Goal: Task Accomplishment & Management: Manage account settings

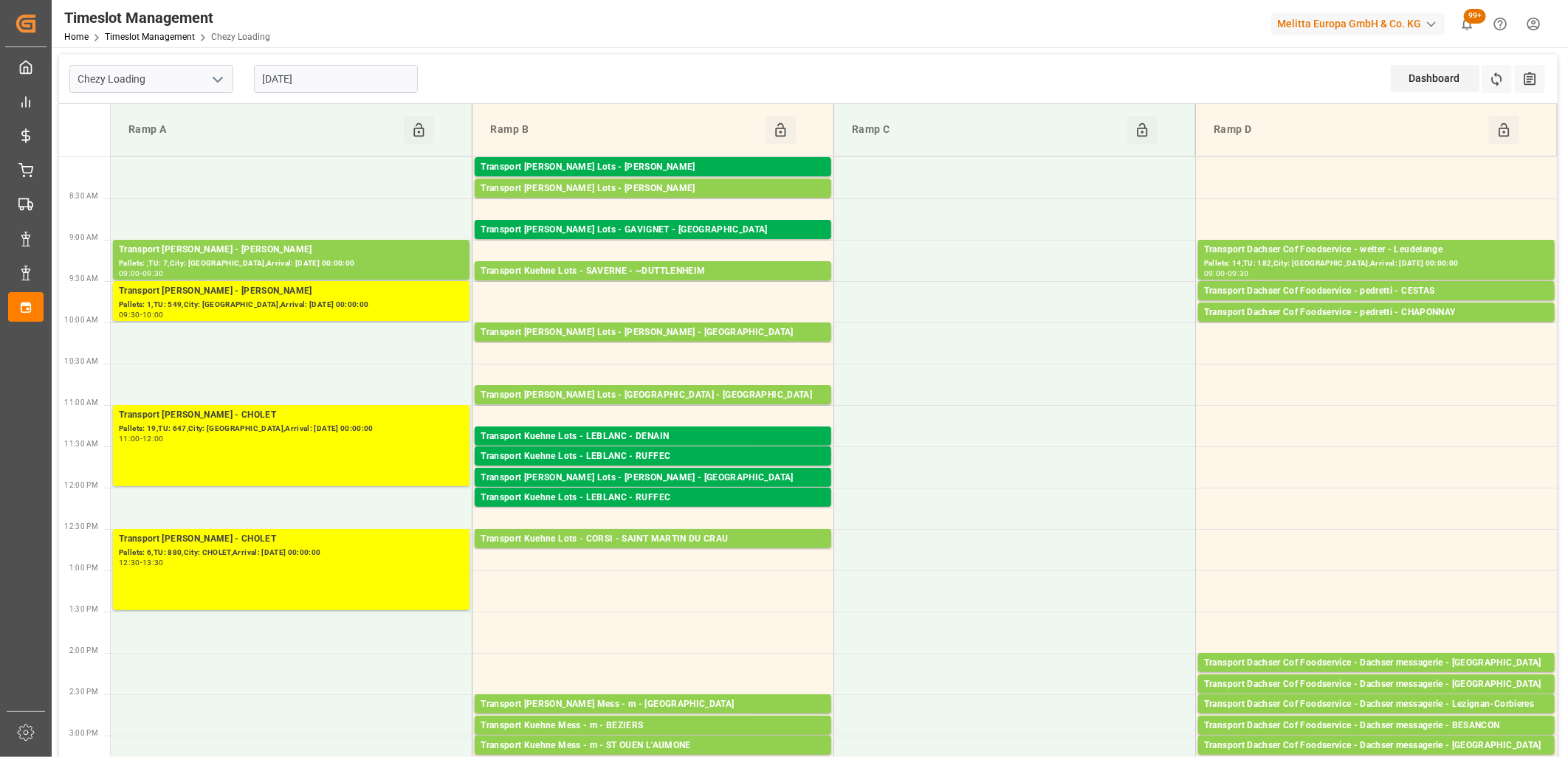
scroll to position [164, 0]
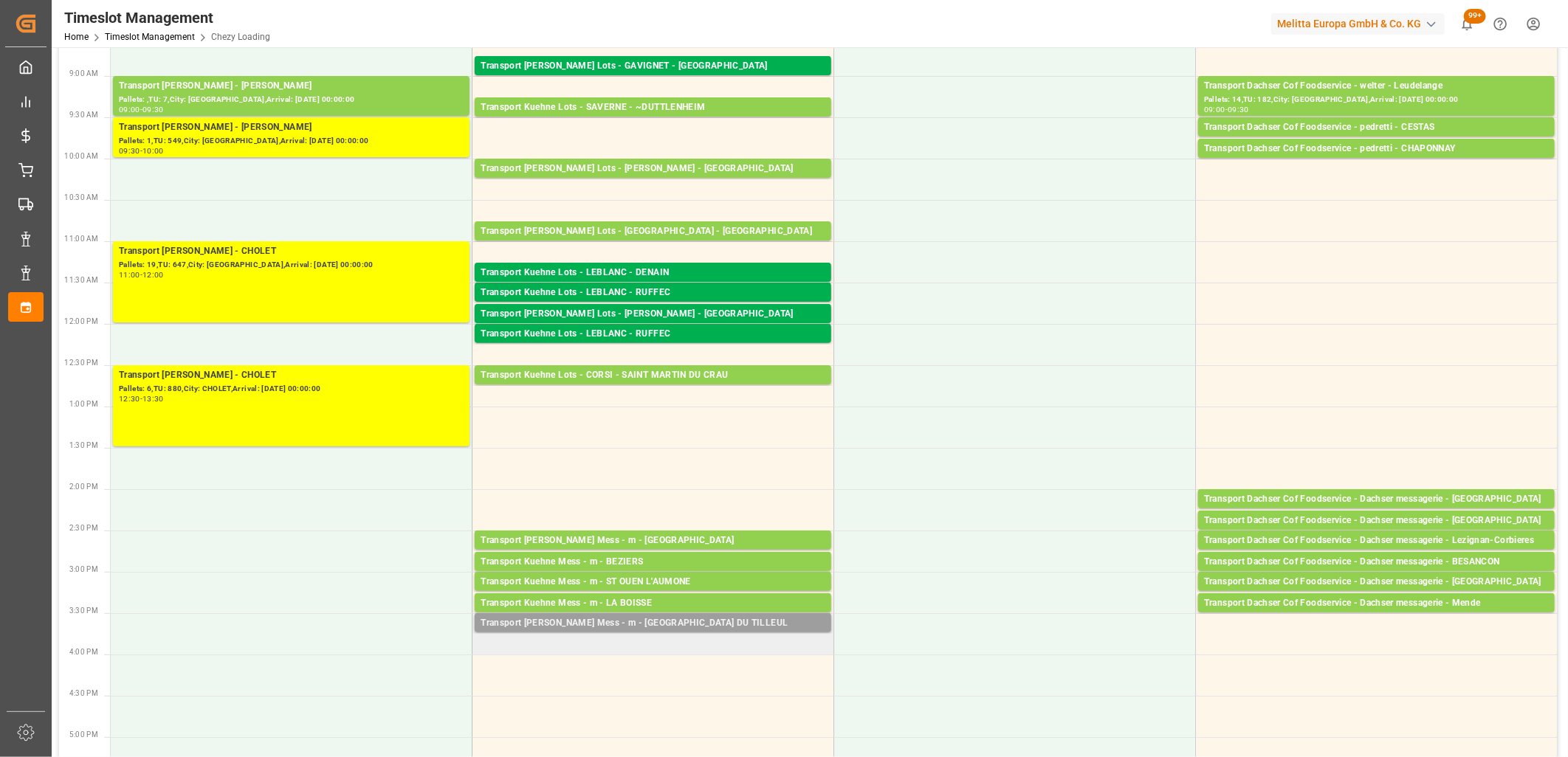
click at [756, 627] on div "Transport [PERSON_NAME] Mess - m - [GEOGRAPHIC_DATA] DU TILLEUL" at bounding box center [653, 623] width 345 height 14
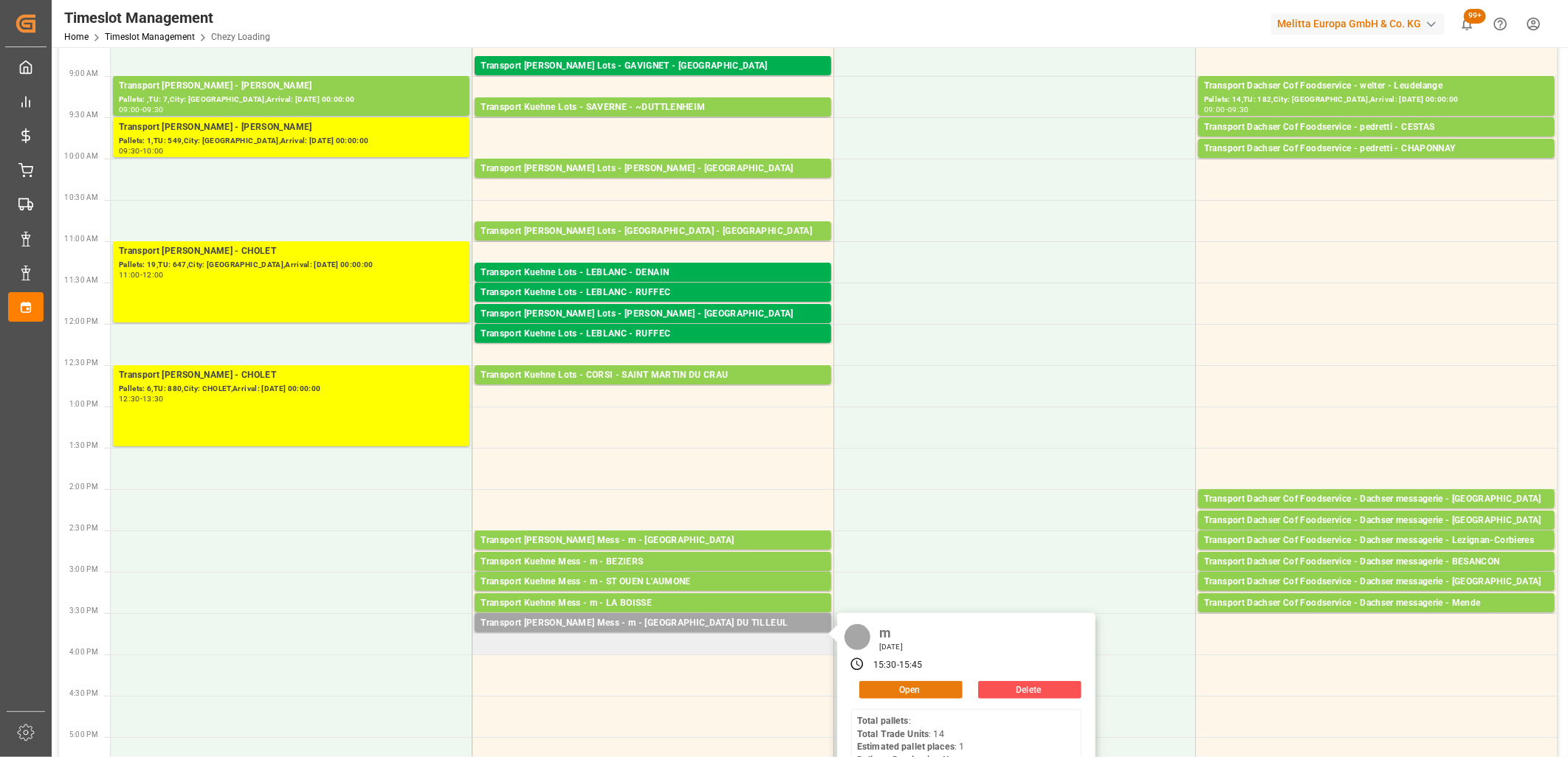
click at [899, 689] on button "Open" at bounding box center [911, 689] width 103 height 18
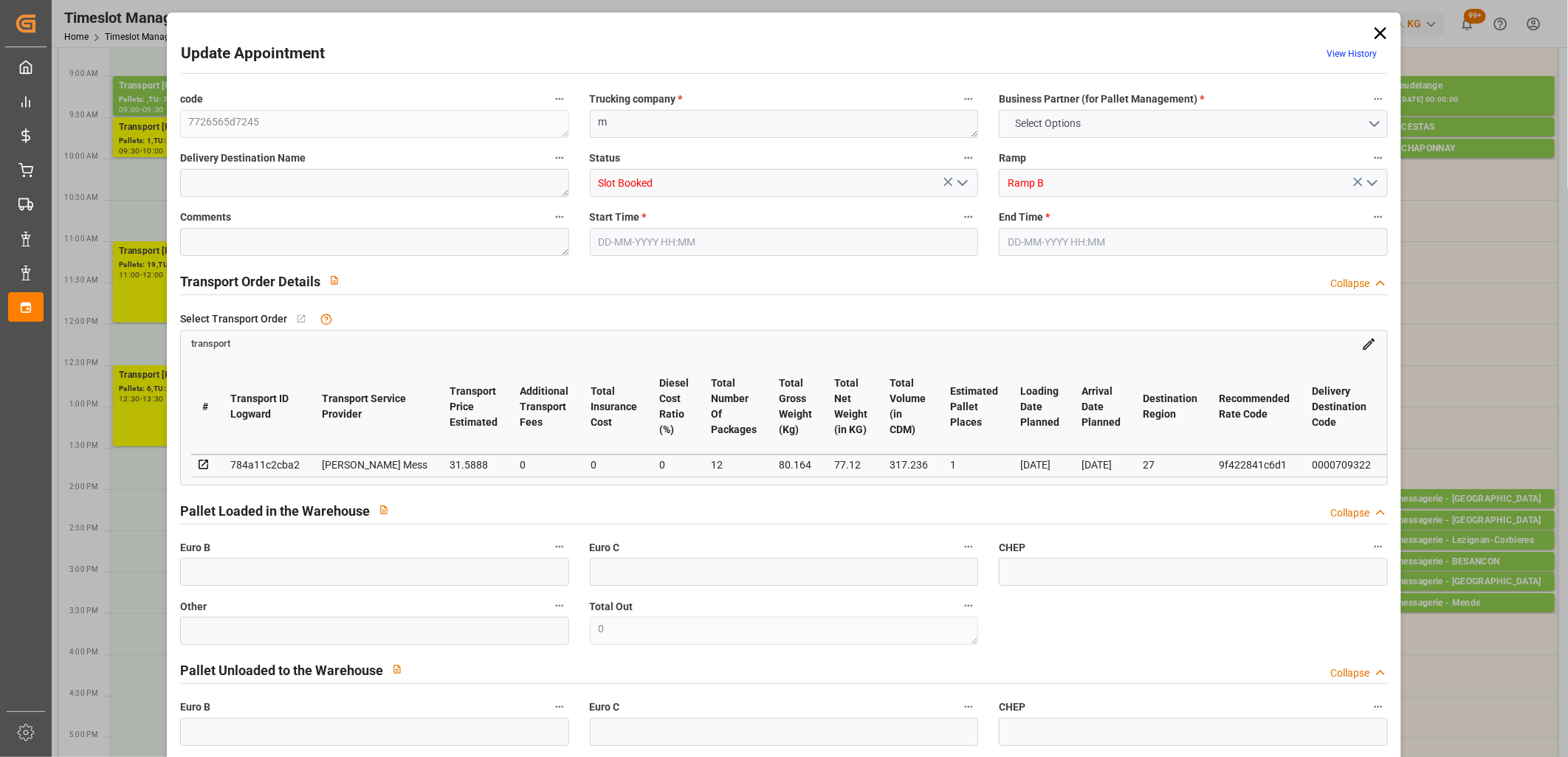
type input "0"
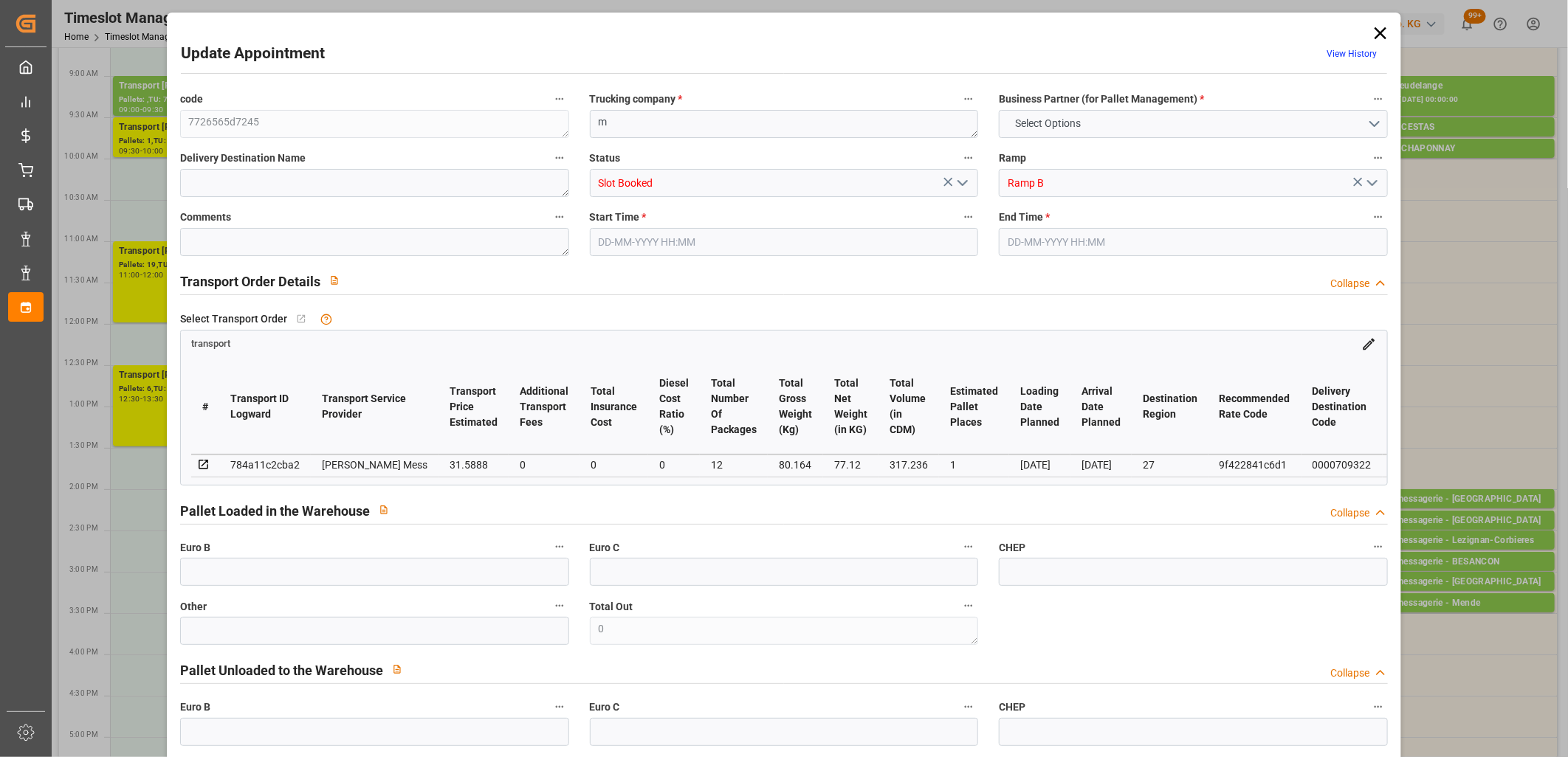
type input "0"
type input "1"
type input "31.5888"
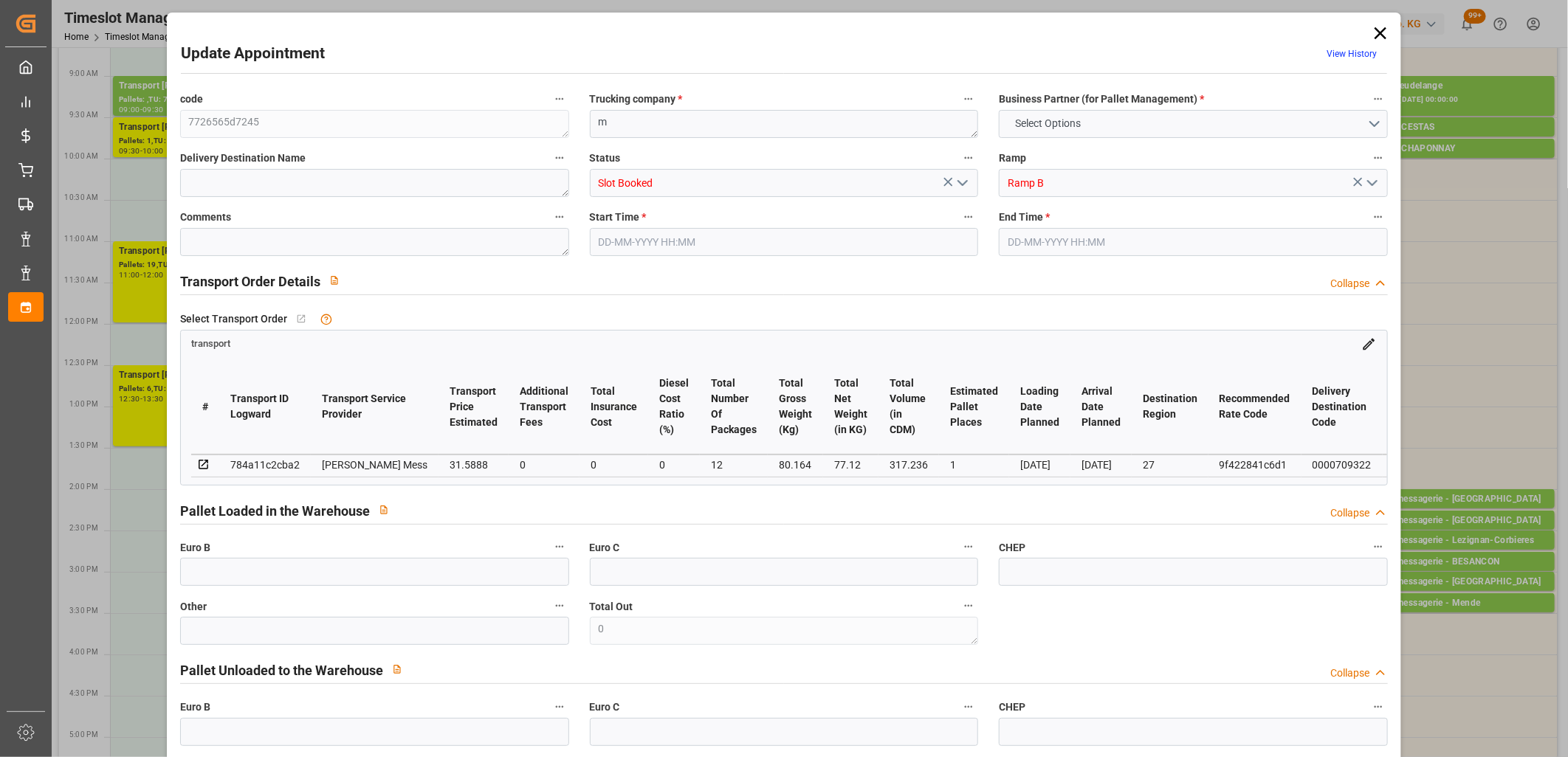
type input "0"
type input "31.5888"
type input "0"
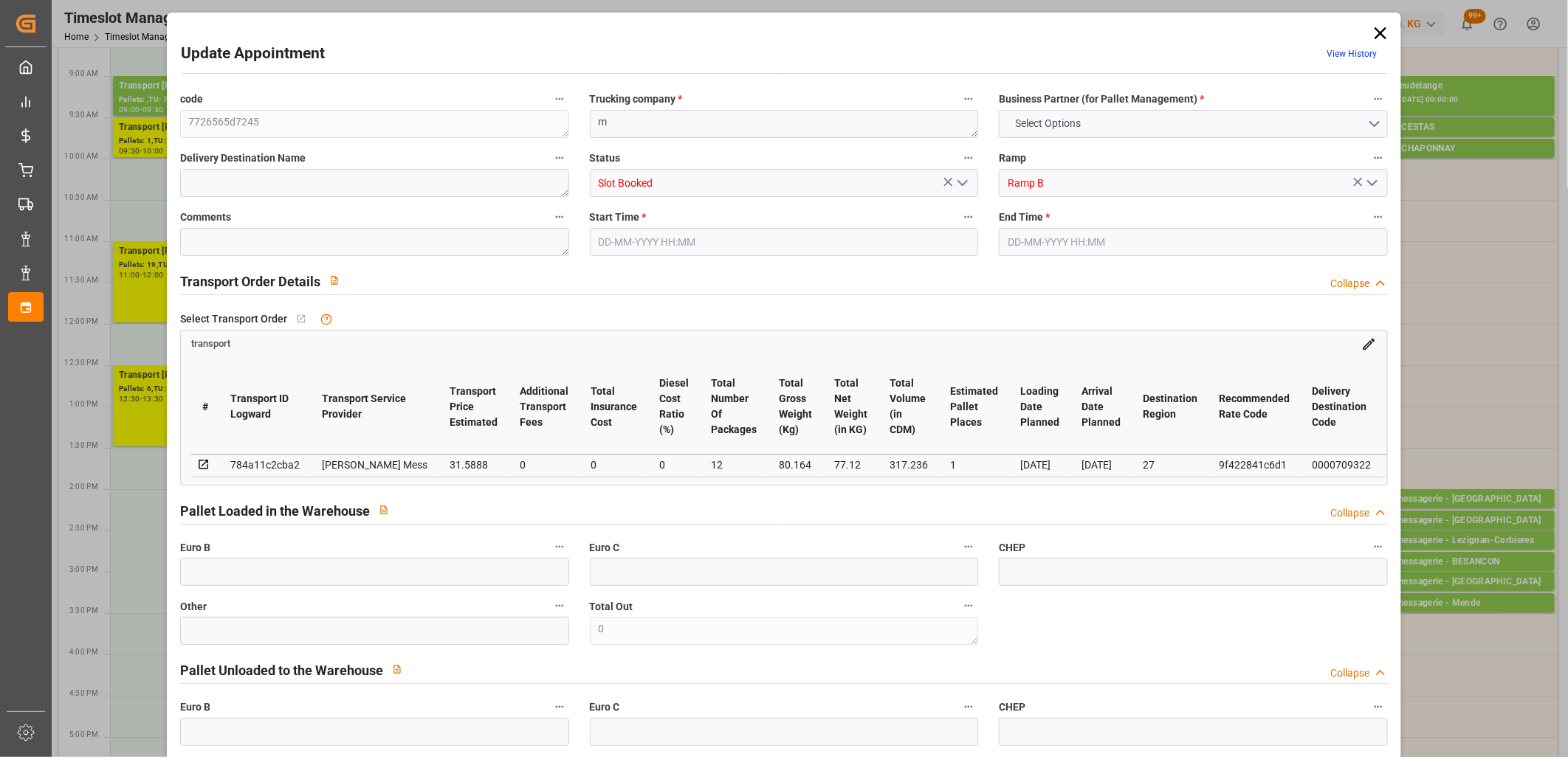
type input "12"
type input "77.12"
type input "103.164"
type input "317.236"
type input "27"
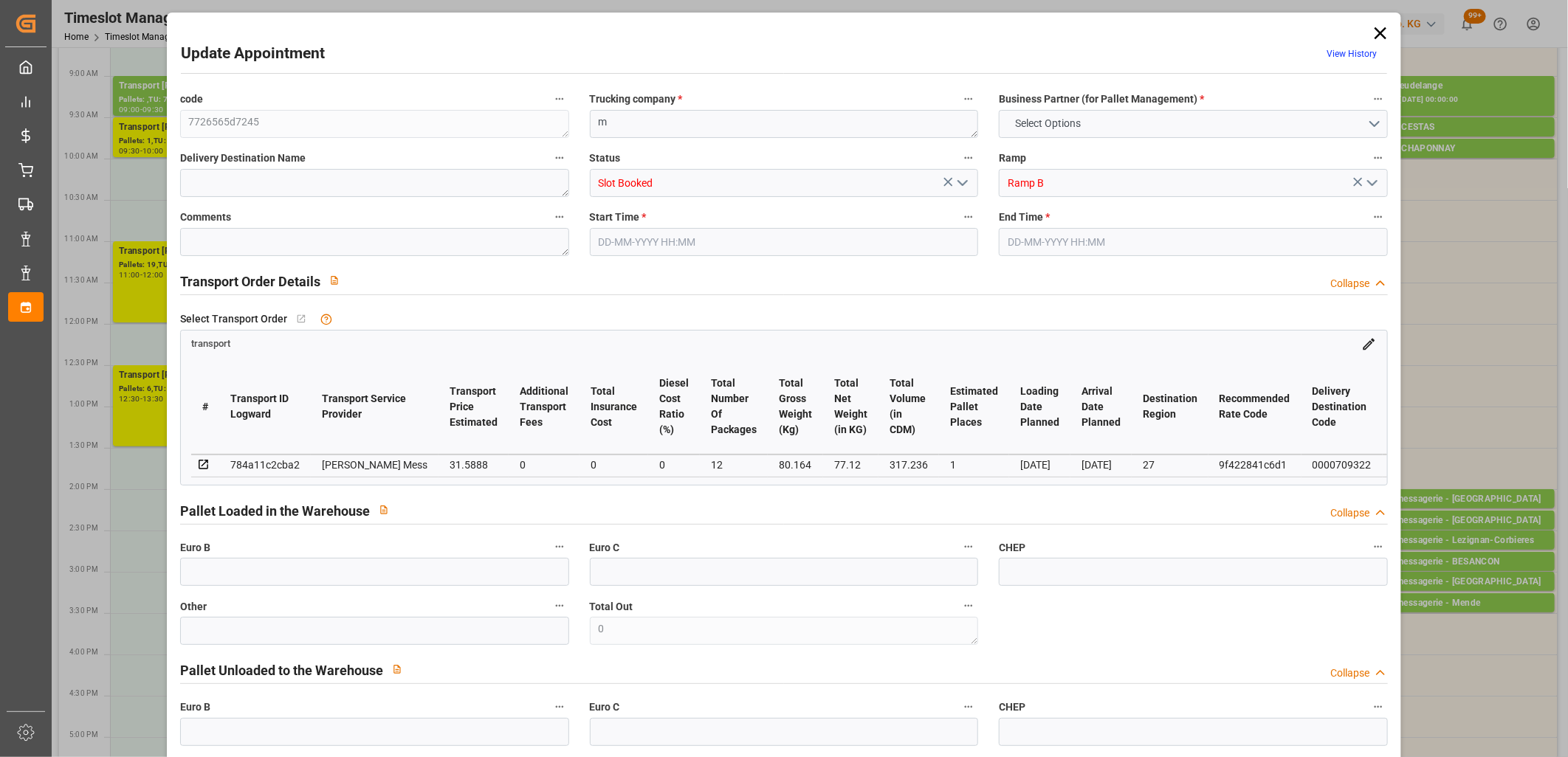
type input "0"
type input "14"
type input "1"
type input "101"
type input "80.164"
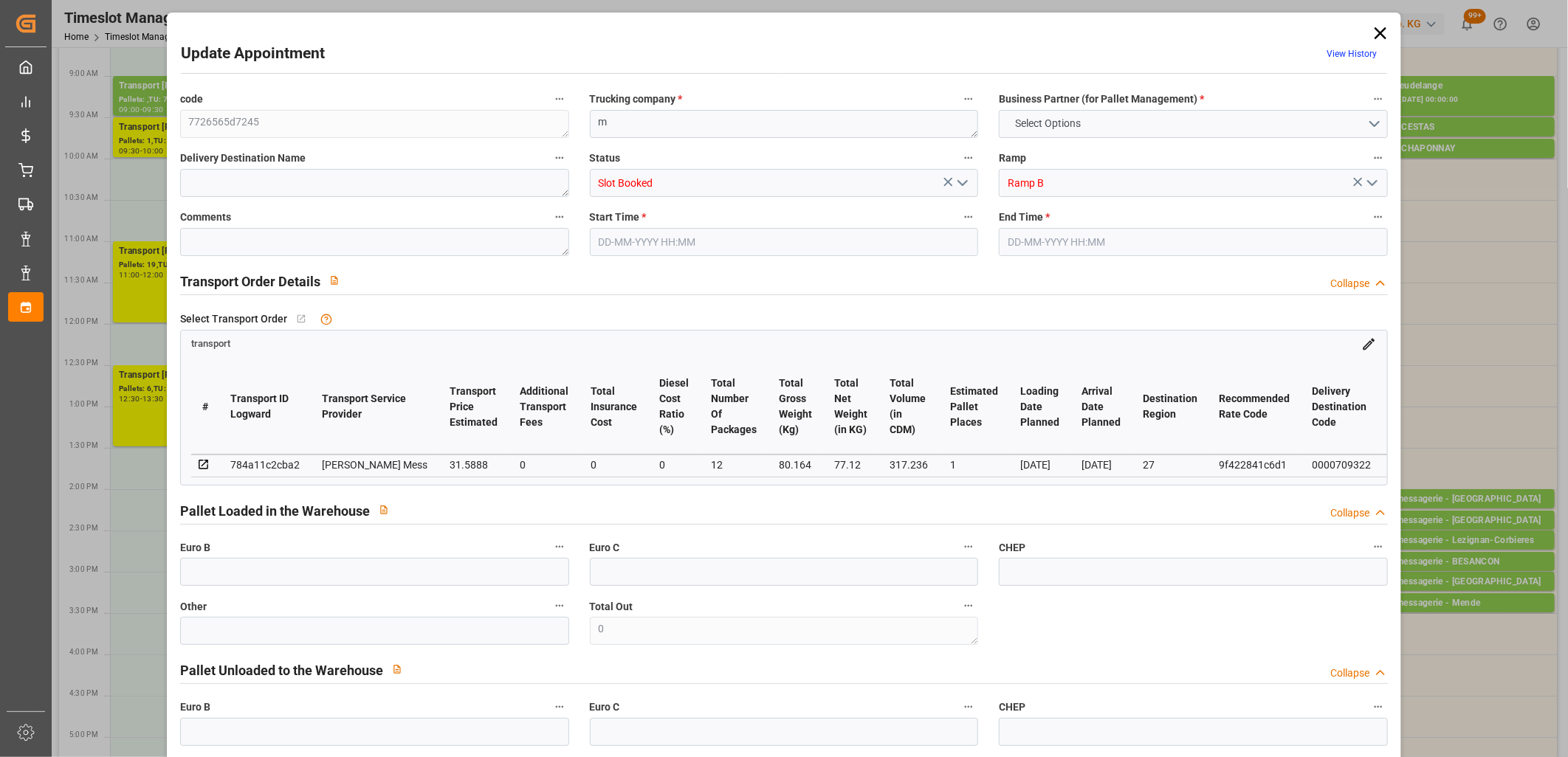
type input "0"
type input "4710.8598"
type input "0"
type input "21"
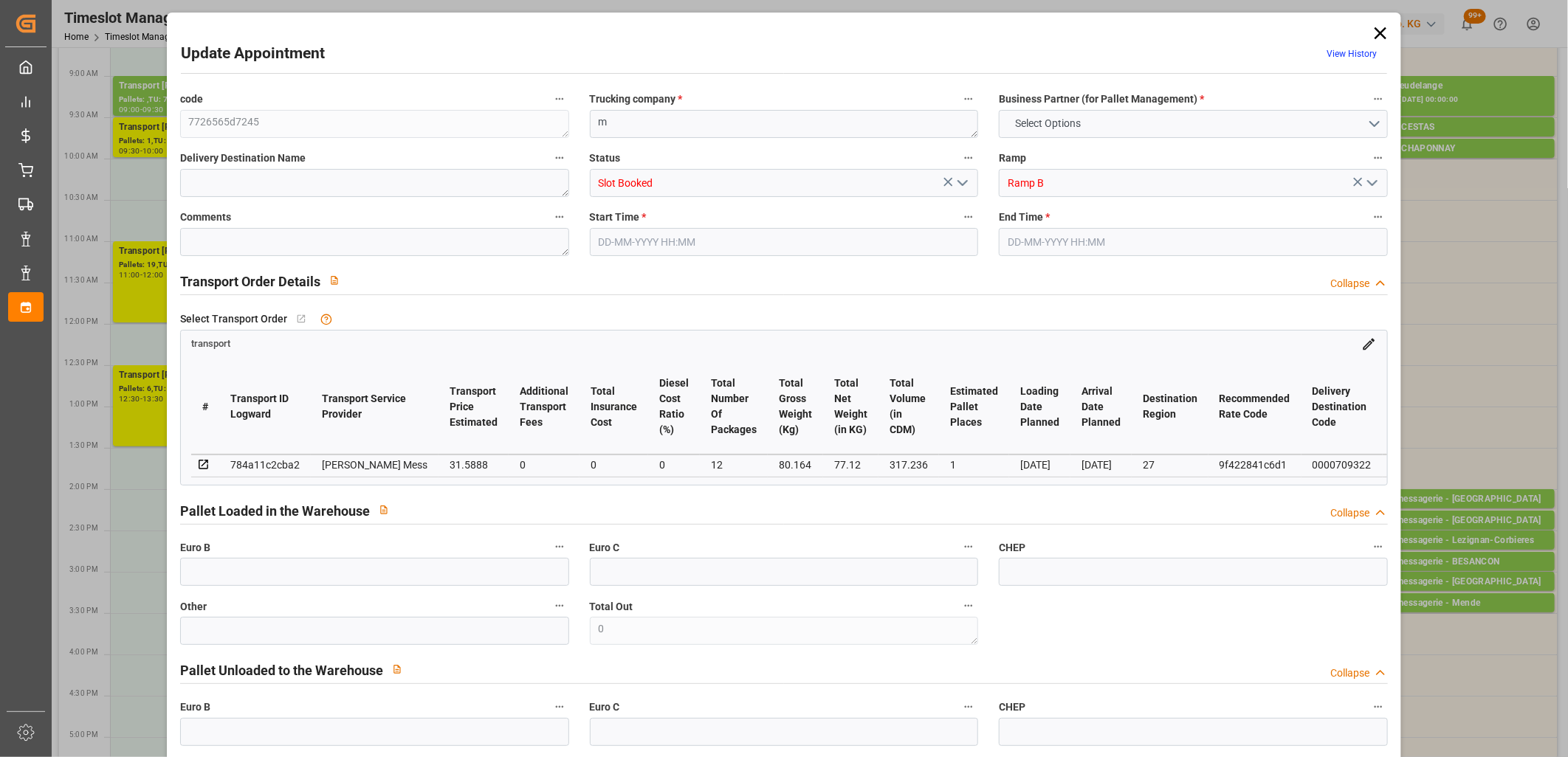
type input "35"
type input "[DATE] 15:30"
type input "[DATE] 15:45"
type input "[DATE] 12:06"
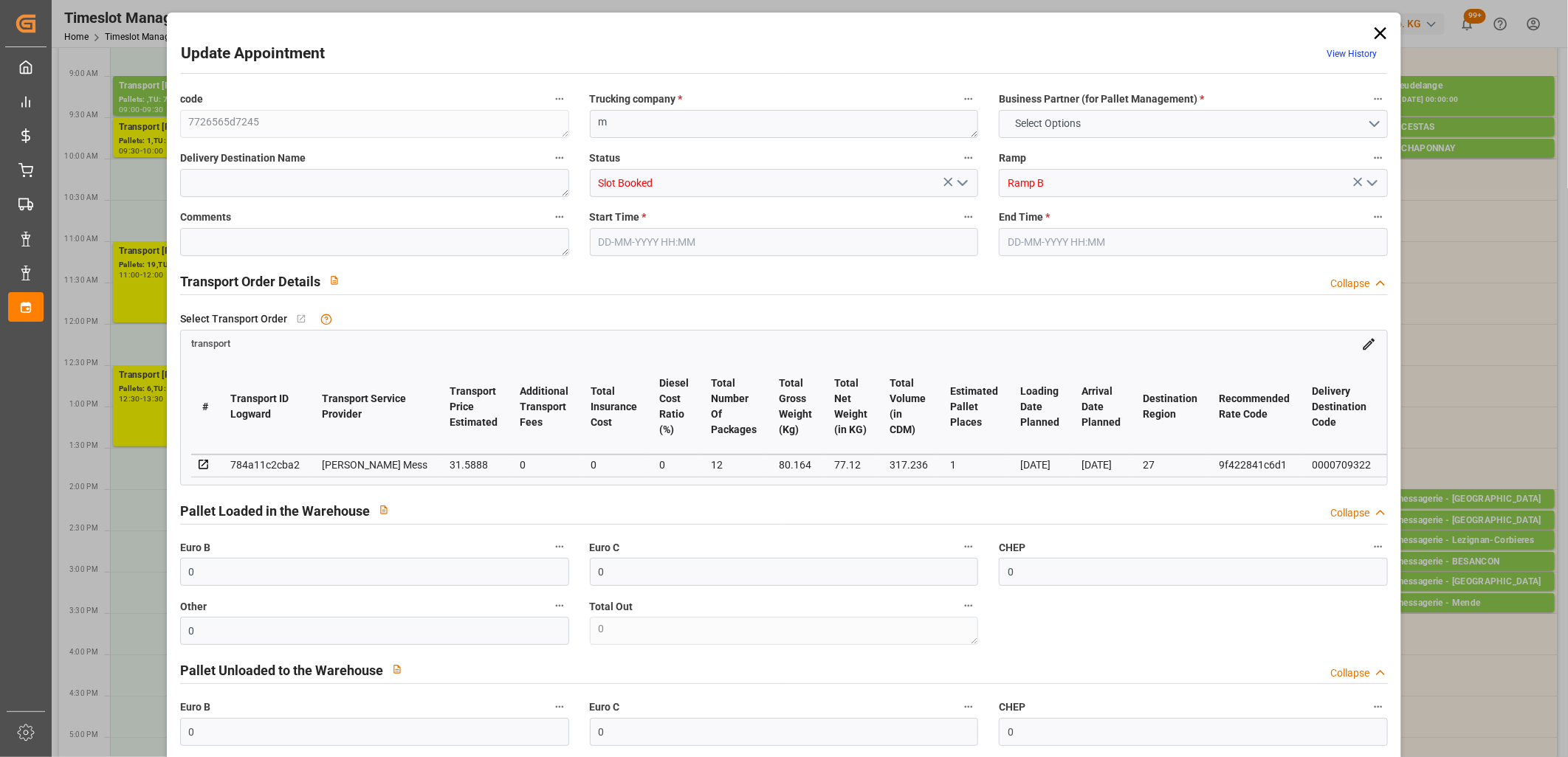
type input "[DATE]"
drag, startPoint x: 345, startPoint y: 642, endPoint x: 71, endPoint y: 642, distance: 274.0
click at [71, 642] on div "Update Appointment View History code 7726565d7245 Trucking company * m Business…" at bounding box center [784, 378] width 1568 height 757
type input "1"
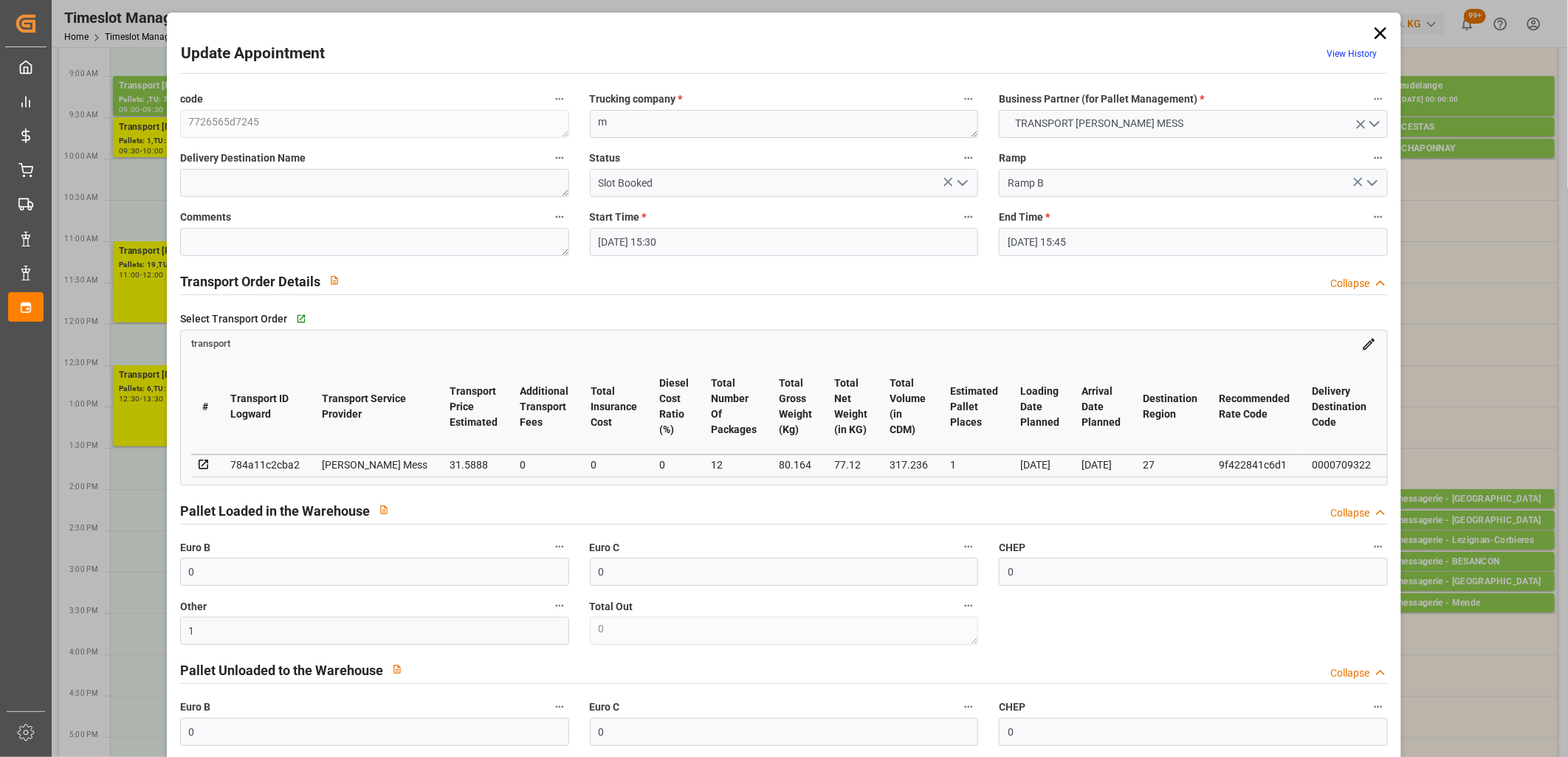
click at [958, 185] on polyline "open menu" at bounding box center [963, 182] width 8 height 4
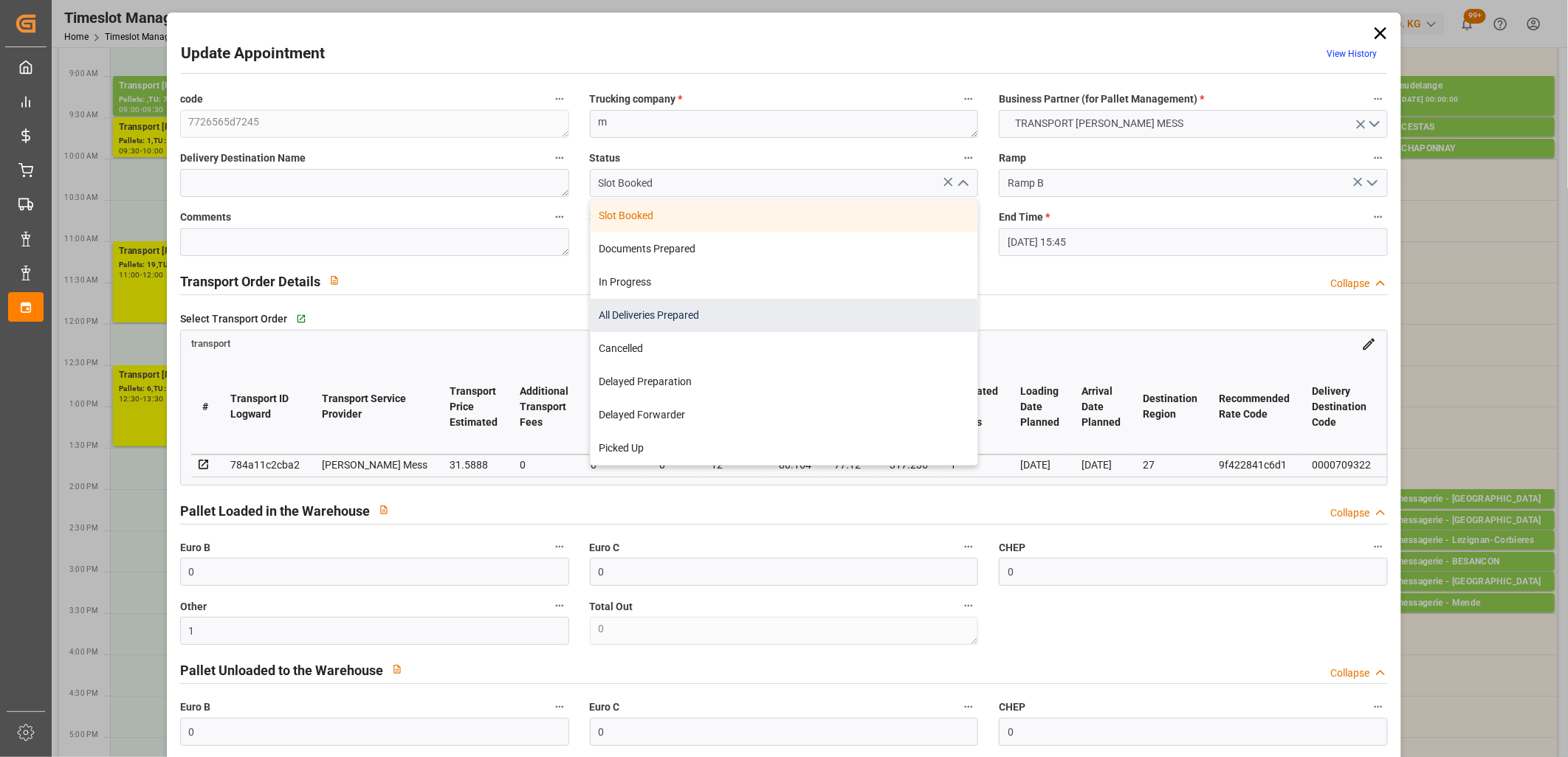
click at [844, 323] on div "All Deliveries Prepared" at bounding box center [784, 315] width 388 height 33
type input "All Deliveries Prepared"
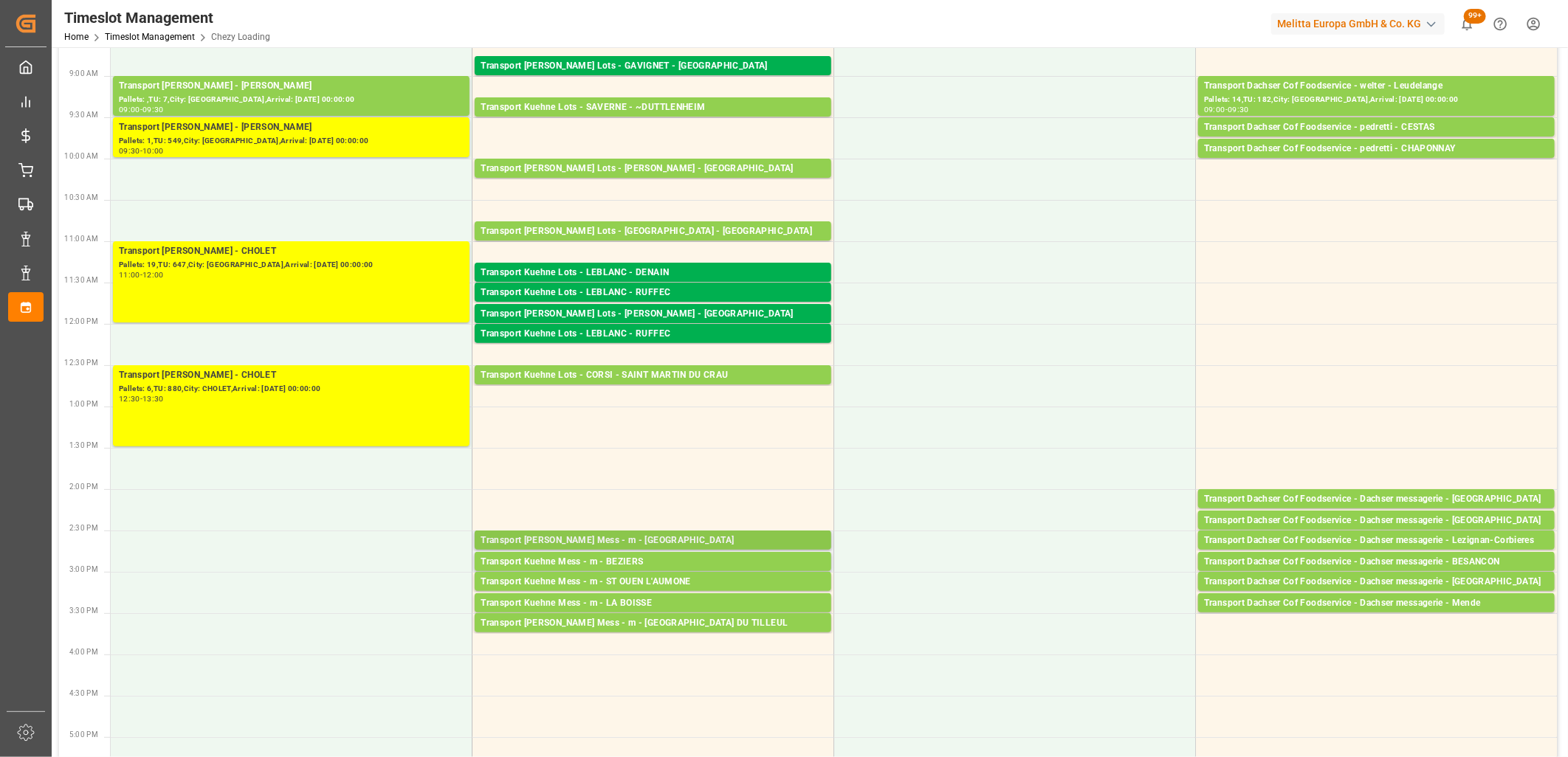
click at [721, 543] on div "Transport [PERSON_NAME] Mess - m - [GEOGRAPHIC_DATA]" at bounding box center [653, 540] width 345 height 14
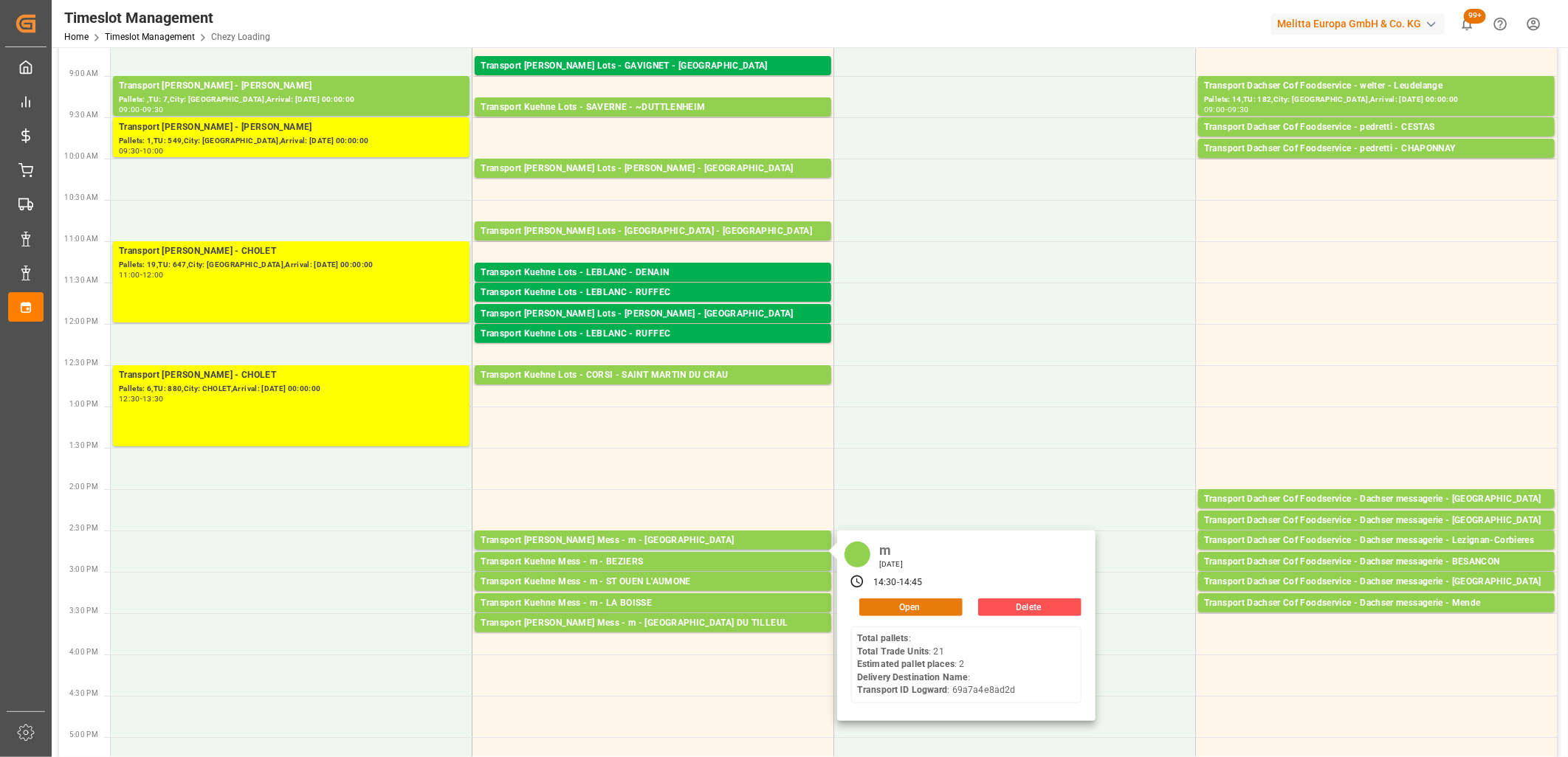
click at [901, 607] on button "Open" at bounding box center [911, 607] width 103 height 18
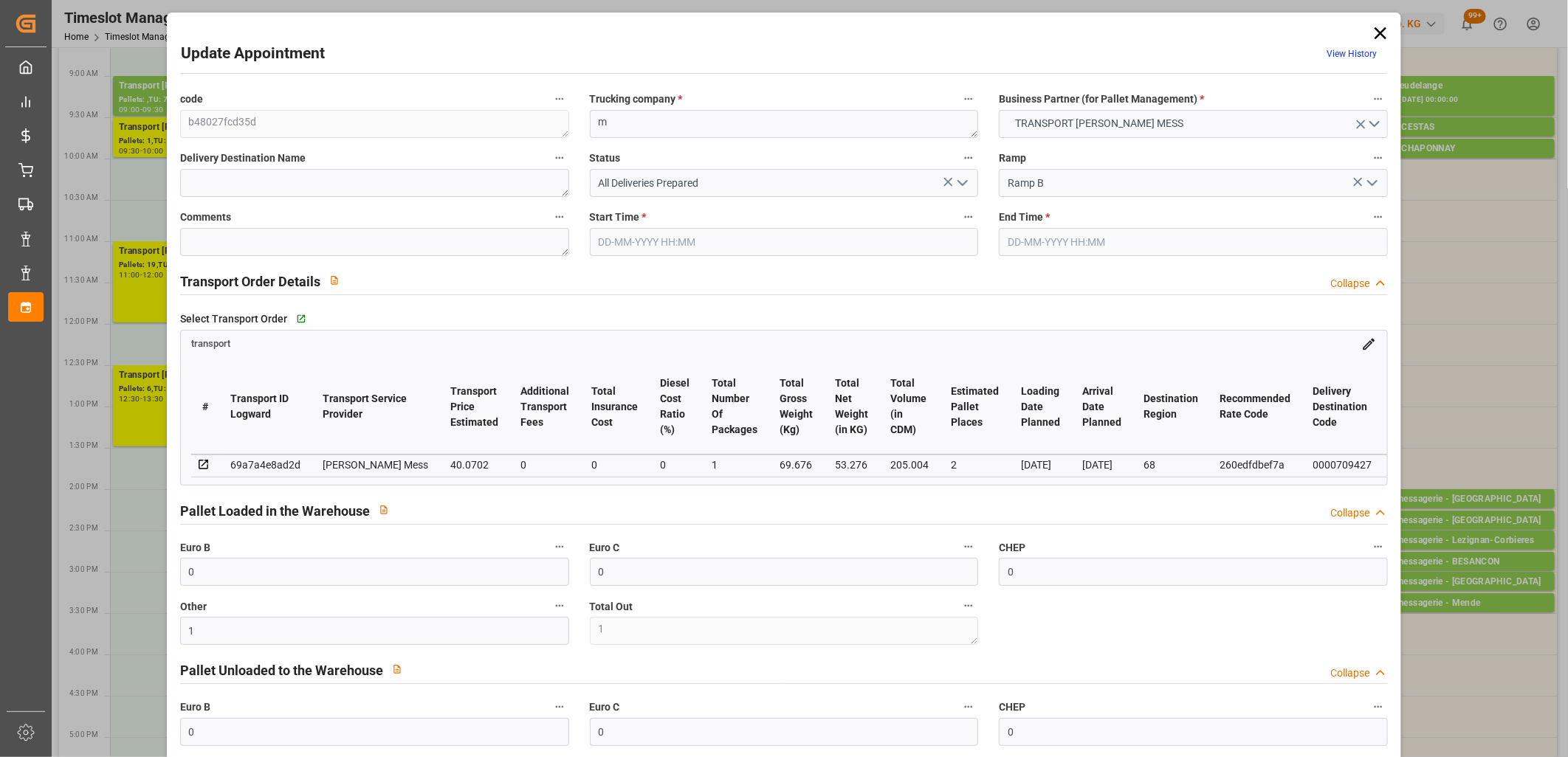
type input "[DATE] 14:30"
type input "[DATE] 14:45"
type input "[DATE] 11:55"
type input "[DATE] 11:54"
type input "[DATE]"
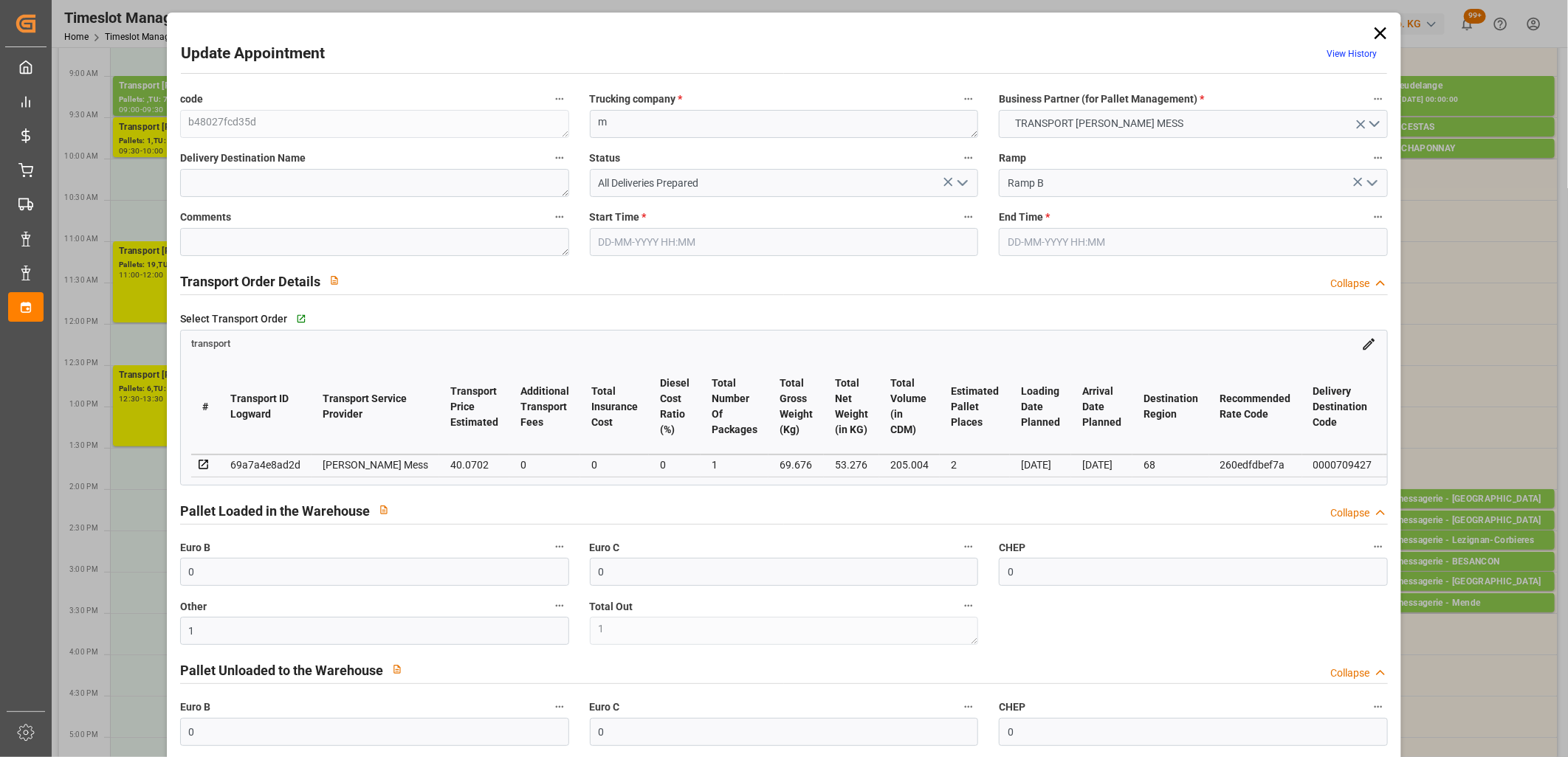
type input "[DATE]"
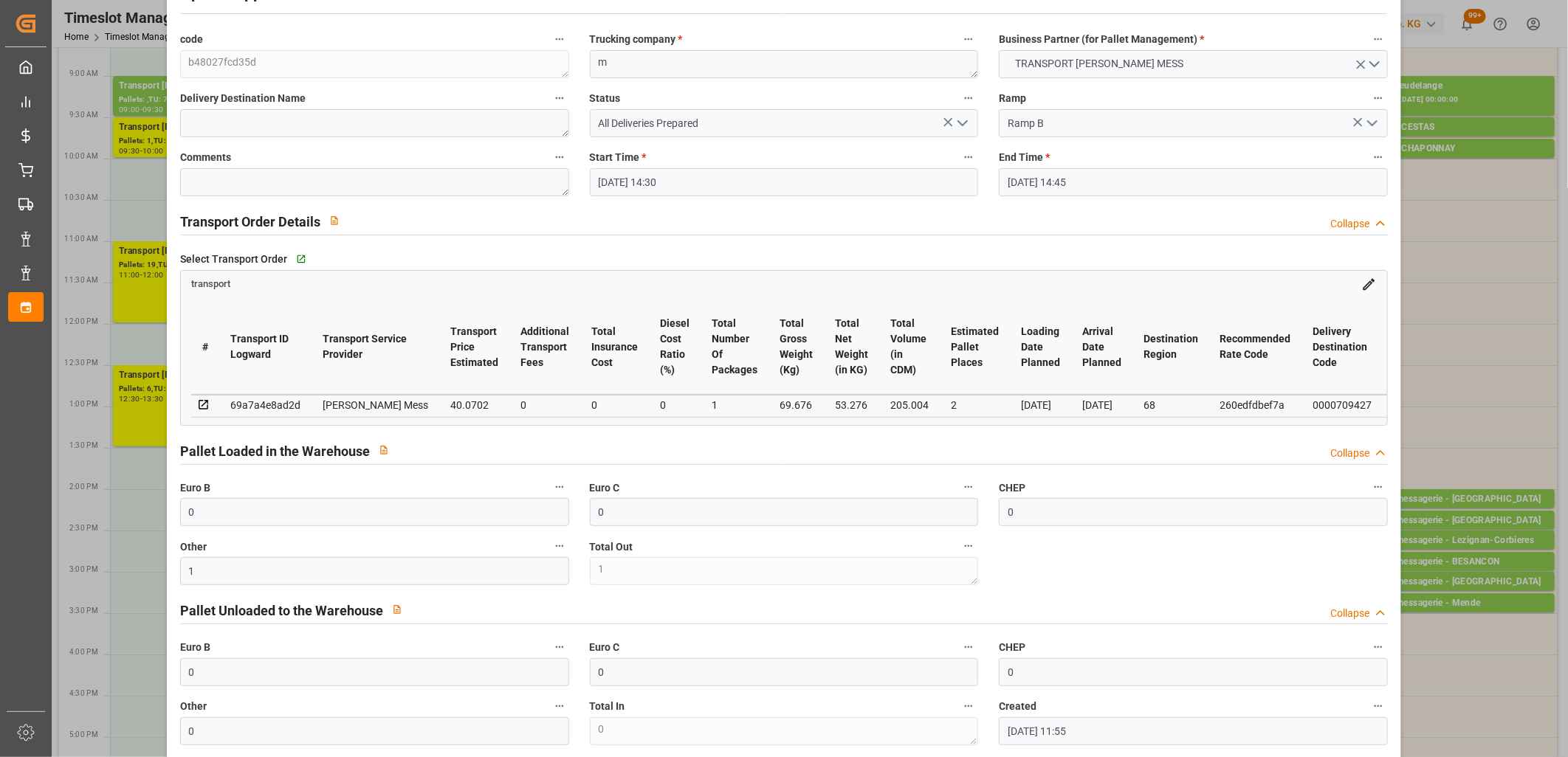
scroll to position [0, 0]
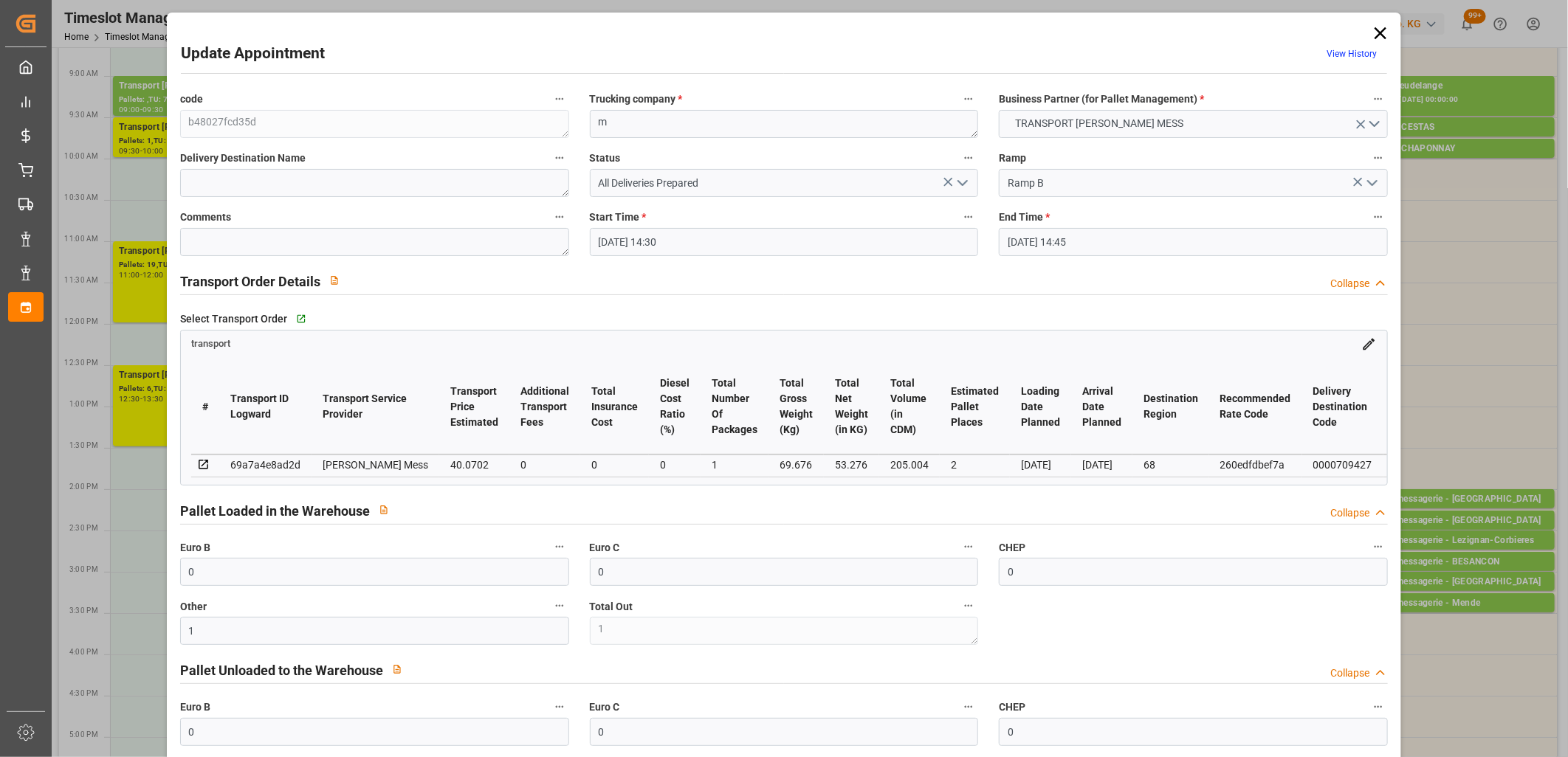
click at [963, 185] on icon "open menu" at bounding box center [962, 182] width 18 height 18
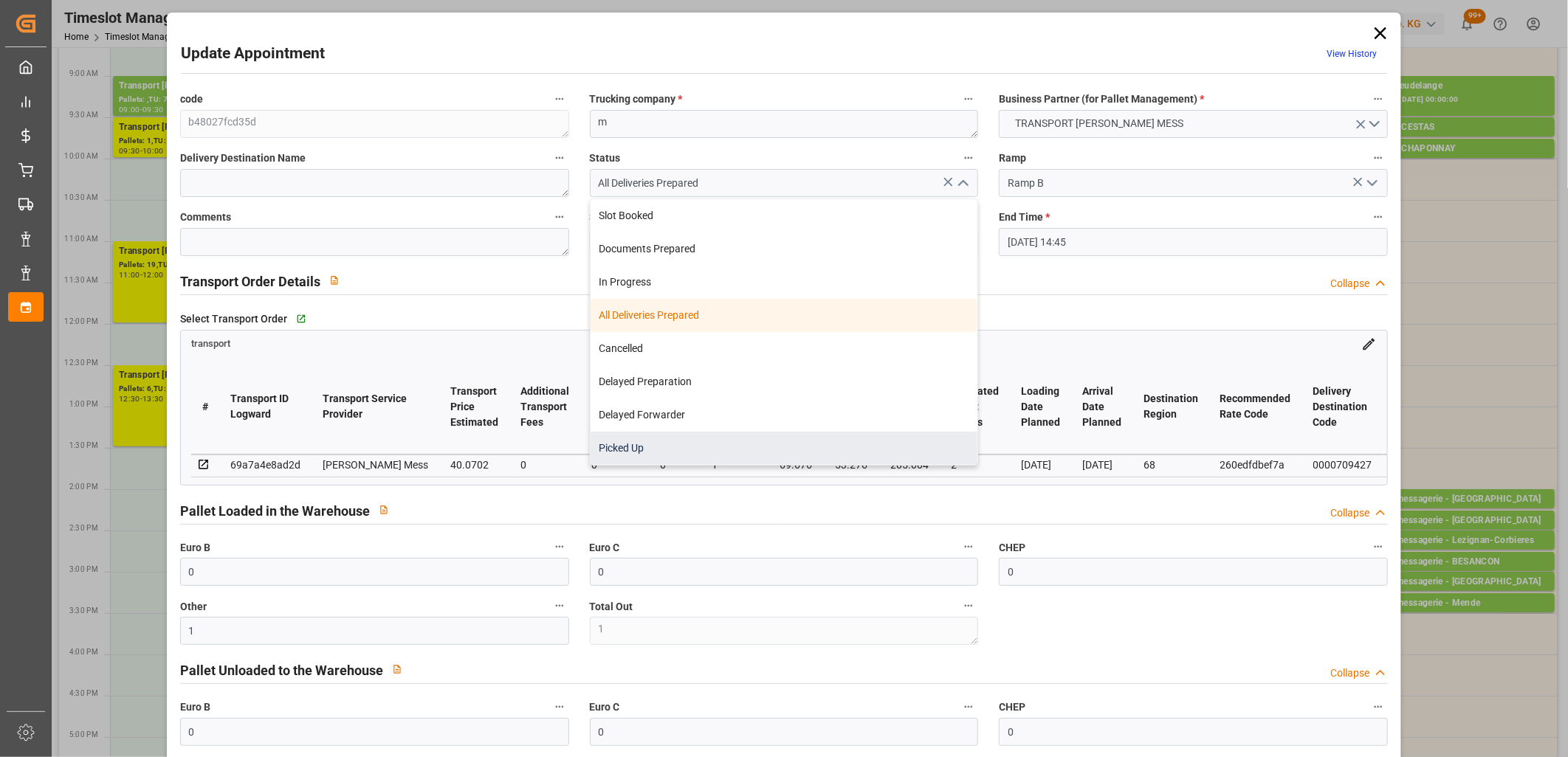
click at [748, 451] on div "Picked Up" at bounding box center [784, 447] width 388 height 33
type input "Picked Up"
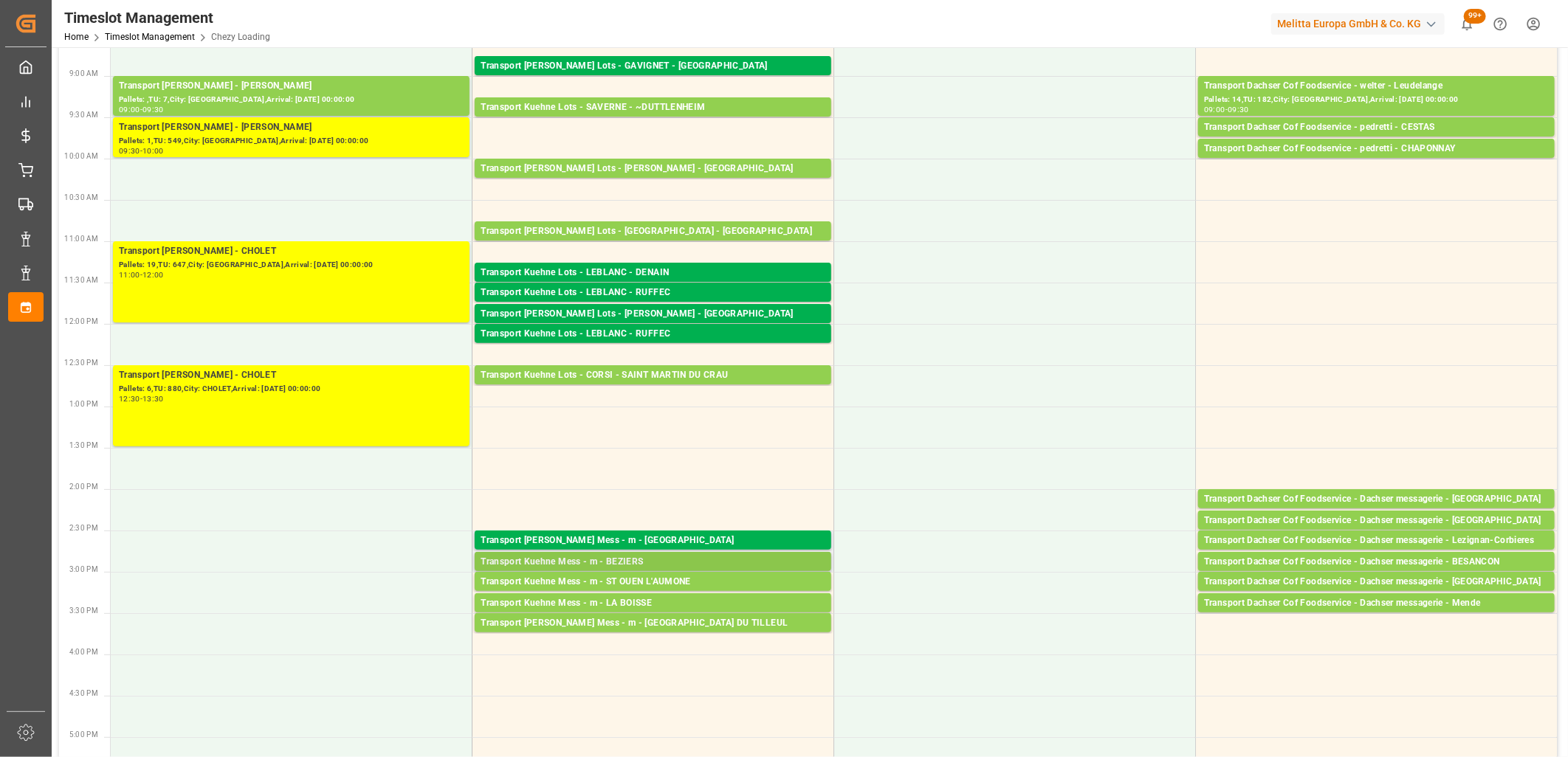
click at [669, 560] on div "Transport Kuehne Mess - m - BEZIERS" at bounding box center [653, 561] width 345 height 14
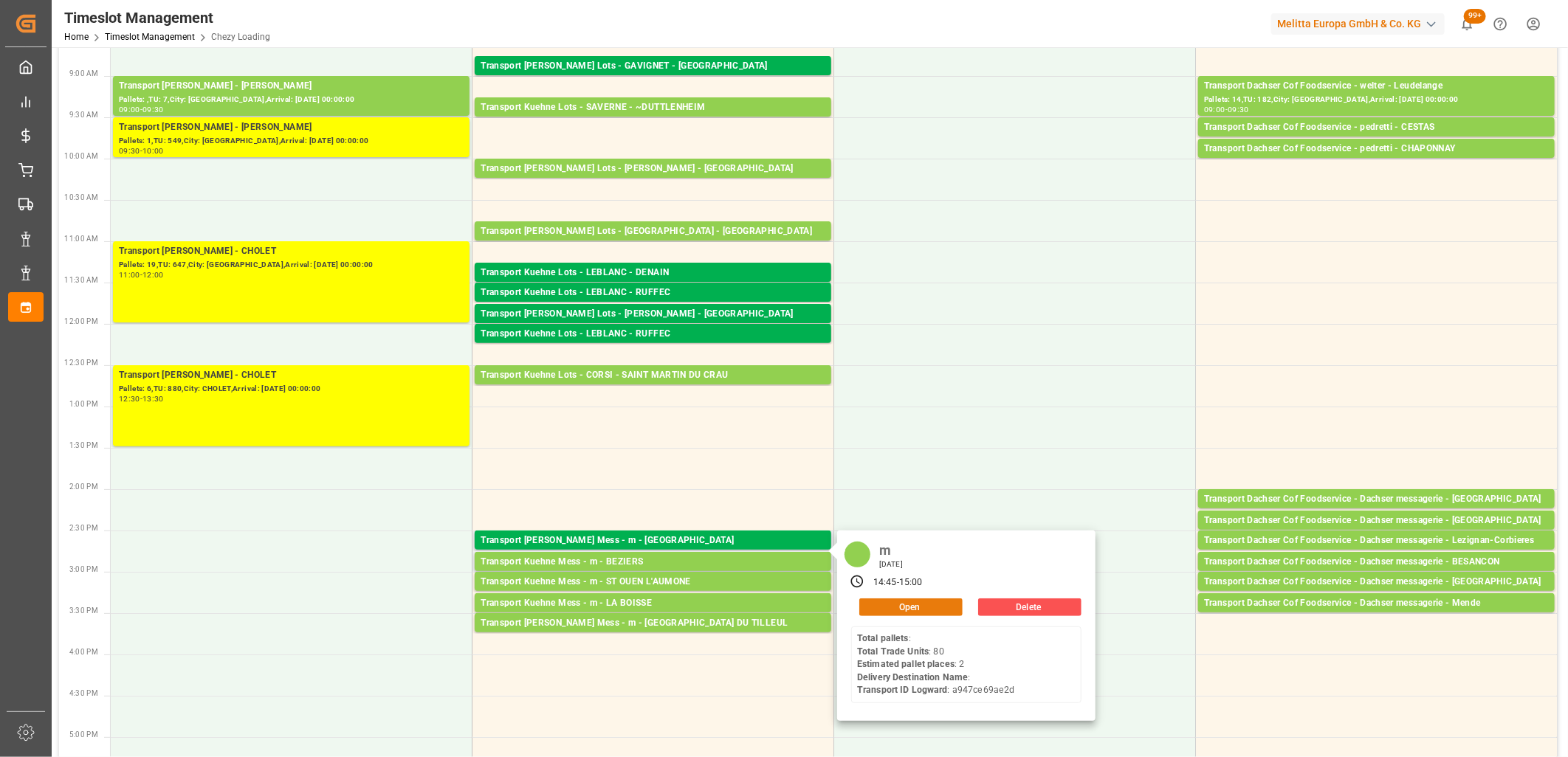
click at [938, 607] on button "Open" at bounding box center [911, 607] width 103 height 18
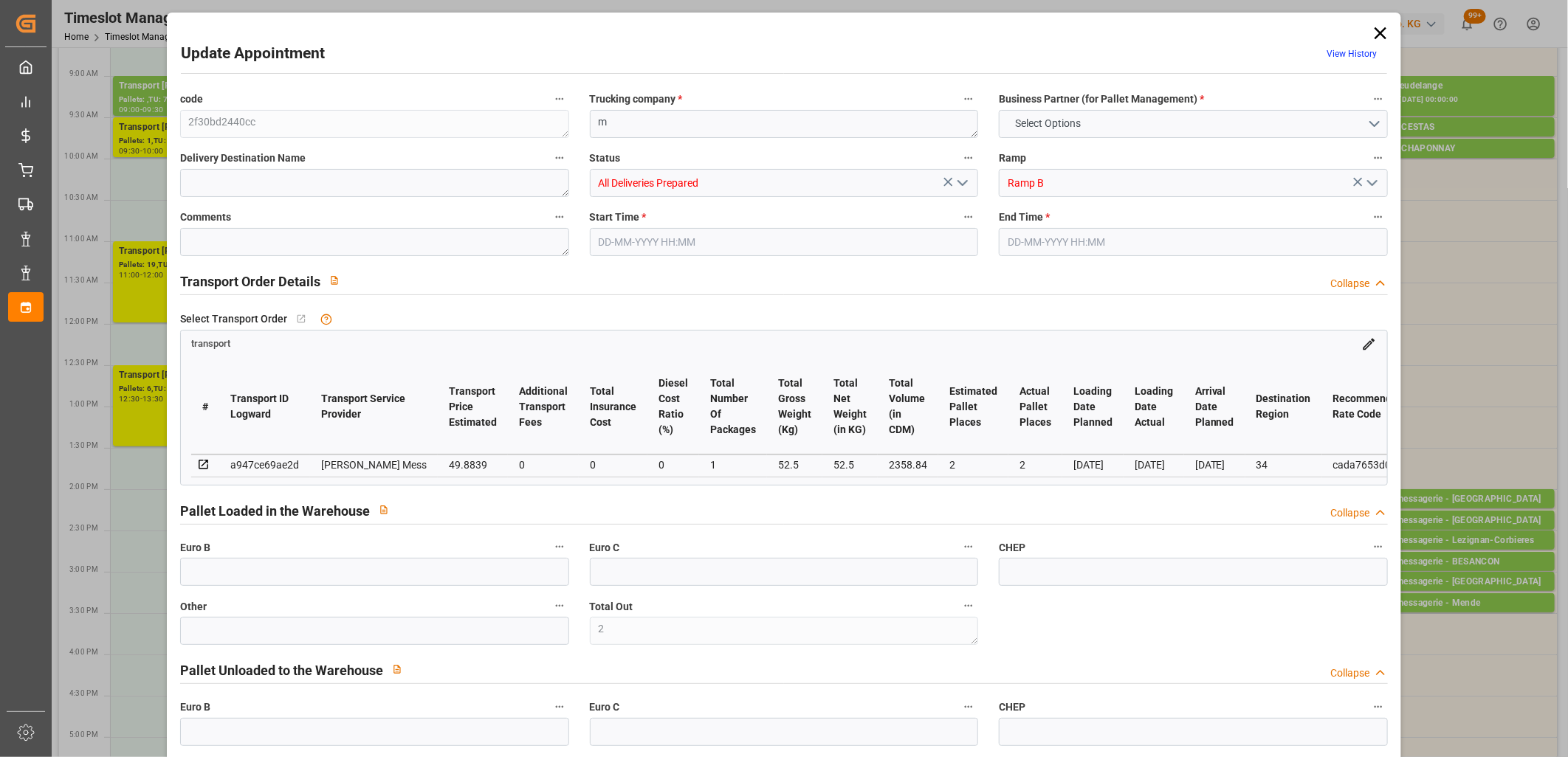
type input "0"
type input "2"
type input "0"
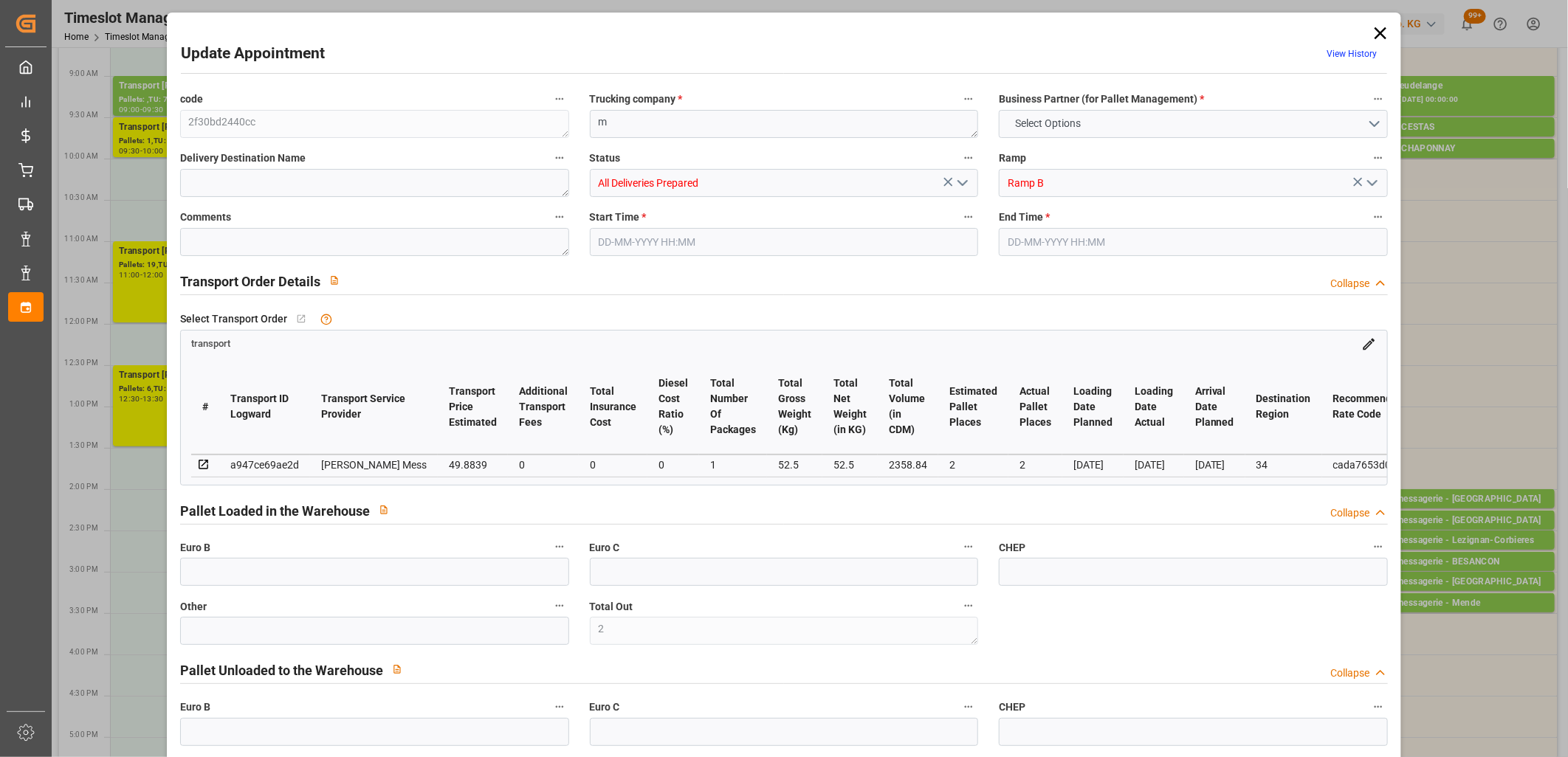
type input "0"
type input "2"
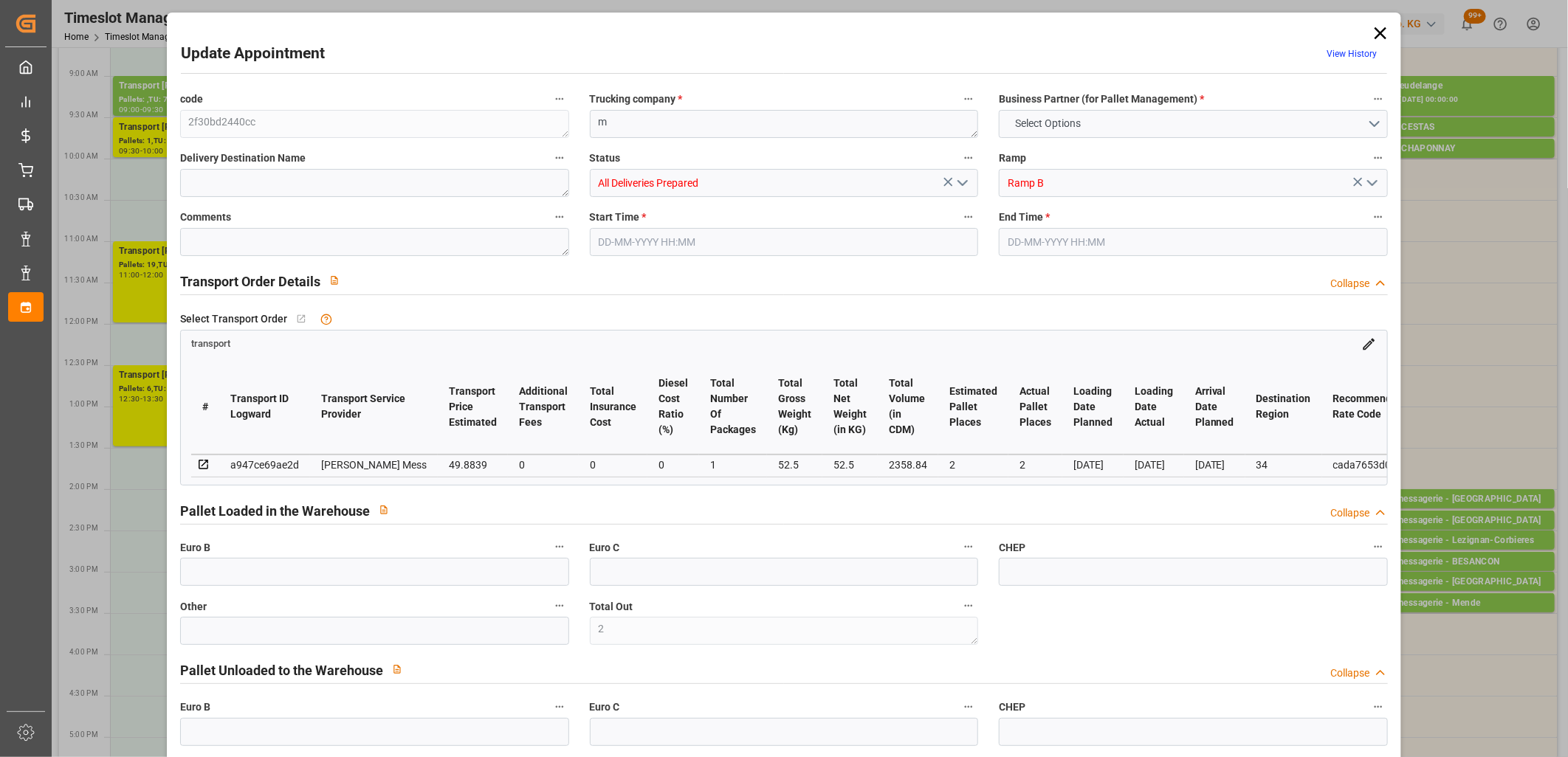
type input "49.8839"
type input "0"
type input "49.8839"
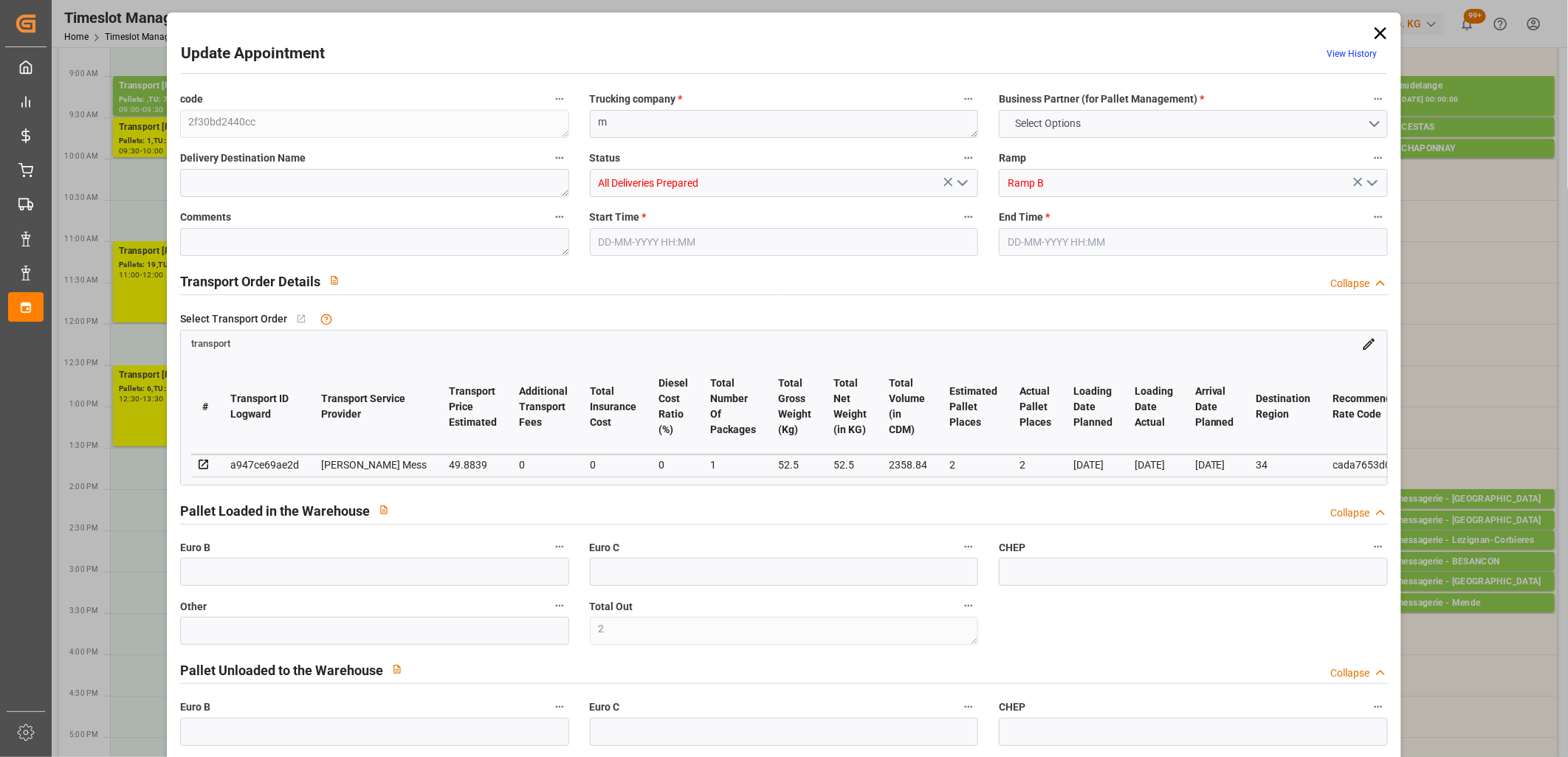
type input "0"
type input "1"
type input "52.5"
type input "98.5"
type input "2358.84"
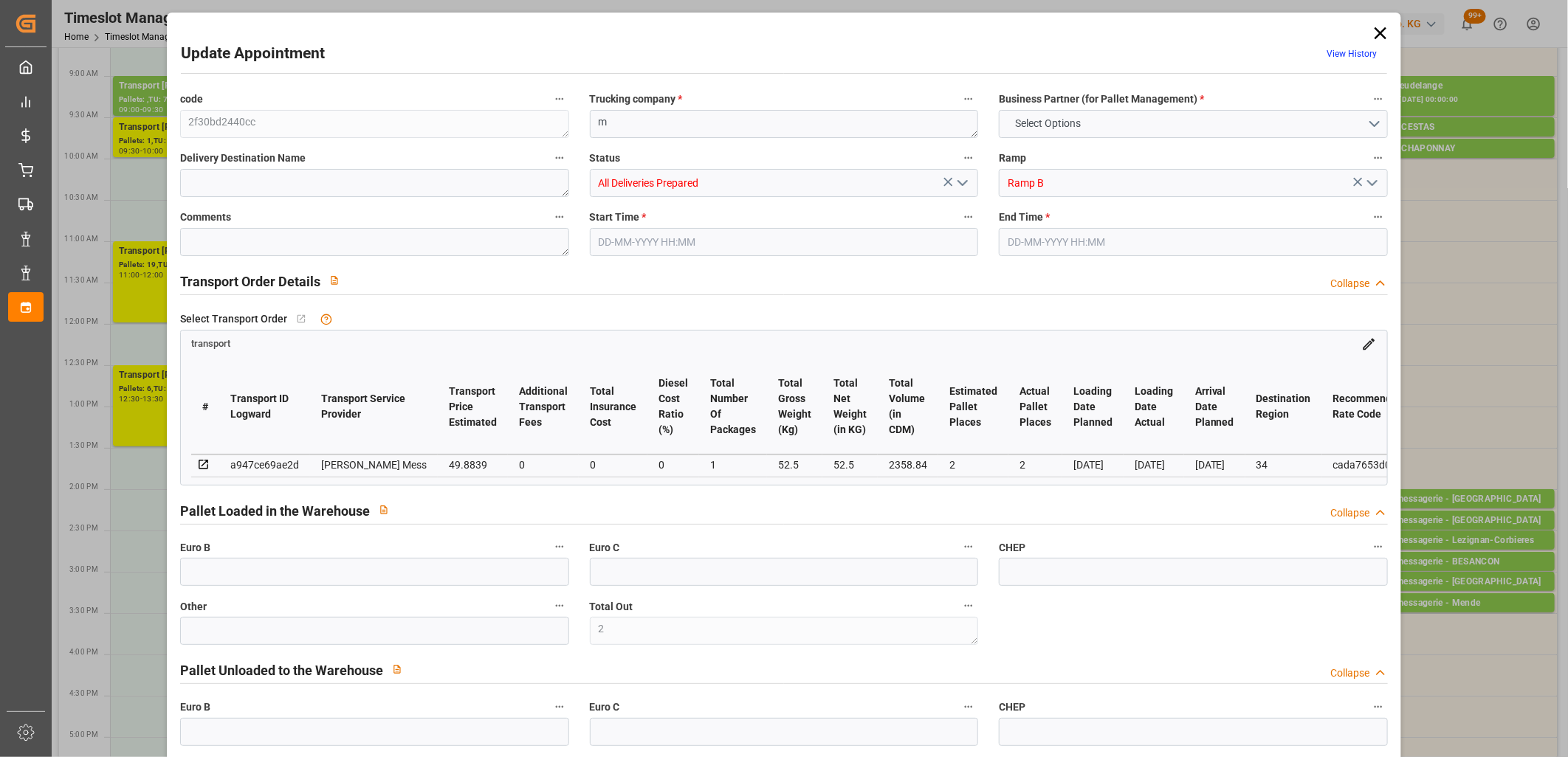
type input "34"
type input "0"
type input "80"
type input "2"
type input "101"
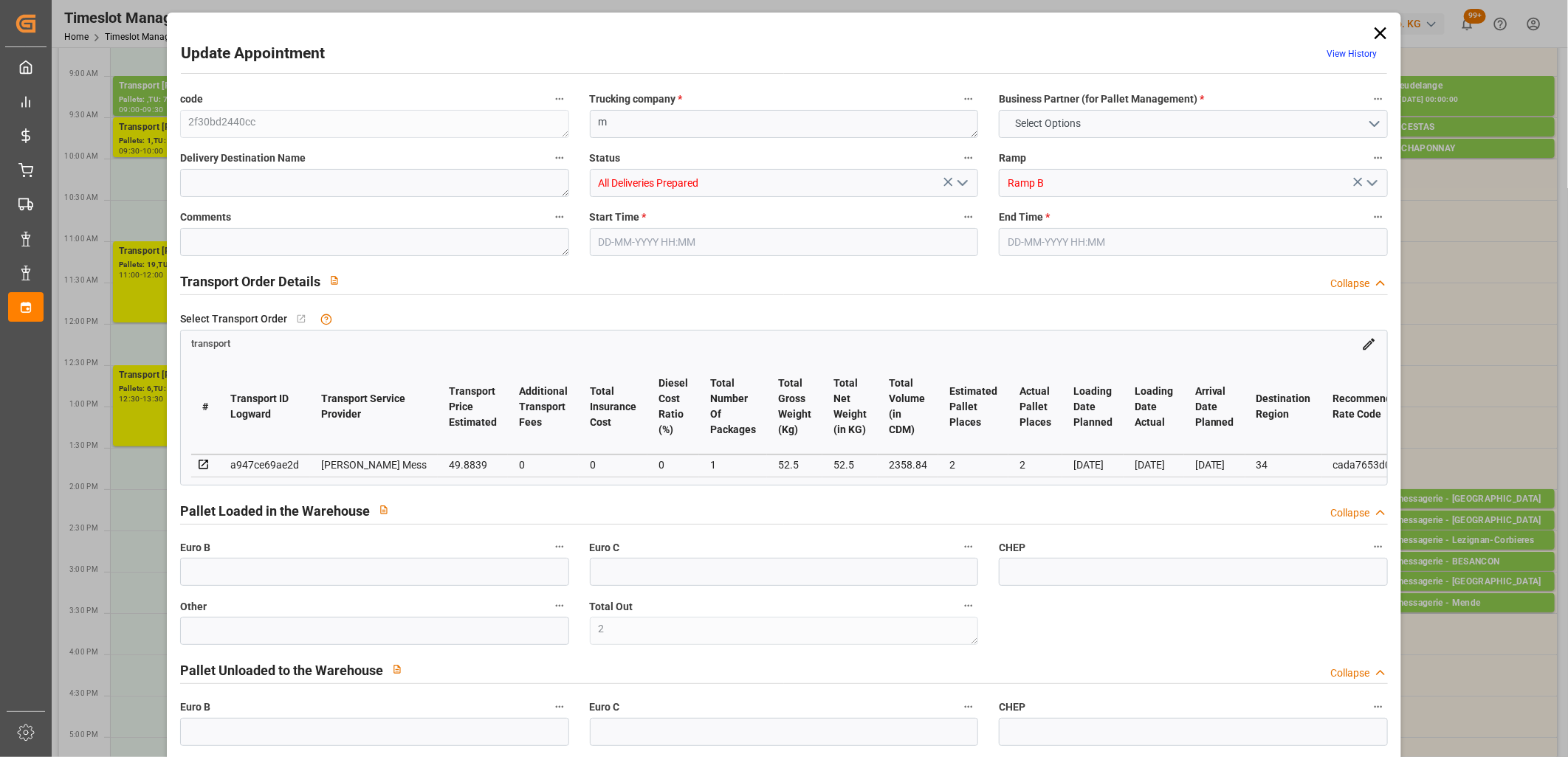
type input "52.5"
type input "0"
type input "4710.8598"
type input "0"
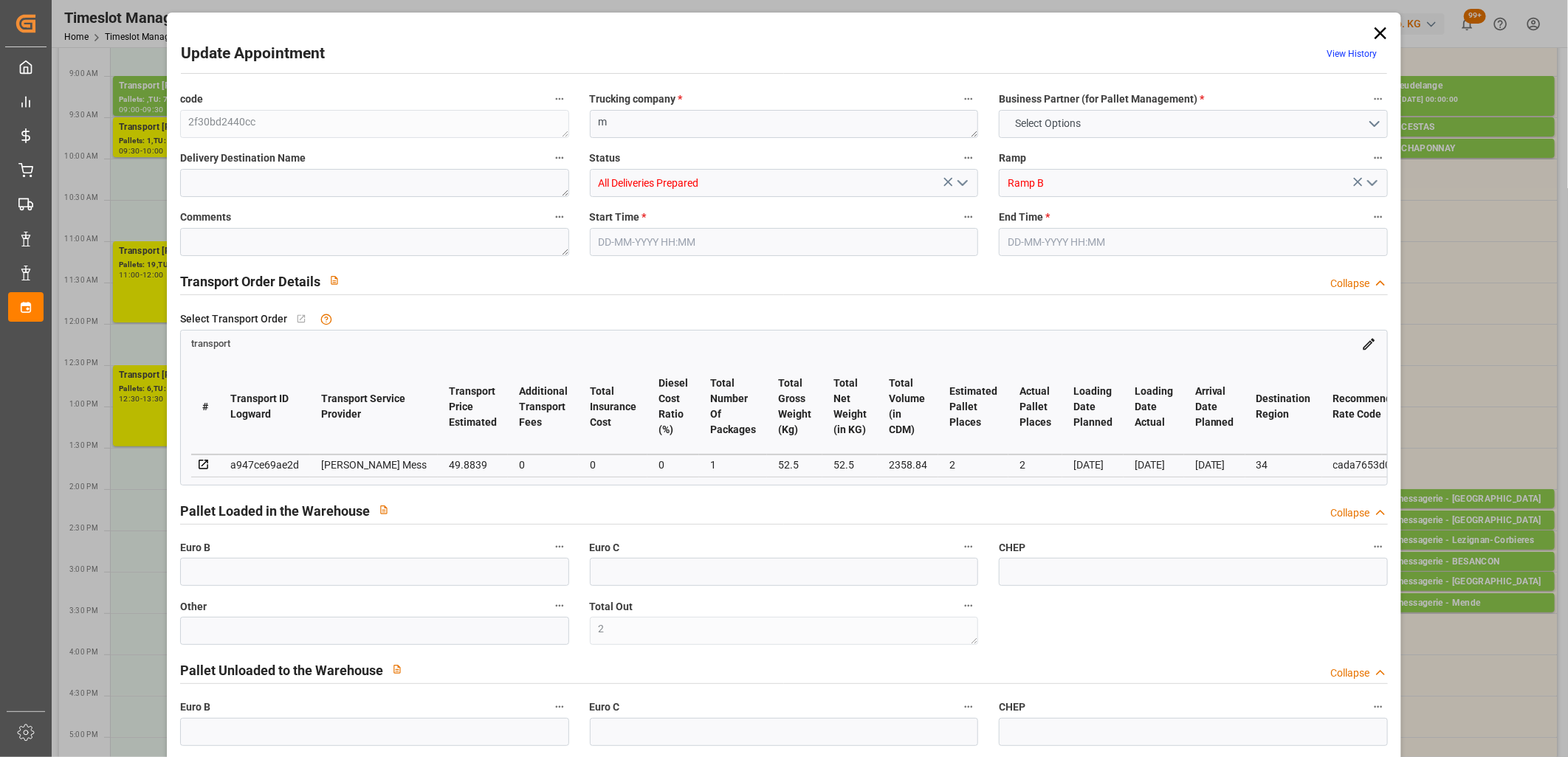
type input "21"
type input "35"
type input "[DATE] 14:45"
type input "[DATE] 15:00"
type input "[DATE] 11:57"
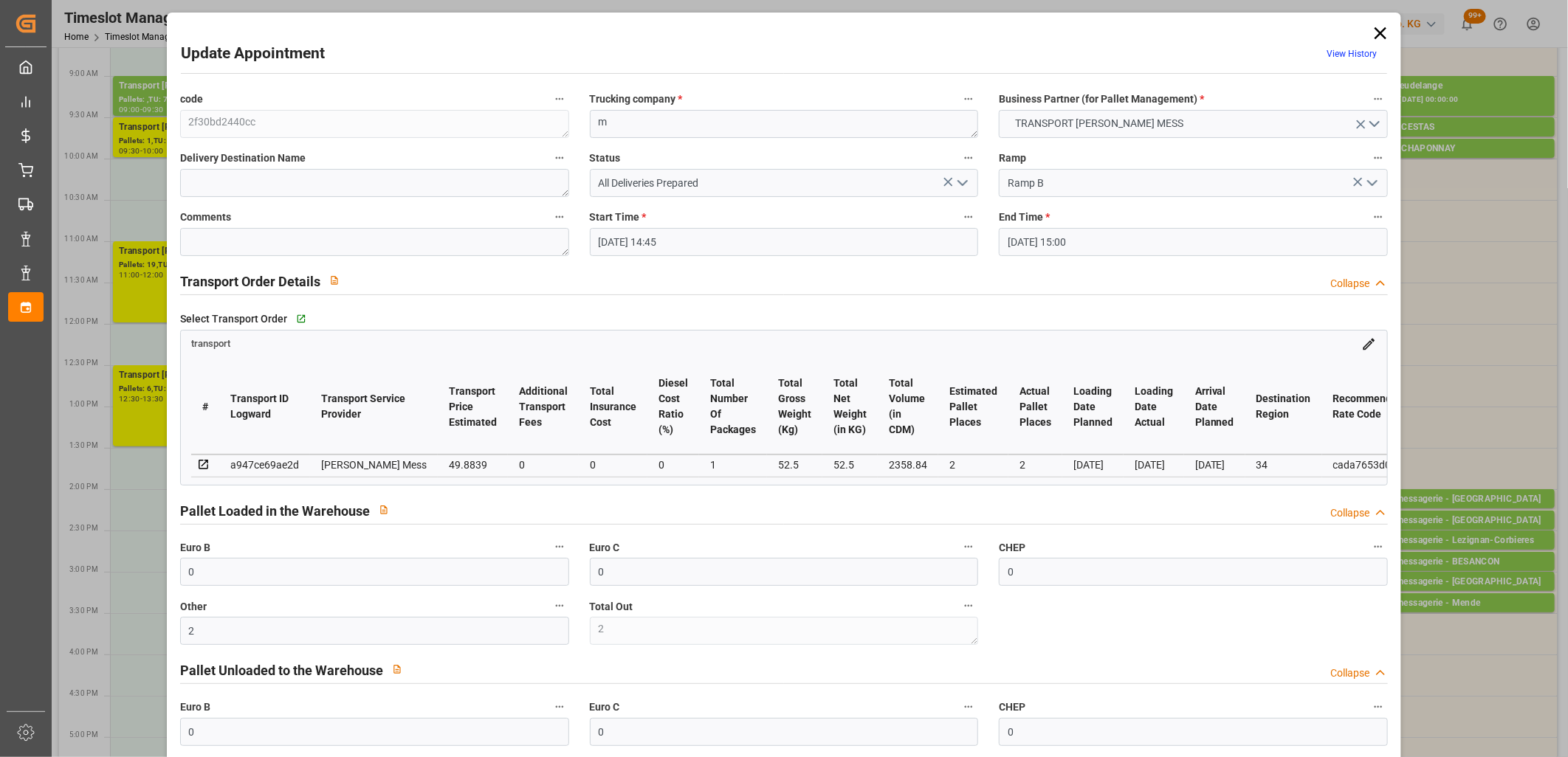
type input "[DATE] 11:57"
type input "[DATE]"
click at [958, 181] on icon "open menu" at bounding box center [962, 182] width 18 height 18
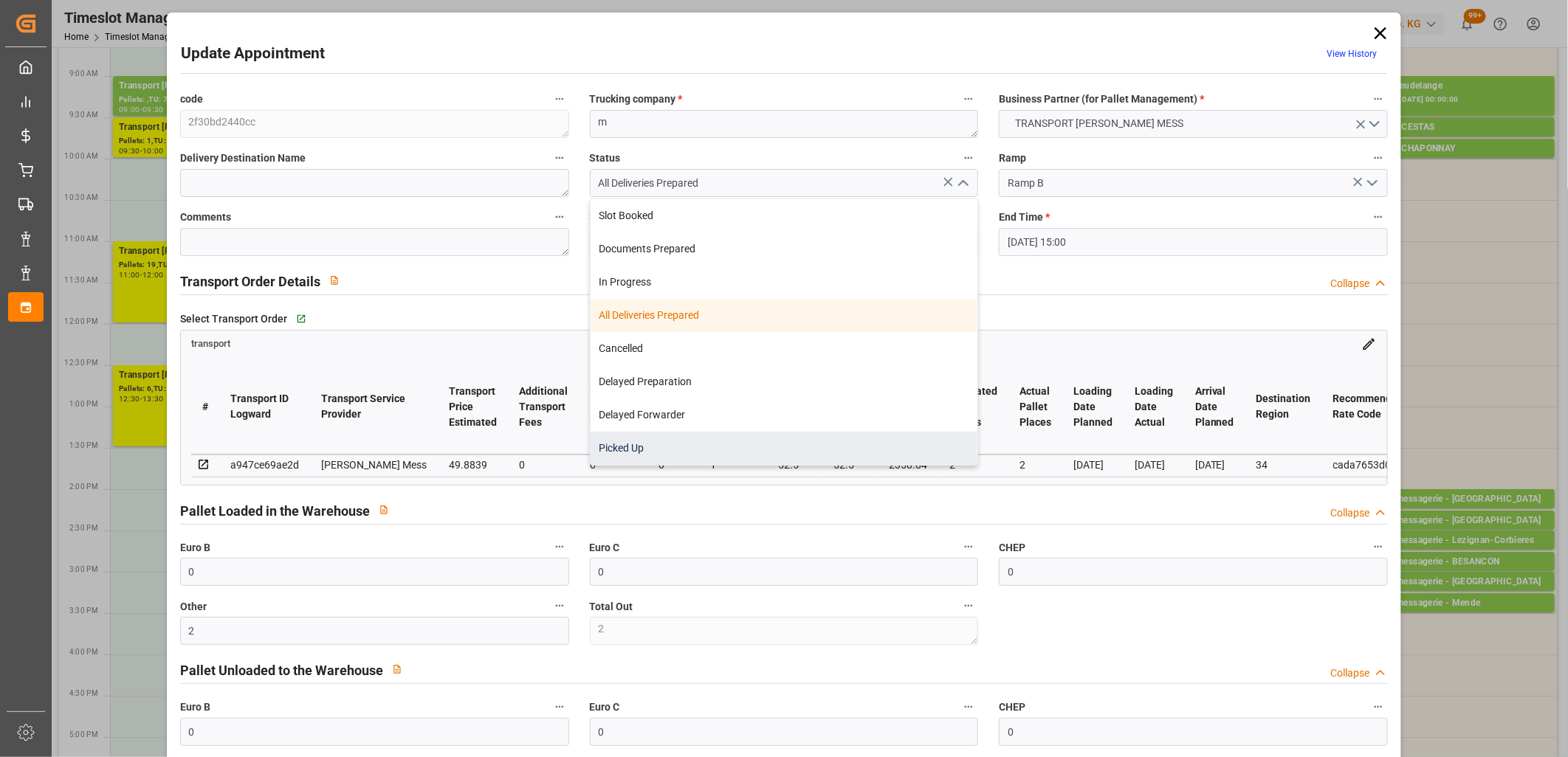
click at [659, 448] on div "Picked Up" at bounding box center [784, 447] width 388 height 33
type input "Picked Up"
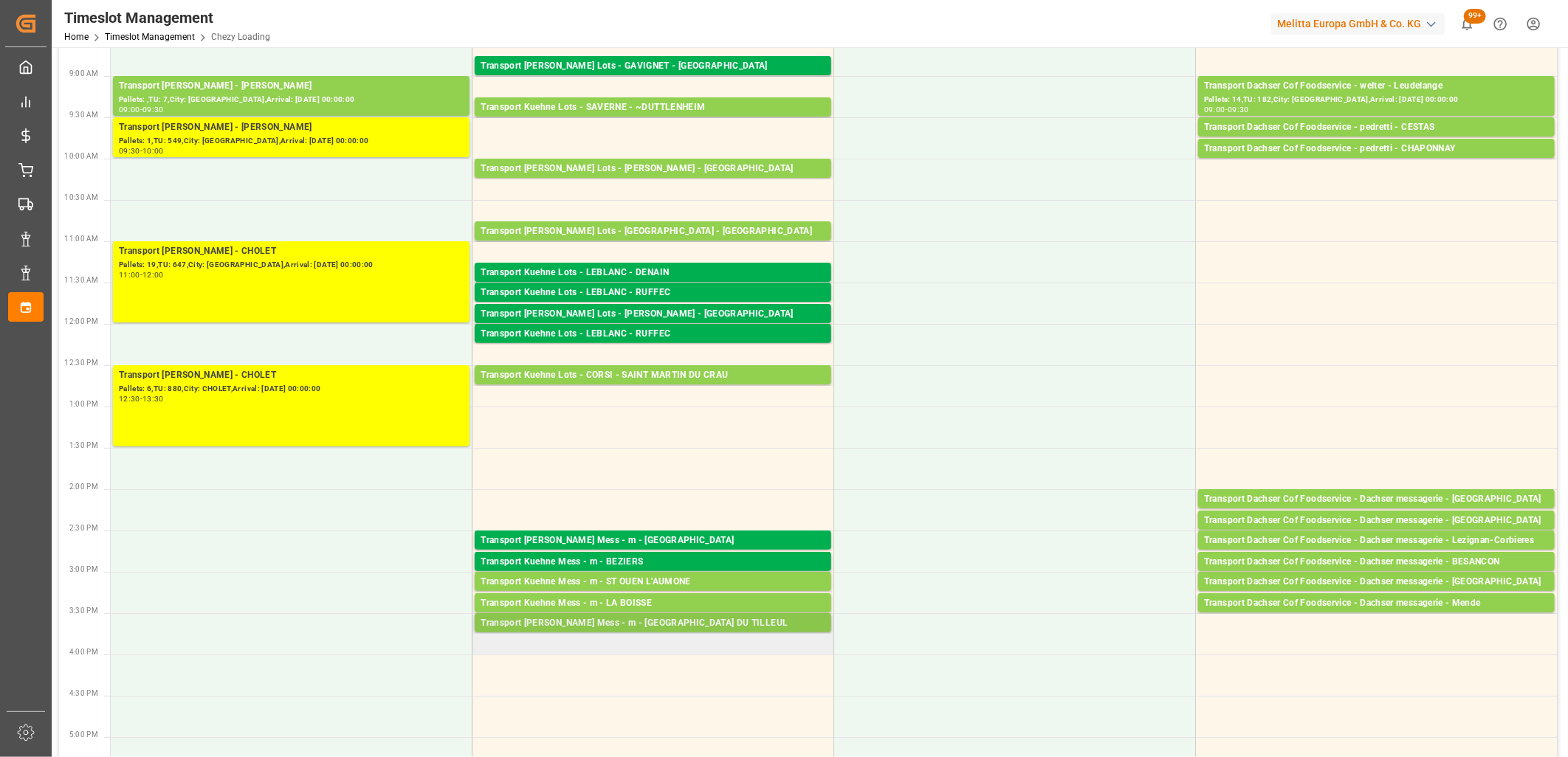
click at [702, 620] on div "Transport [PERSON_NAME] Mess - m - [GEOGRAPHIC_DATA] DU TILLEUL" at bounding box center [653, 623] width 345 height 14
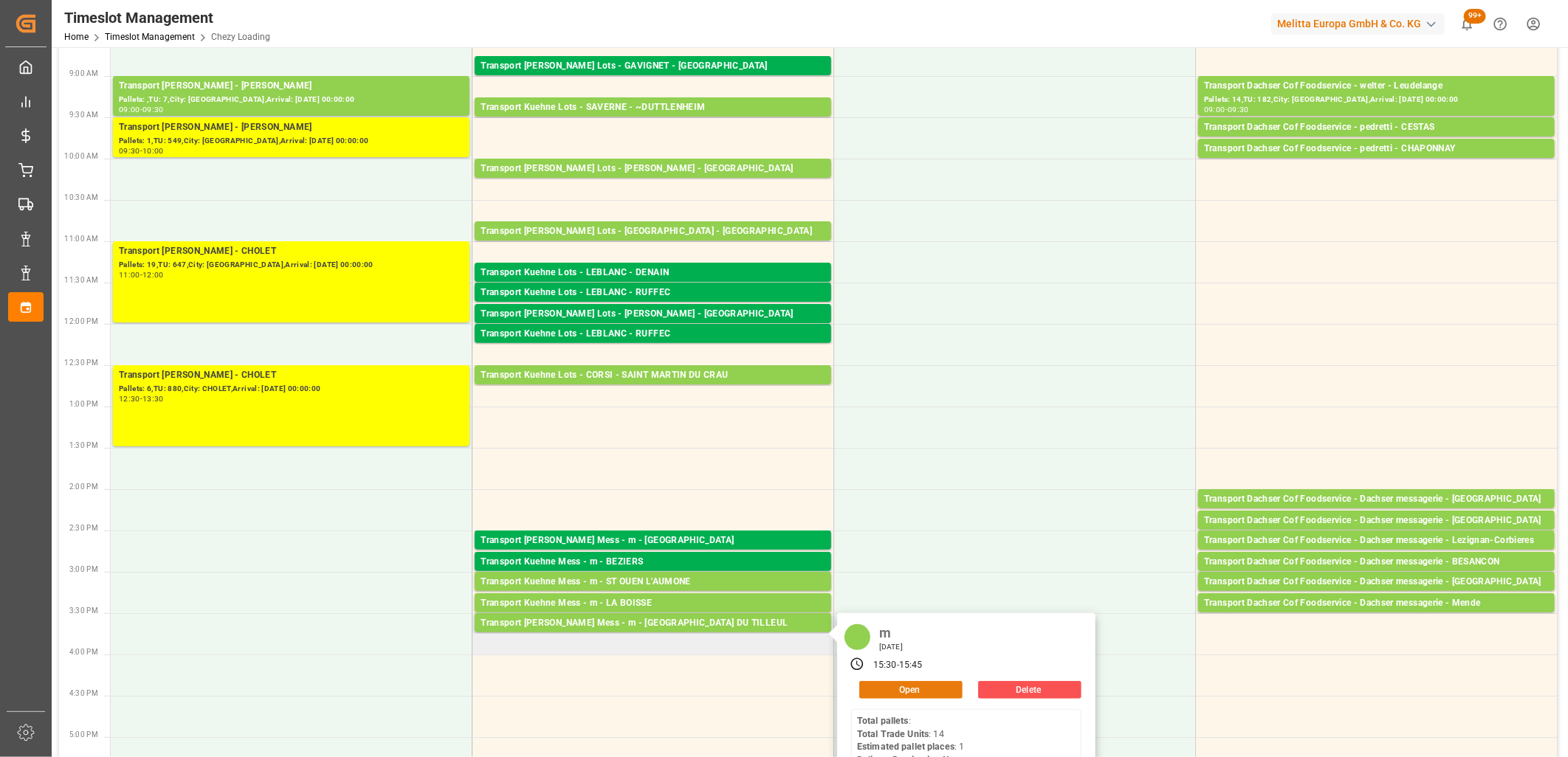
click at [904, 689] on button "Open" at bounding box center [911, 689] width 103 height 18
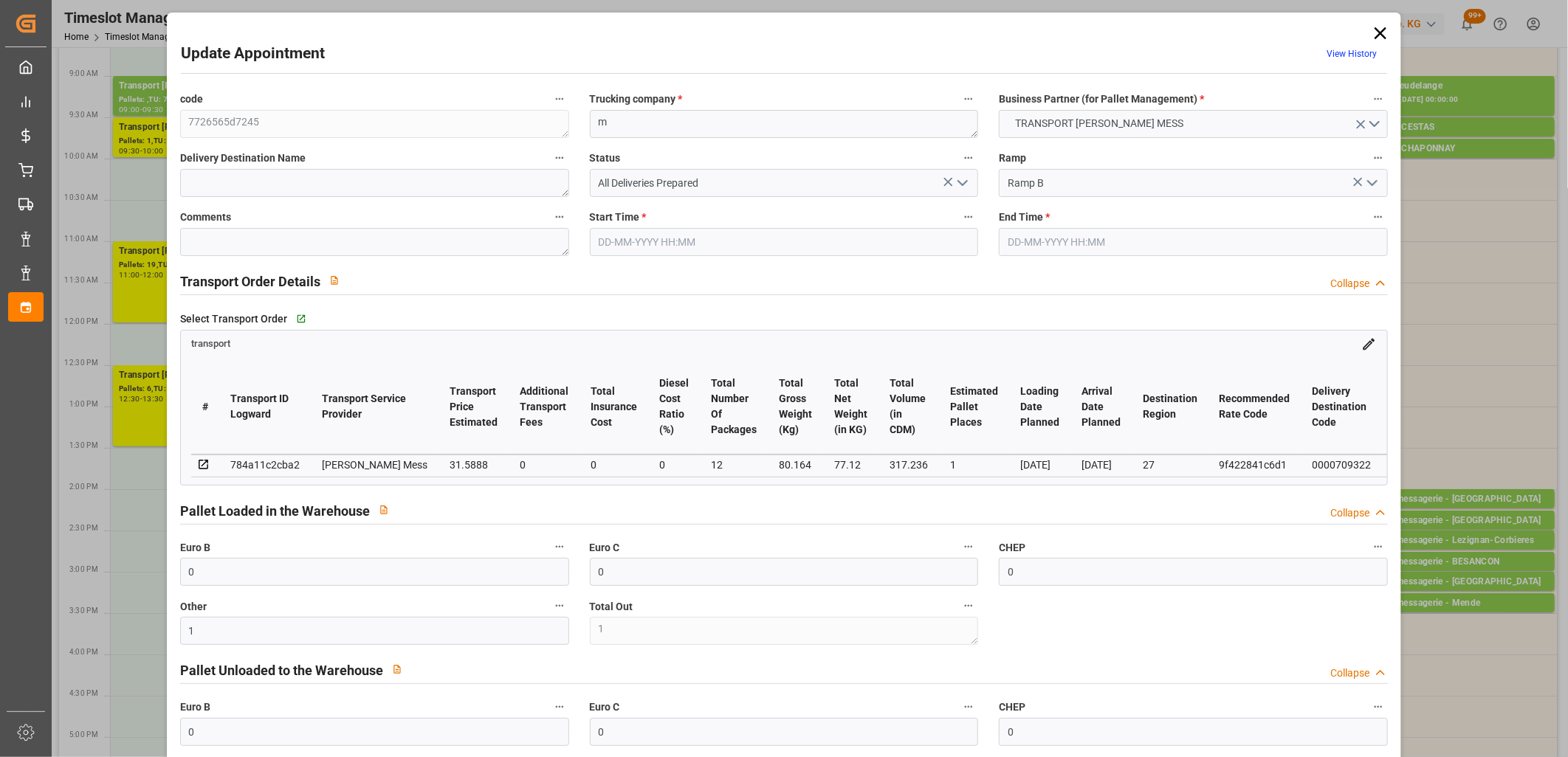
type input "[DATE] 15:30"
type input "[DATE] 15:45"
type input "[DATE] 12:06"
type input "[DATE]"
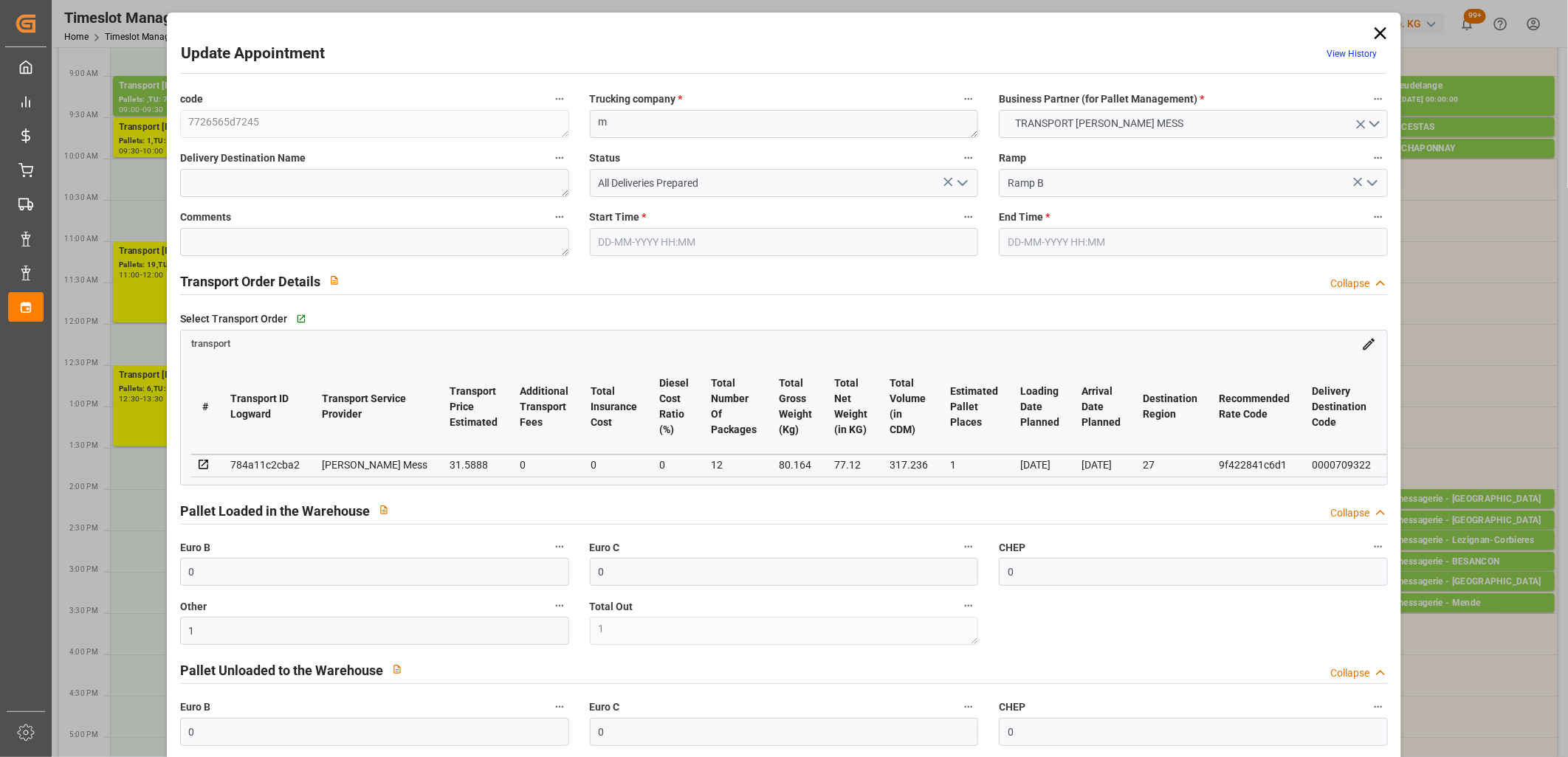
type input "[DATE]"
drag, startPoint x: 238, startPoint y: 573, endPoint x: 129, endPoint y: 573, distance: 109.0
click at [129, 573] on div "Update Appointment View History code 7726565d7245 Trucking company * m Business…" at bounding box center [784, 378] width 1568 height 757
drag, startPoint x: 252, startPoint y: 646, endPoint x: -3, endPoint y: 583, distance: 262.7
click at [0, 583] on html "Created by potrace 1.15, written by [PERSON_NAME] [DATE]-[DATE] Created by potr…" at bounding box center [784, 378] width 1568 height 757
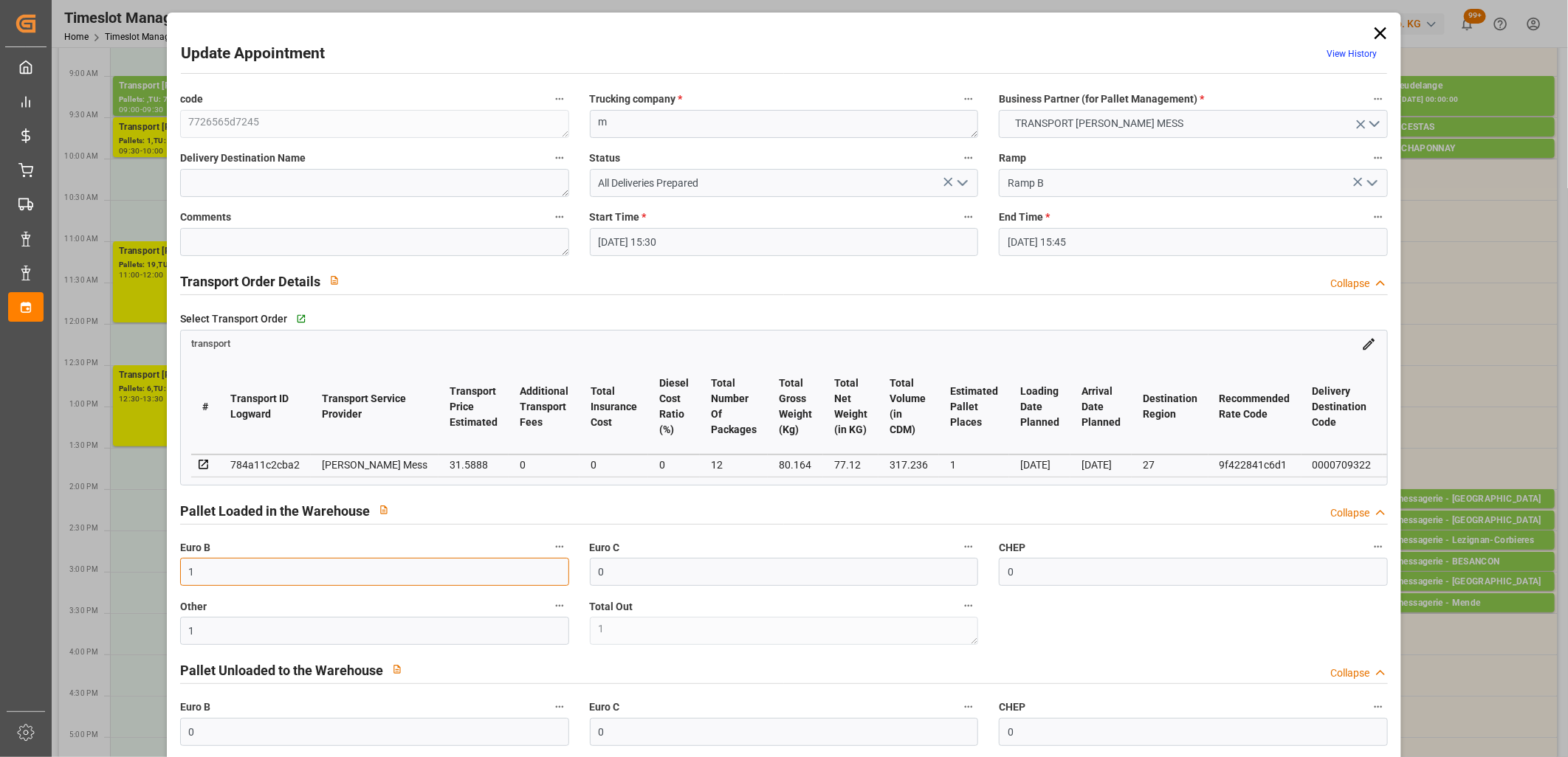
drag, startPoint x: 268, startPoint y: 565, endPoint x: 126, endPoint y: 557, distance: 142.2
click at [126, 557] on div "Update Appointment View History code 7726565d7245 Trucking company * m Business…" at bounding box center [784, 378] width 1568 height 757
type input "0"
click at [958, 181] on polyline "open menu" at bounding box center [963, 182] width 8 height 4
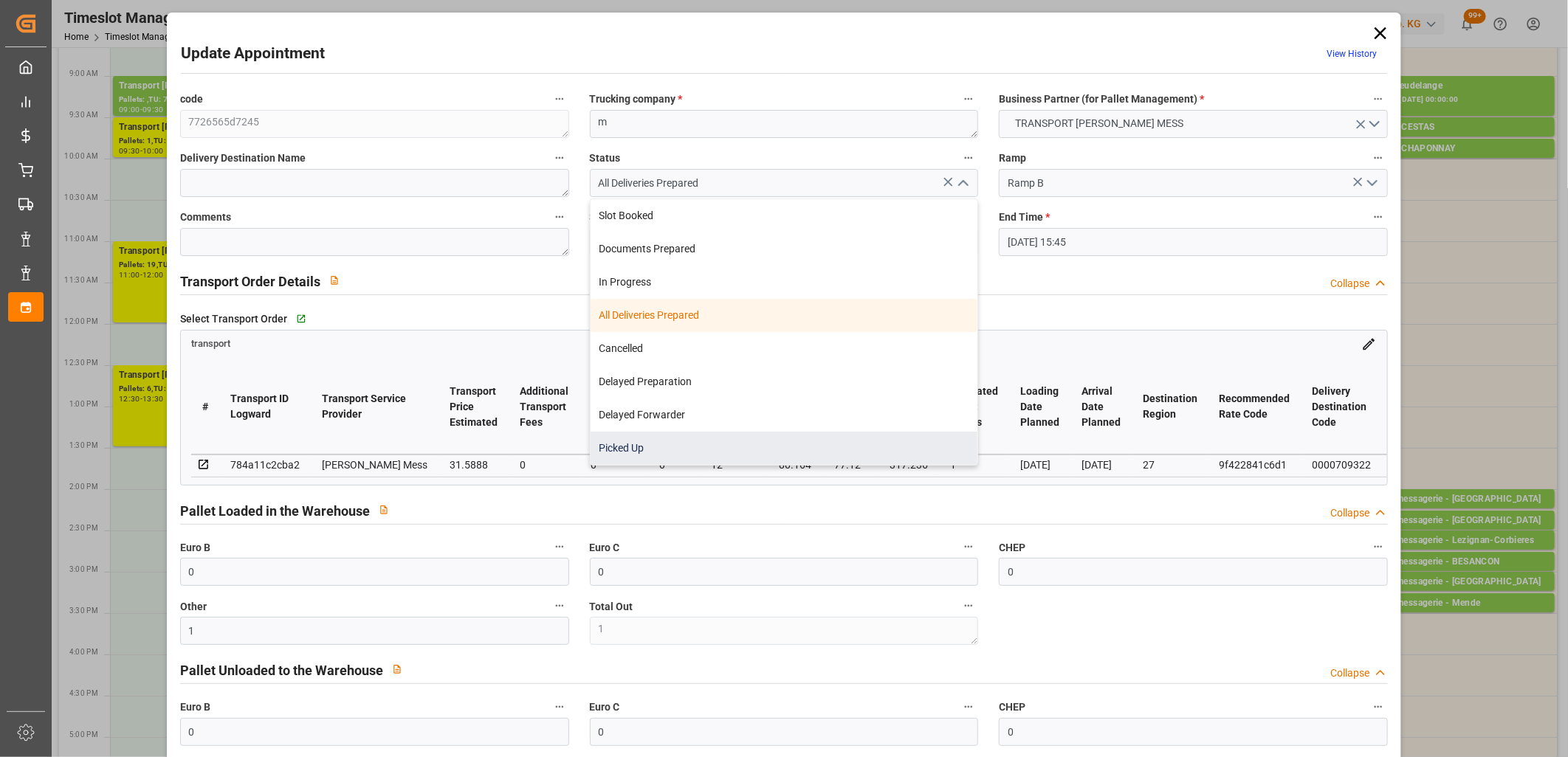
click at [654, 460] on div "Picked Up" at bounding box center [784, 447] width 388 height 33
type input "Picked Up"
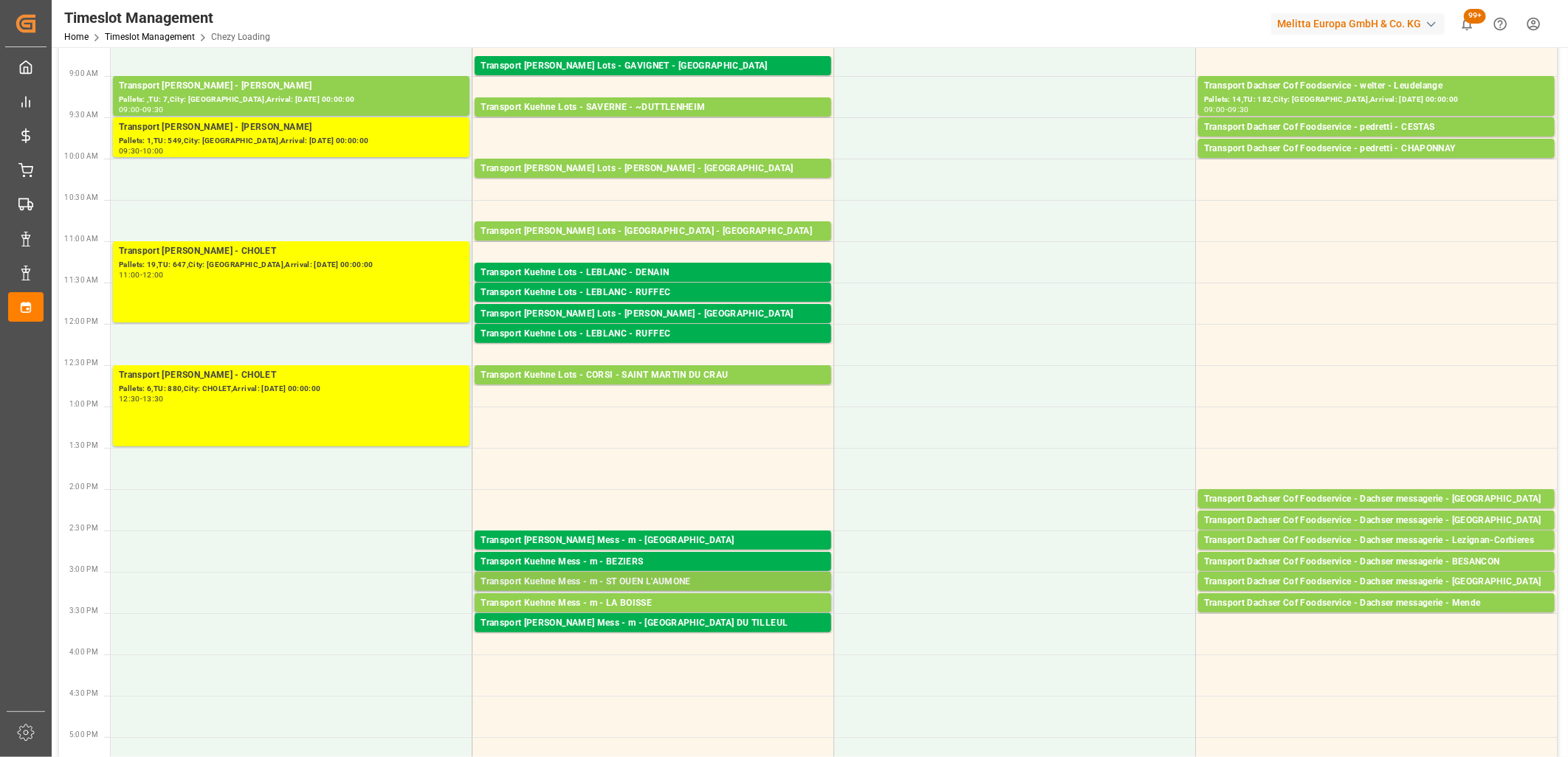
click at [727, 587] on div "Transport Kuehne Mess - m - ST OUEN L'AUMONE" at bounding box center [653, 581] width 345 height 14
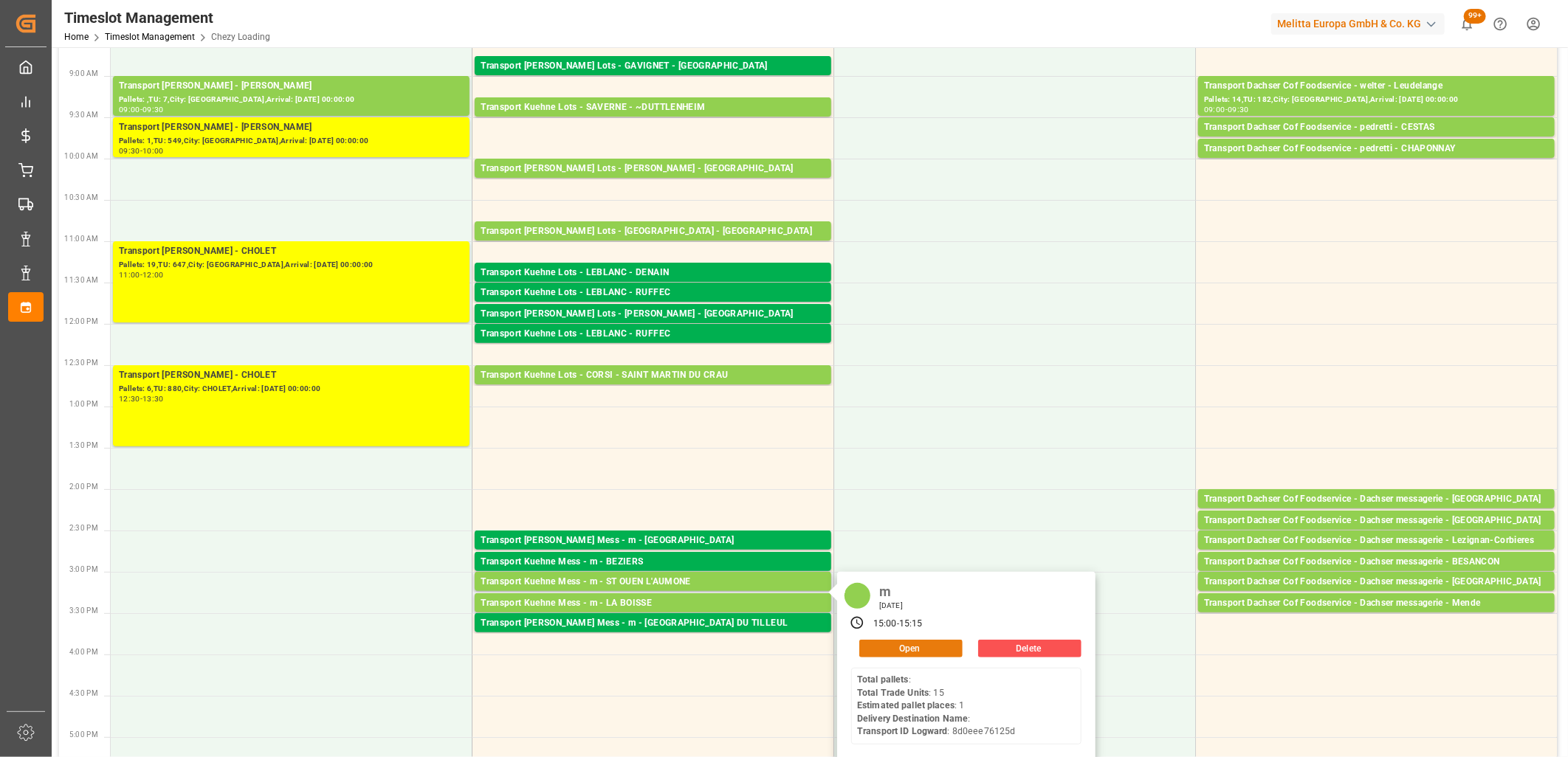
click at [909, 650] on button "Open" at bounding box center [911, 648] width 103 height 18
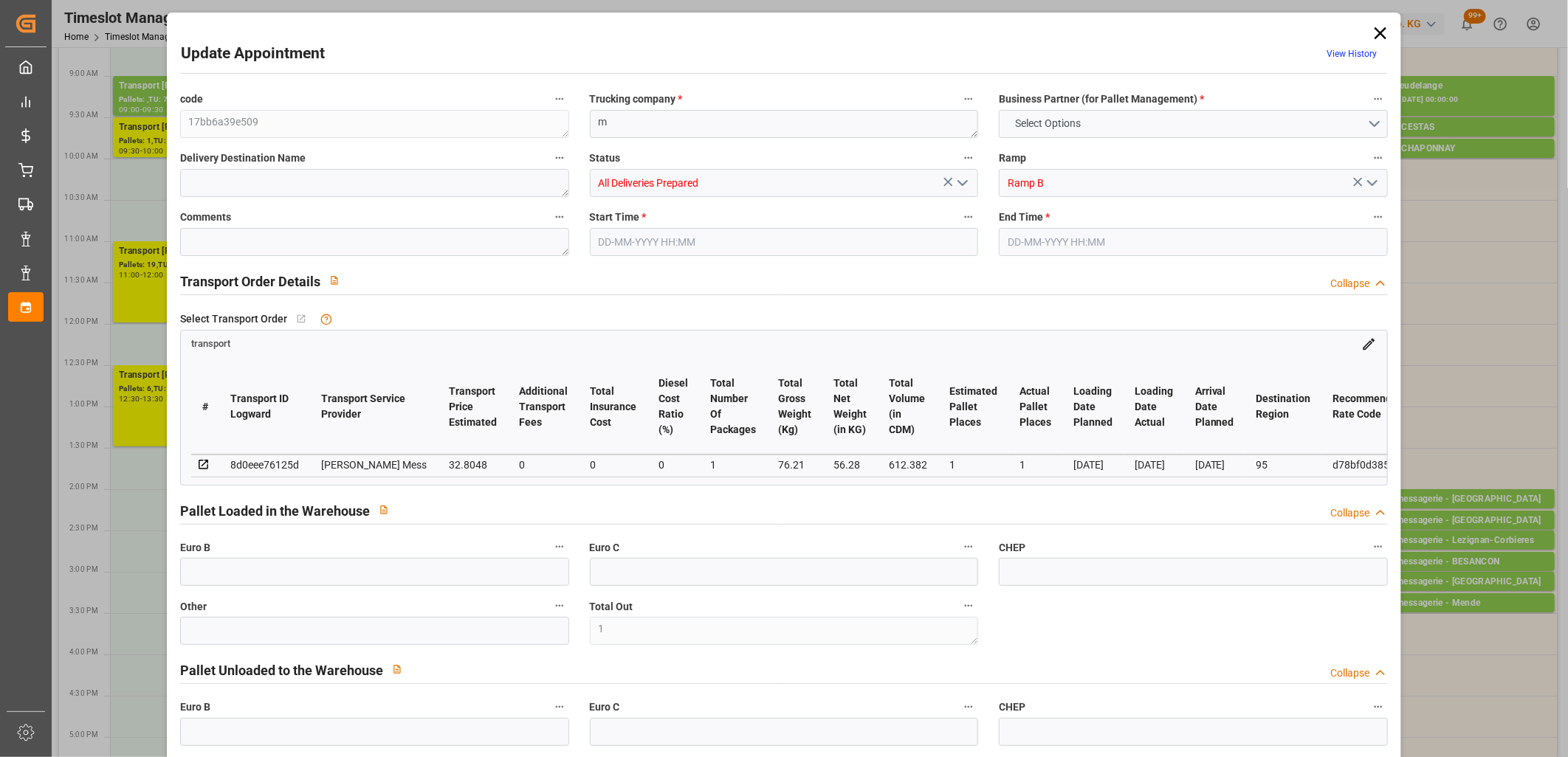
type input "1"
type input "0"
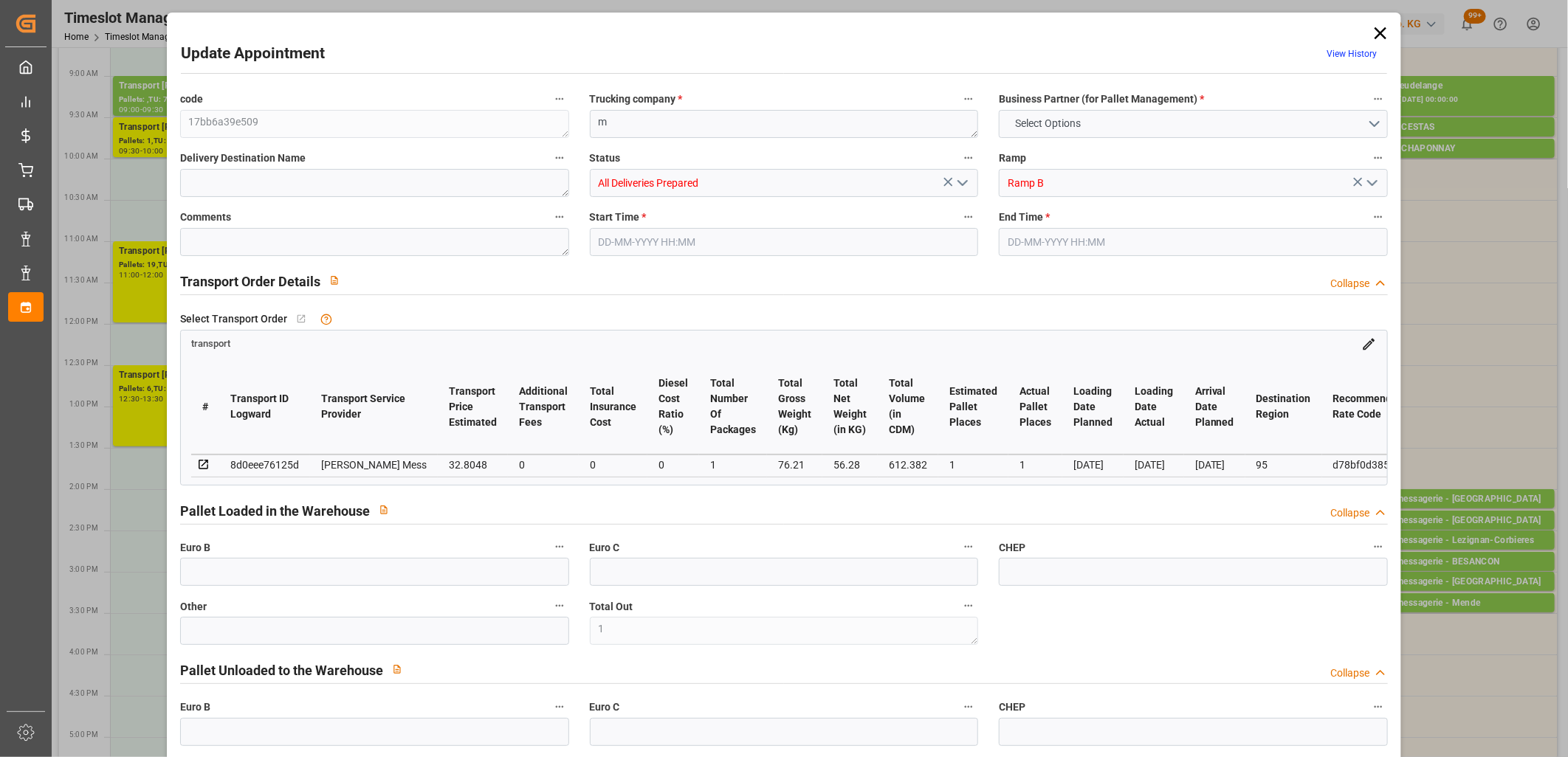
type input "0"
type input "1"
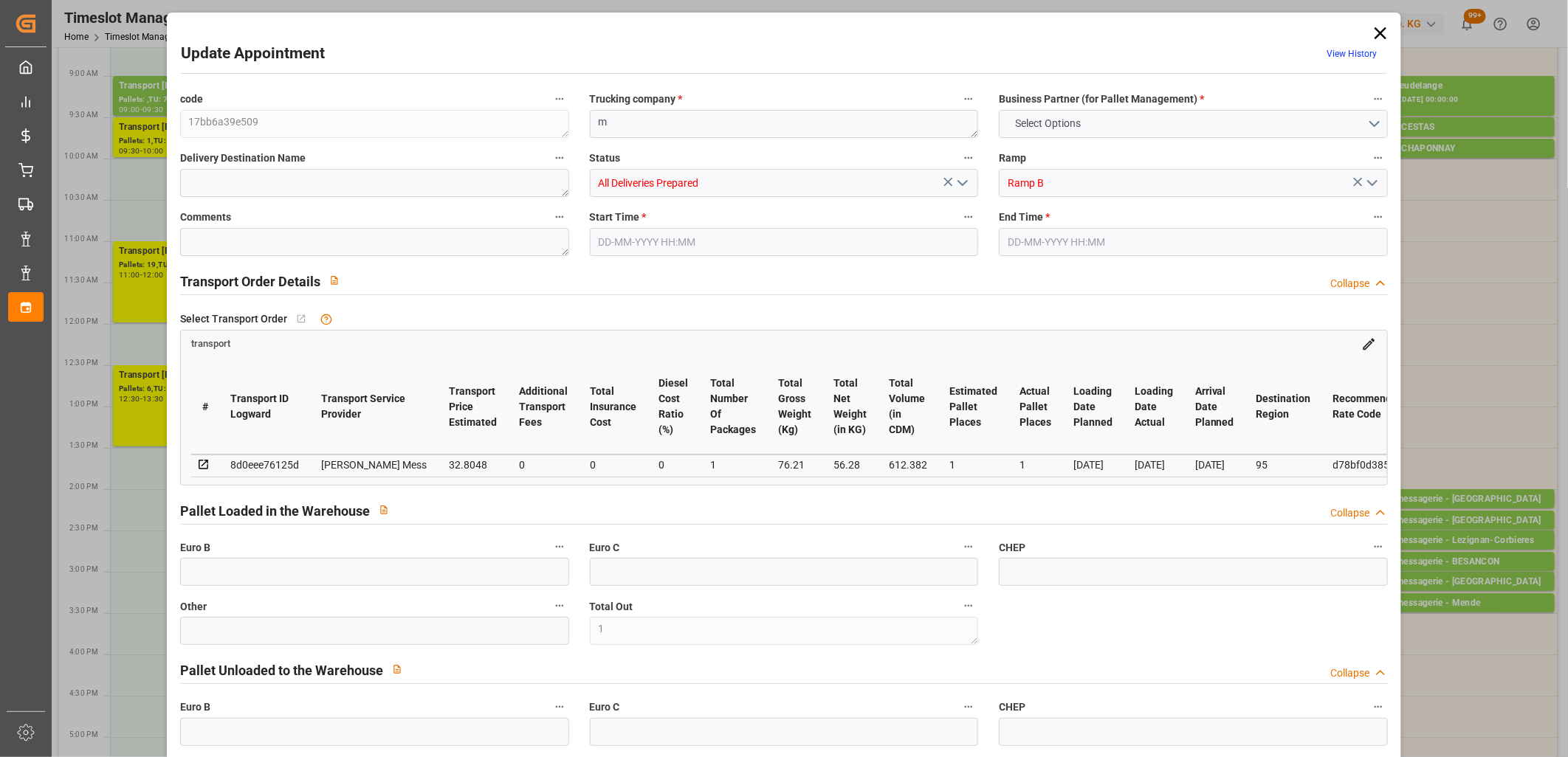
type input "32.8048"
type input "0"
type input "32.8048"
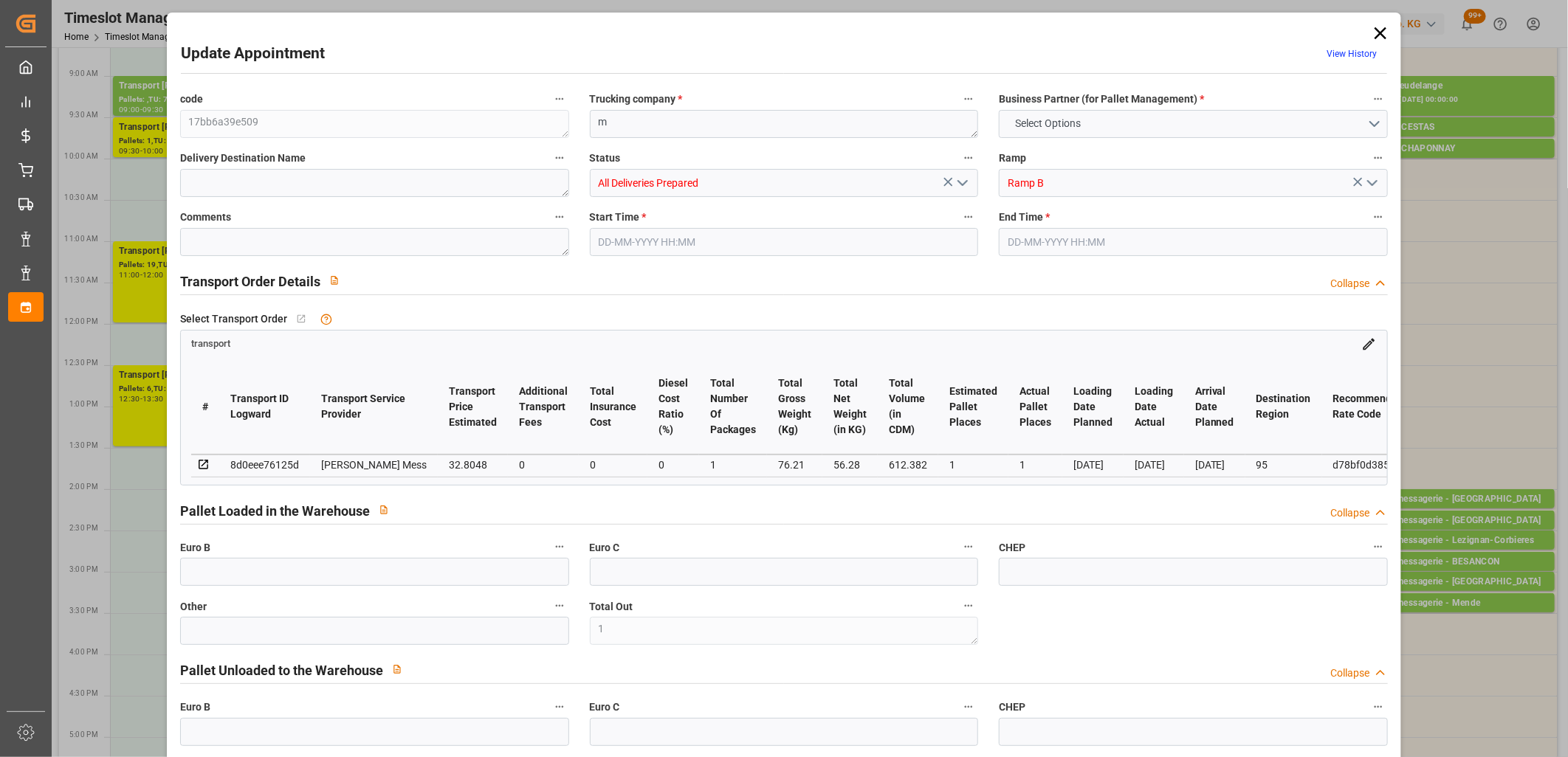
type input "0"
type input "1"
type input "56.28"
type input "99.21"
type input "612.382"
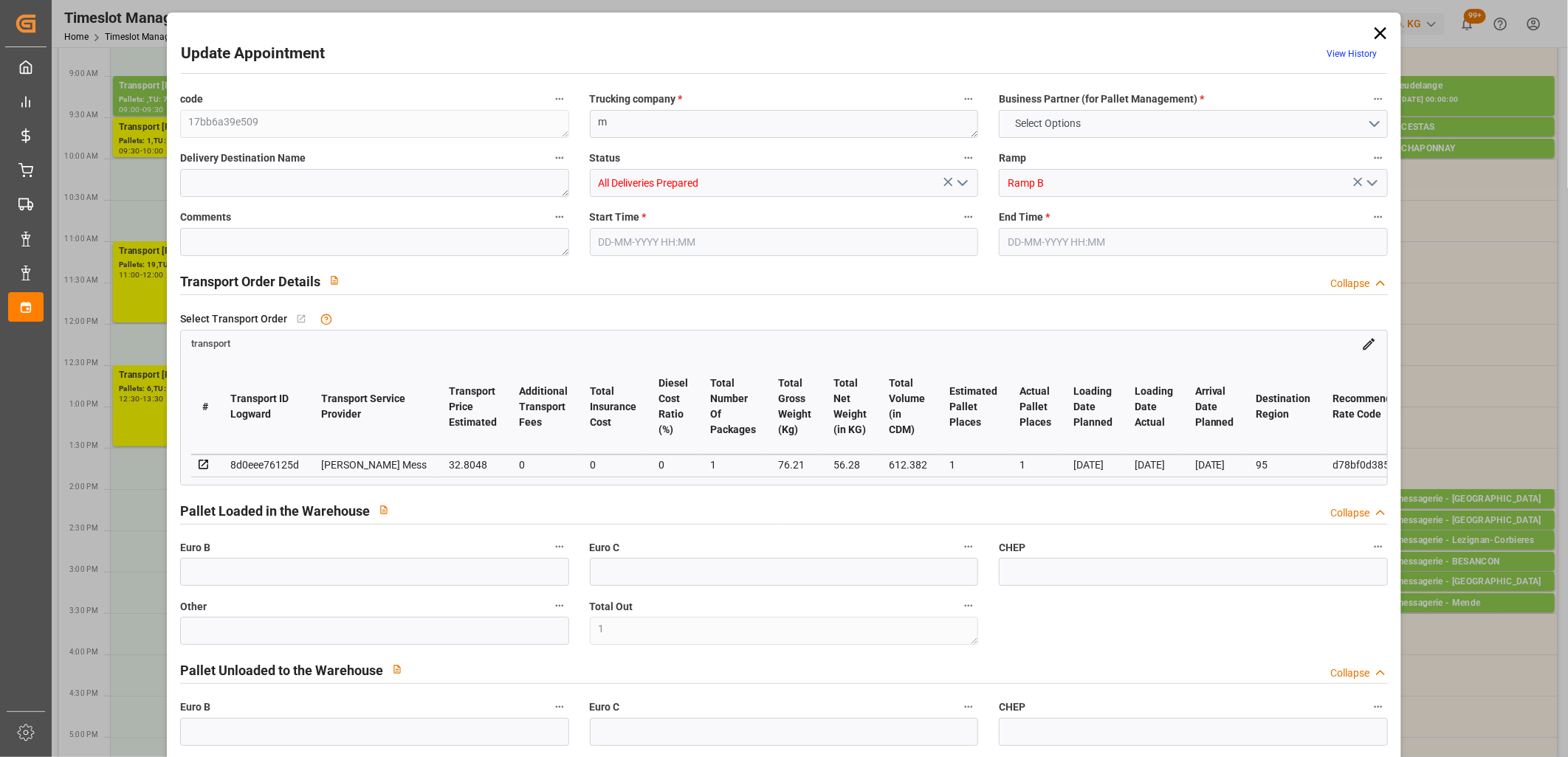
type input "95"
type input "0"
type input "15"
type input "1"
type input "101"
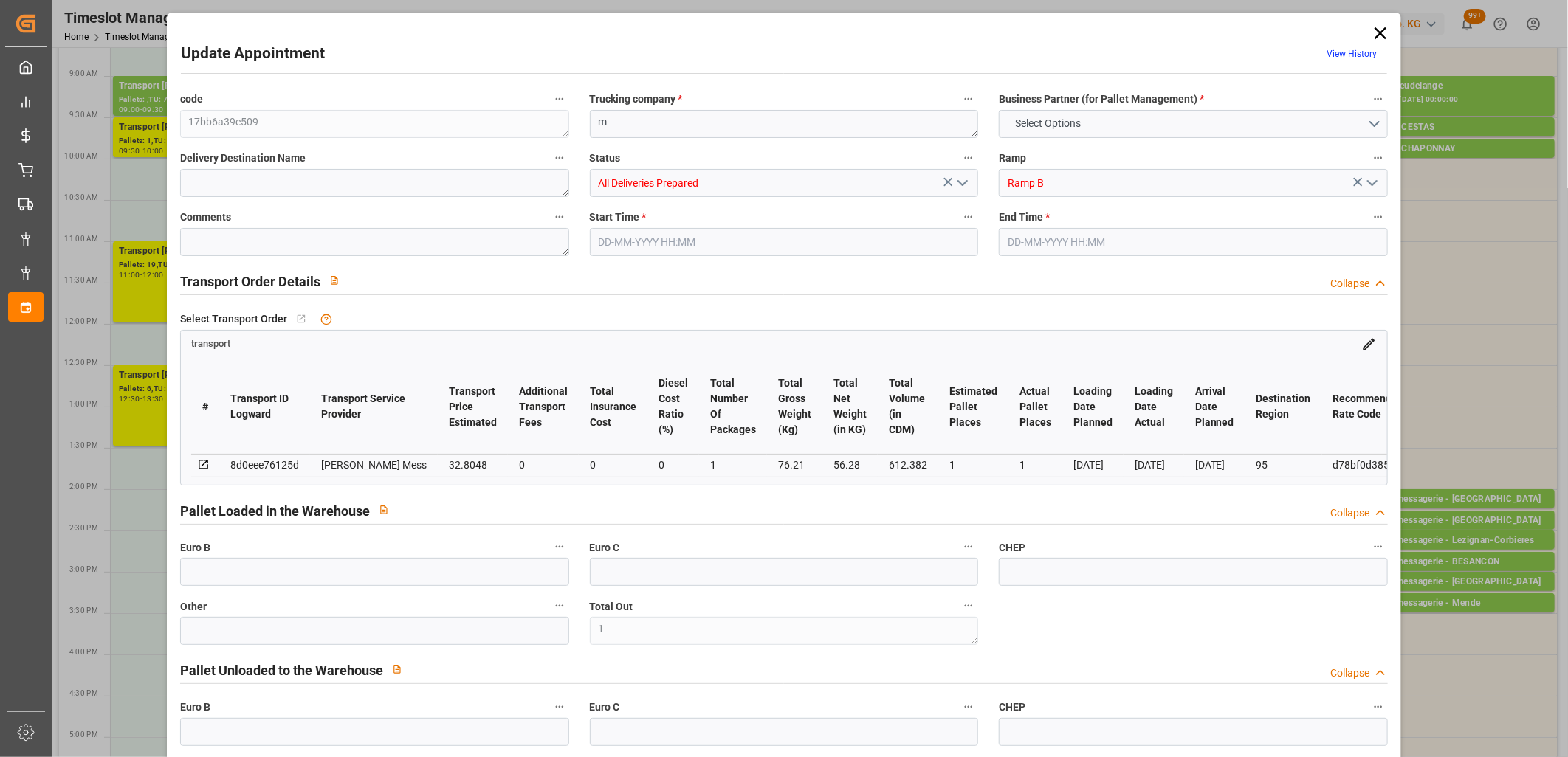
type input "76.21"
type input "0"
type input "4710.8598"
type input "0"
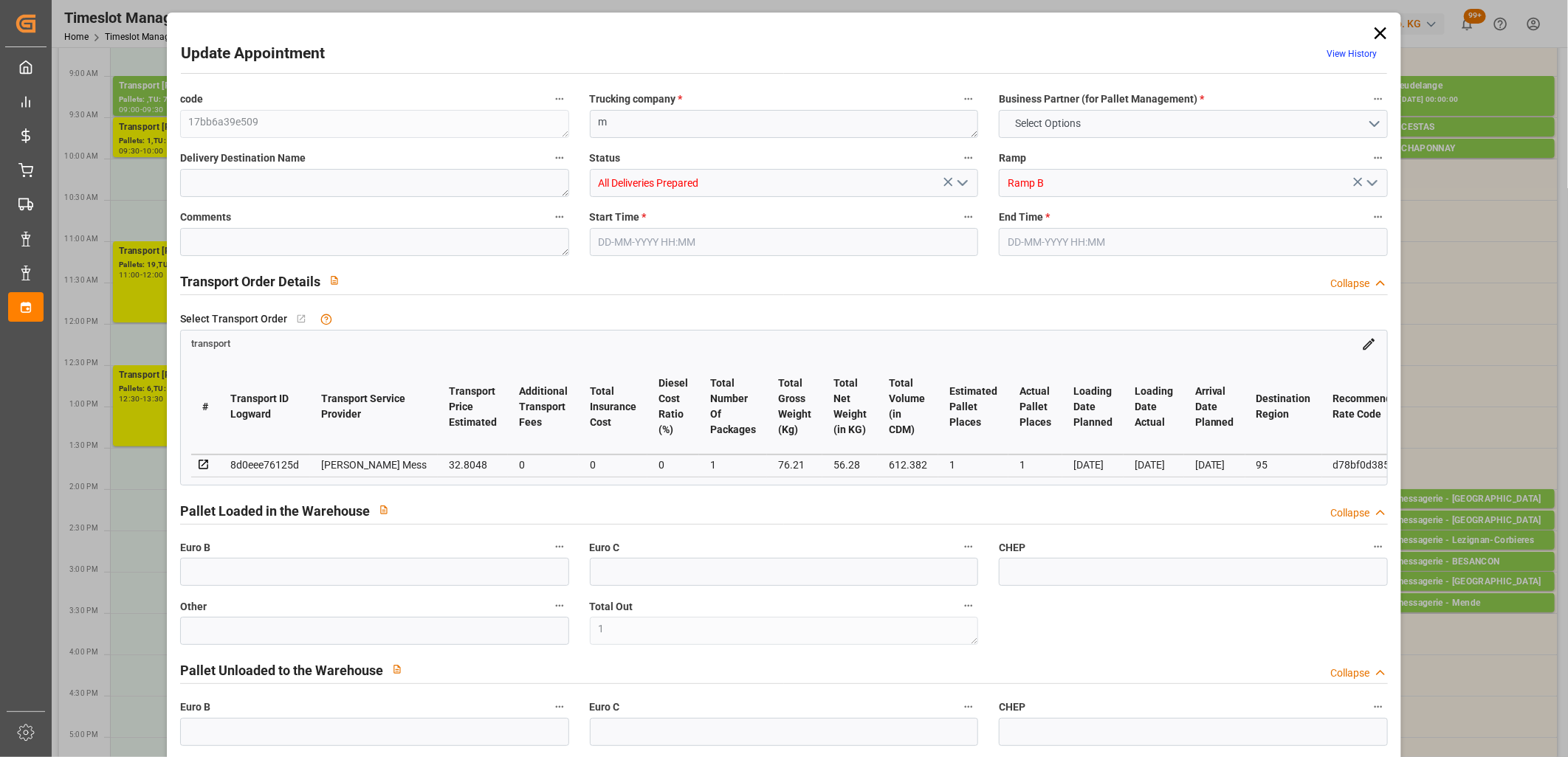
type input "21"
type input "35"
type input "[DATE] 15:00"
type input "[DATE] 15:15"
type input "[DATE] 11:57"
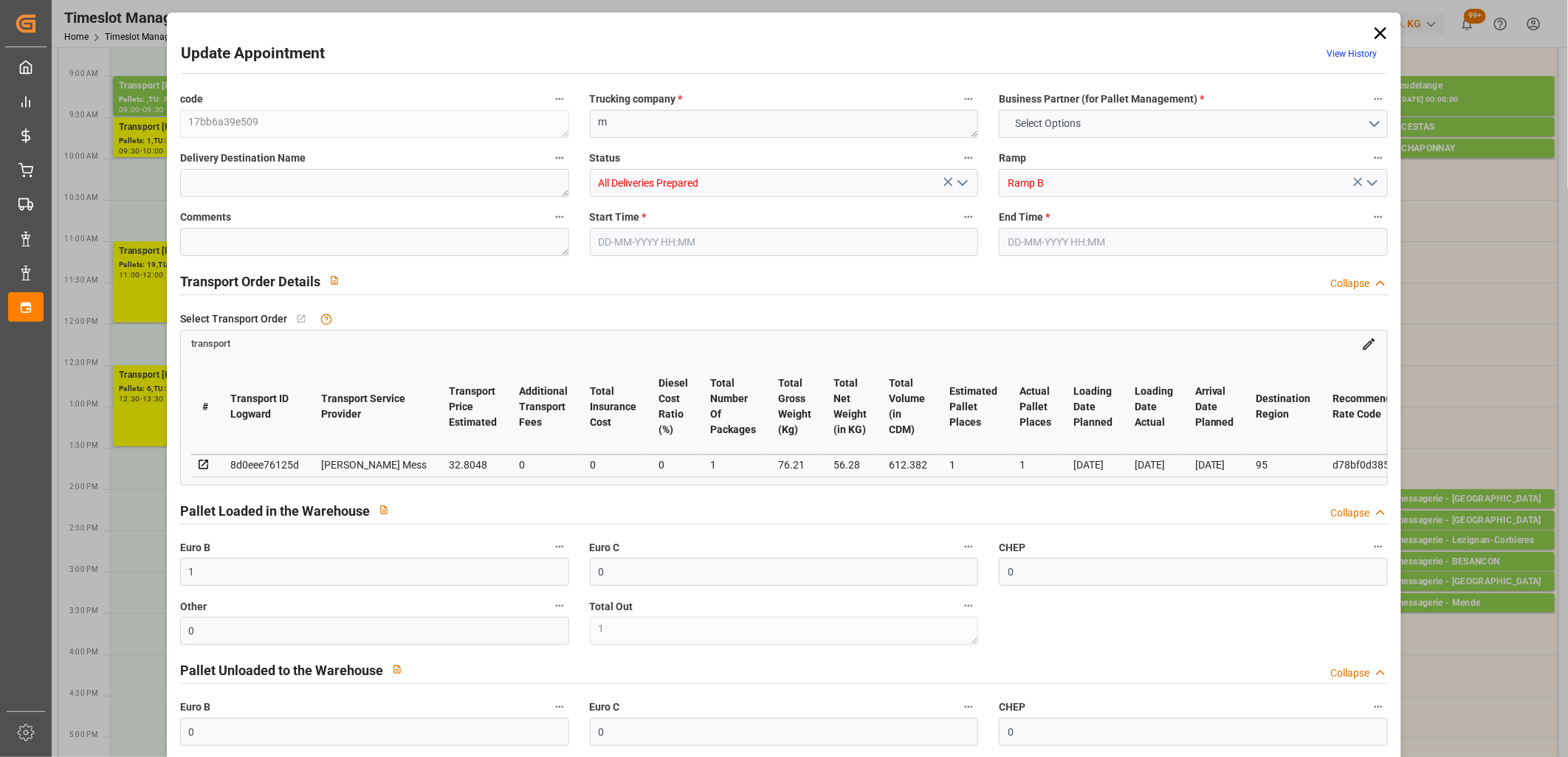
type input "[DATE] 11:57"
type input "[DATE]"
click at [957, 180] on icon "open menu" at bounding box center [962, 182] width 18 height 18
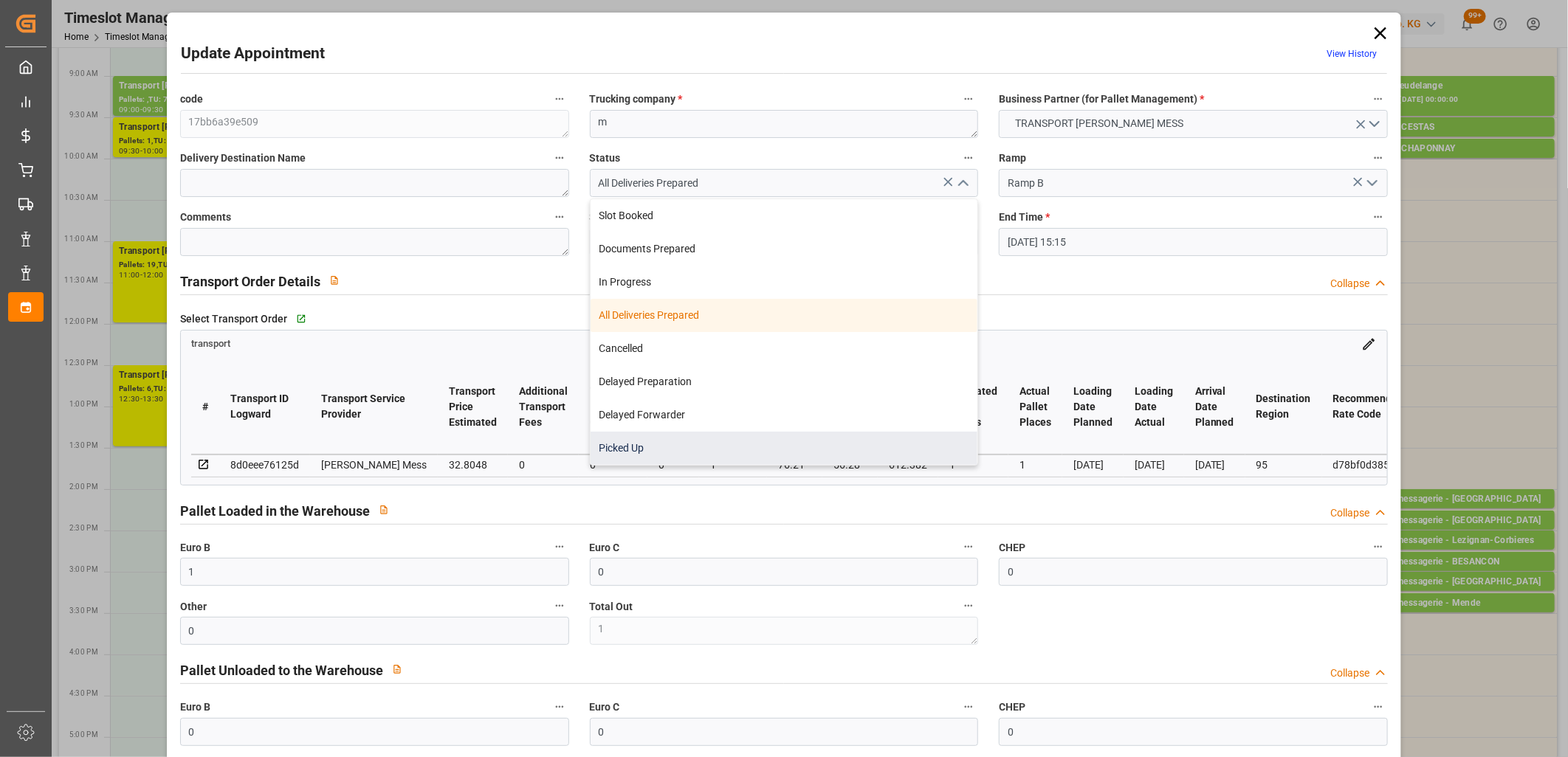
click at [643, 457] on div "Picked Up" at bounding box center [784, 447] width 388 height 33
type input "Picked Up"
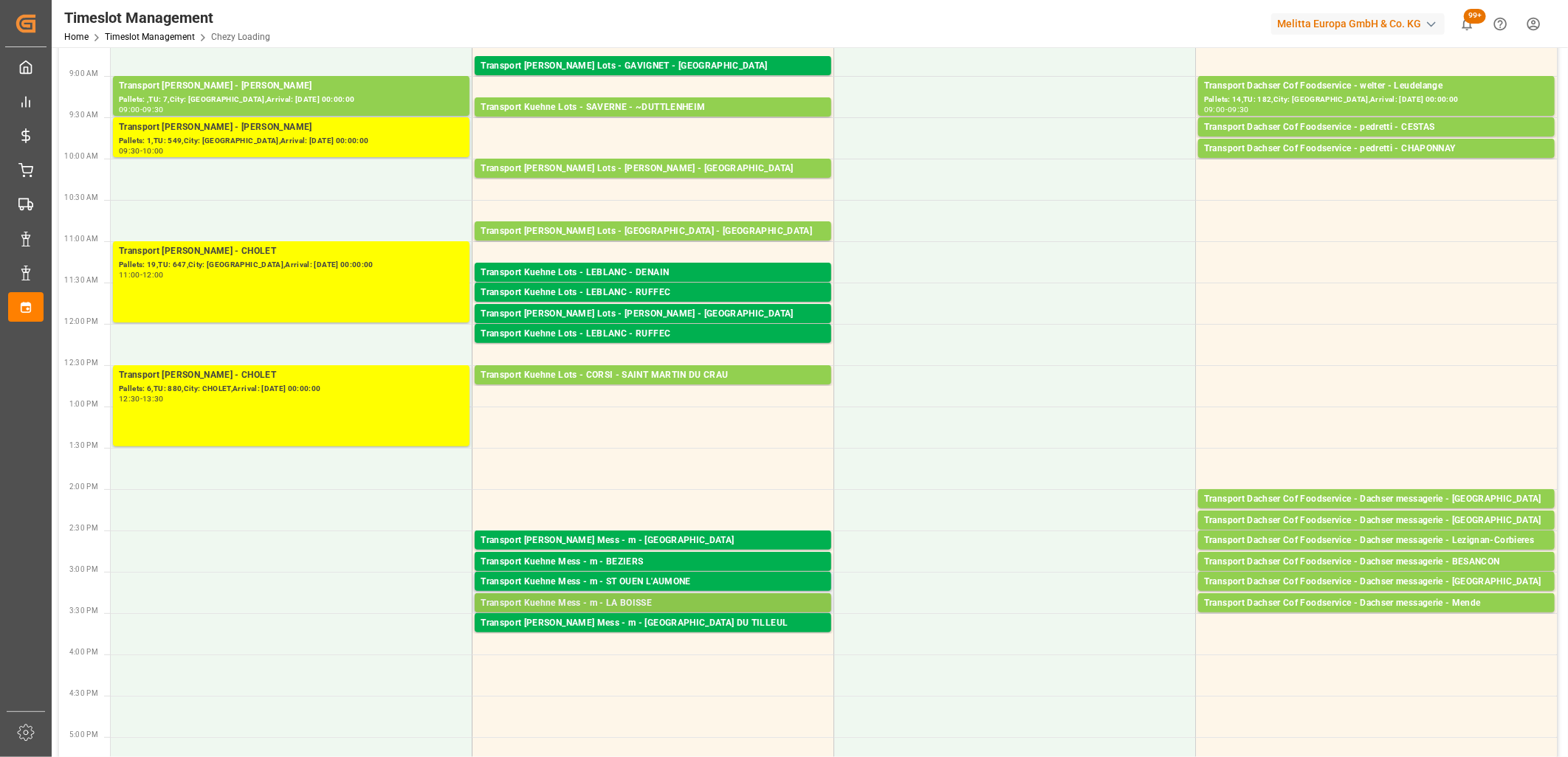
click at [692, 606] on div "Transport Kuehne Mess - m - LA BOISSE" at bounding box center [653, 603] width 345 height 14
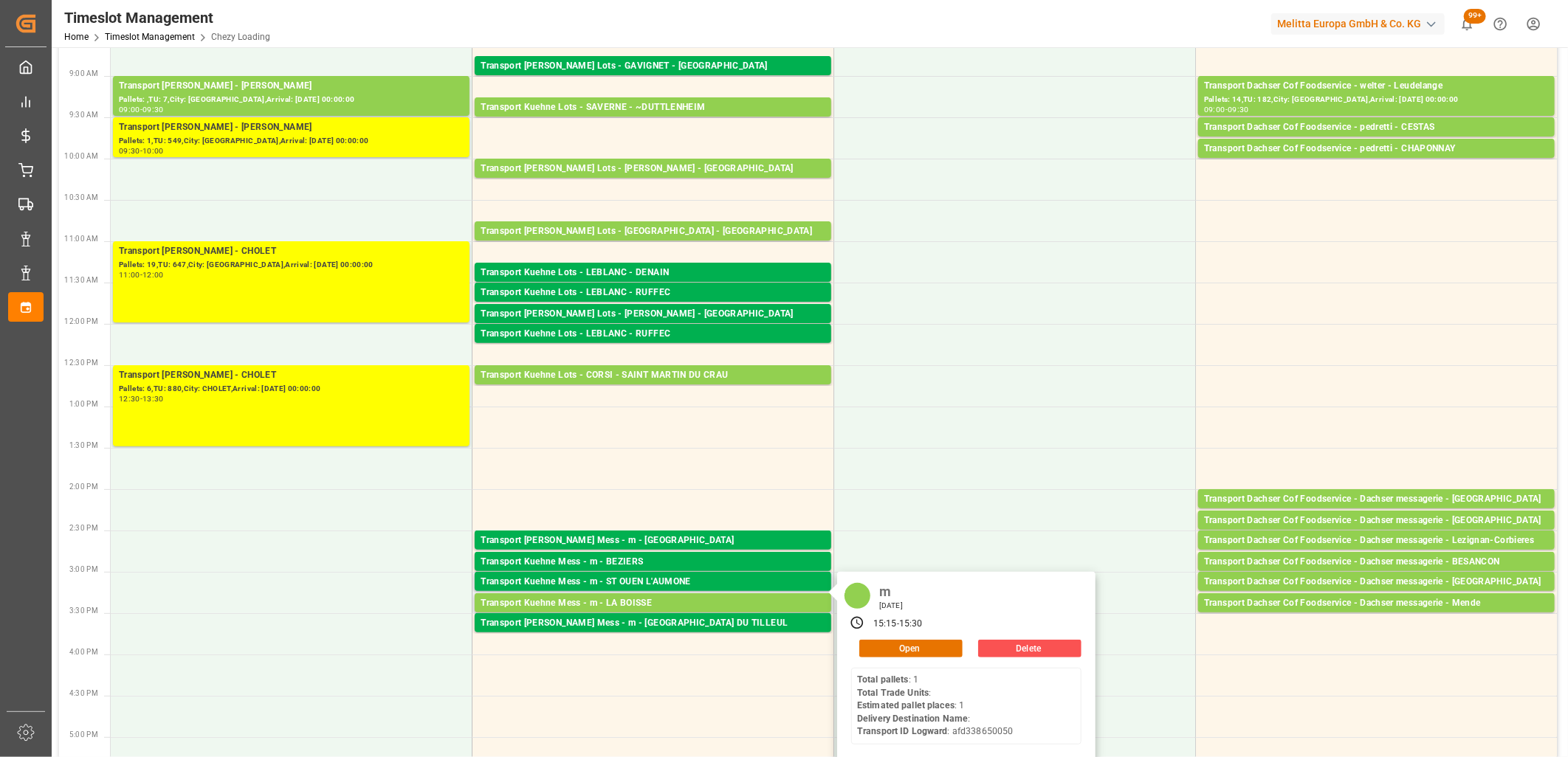
click at [910, 658] on div "m [DATE] 15:15 - 15:30 Open Delete Total pallets : 1 Total Trade Units : Estima…" at bounding box center [966, 667] width 258 height 191
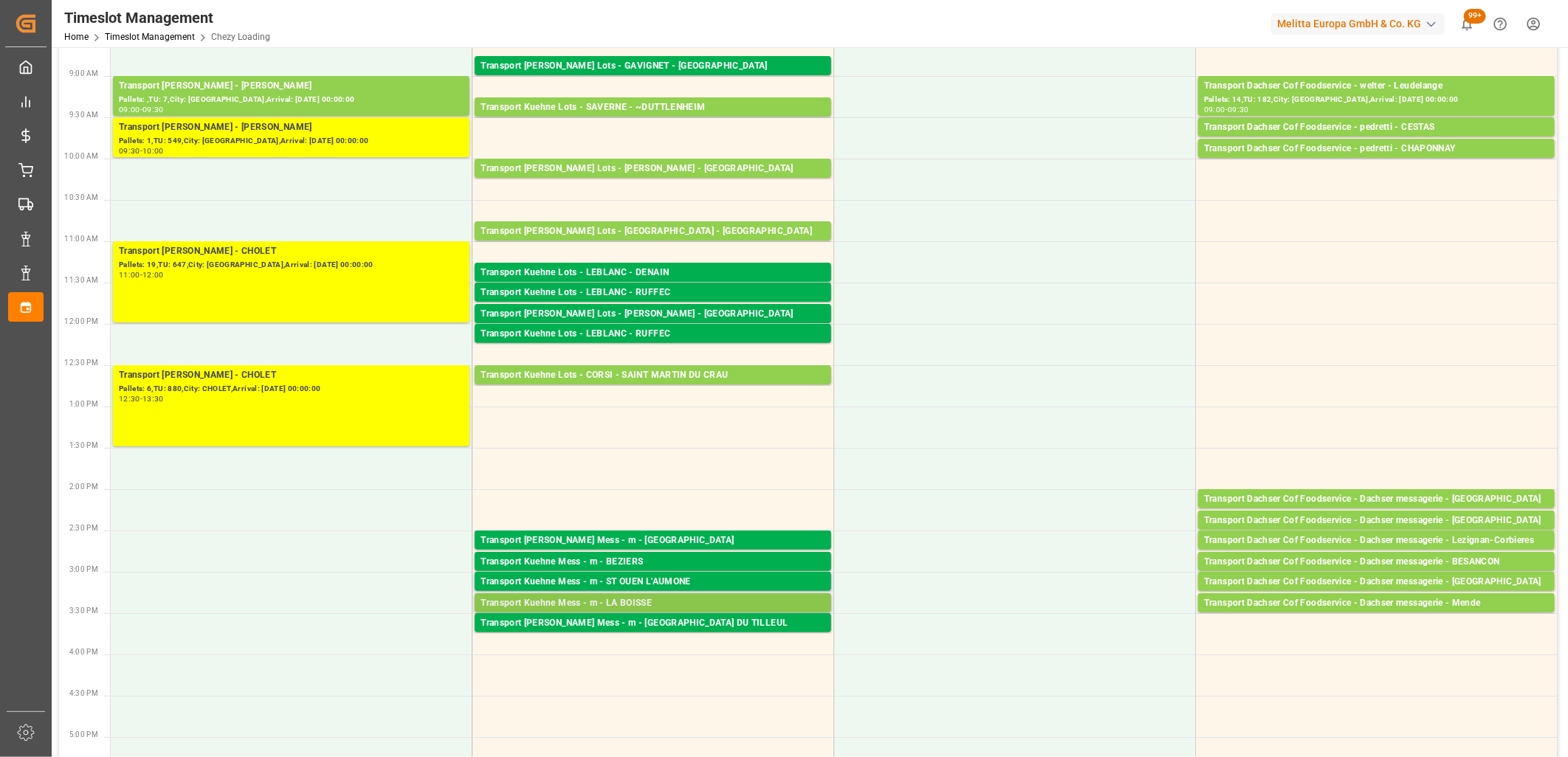
click at [600, 601] on div "Transport Kuehne Mess - m - LA BOISSE" at bounding box center [653, 603] width 345 height 14
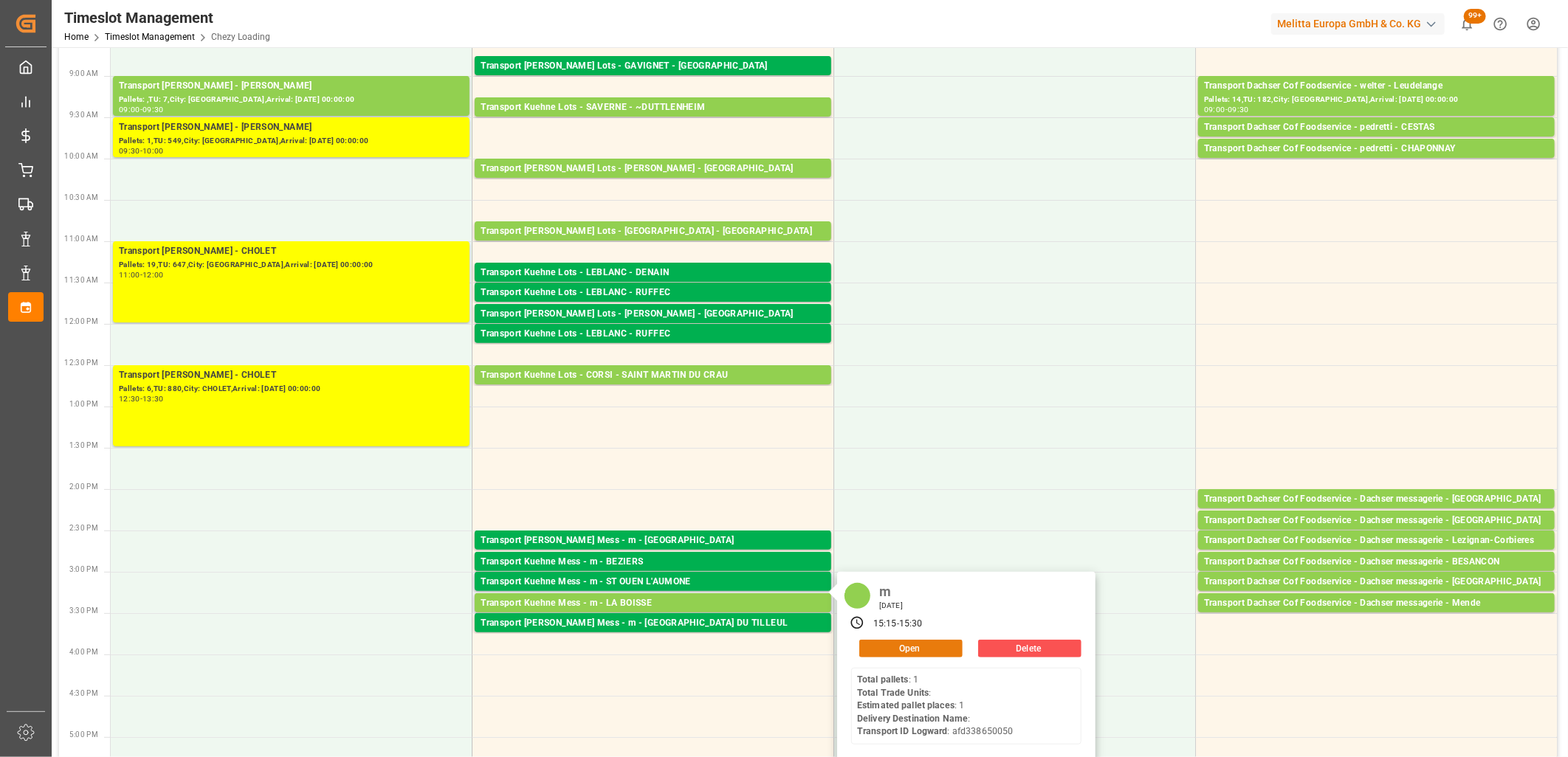
click at [882, 640] on button "Open" at bounding box center [911, 648] width 103 height 18
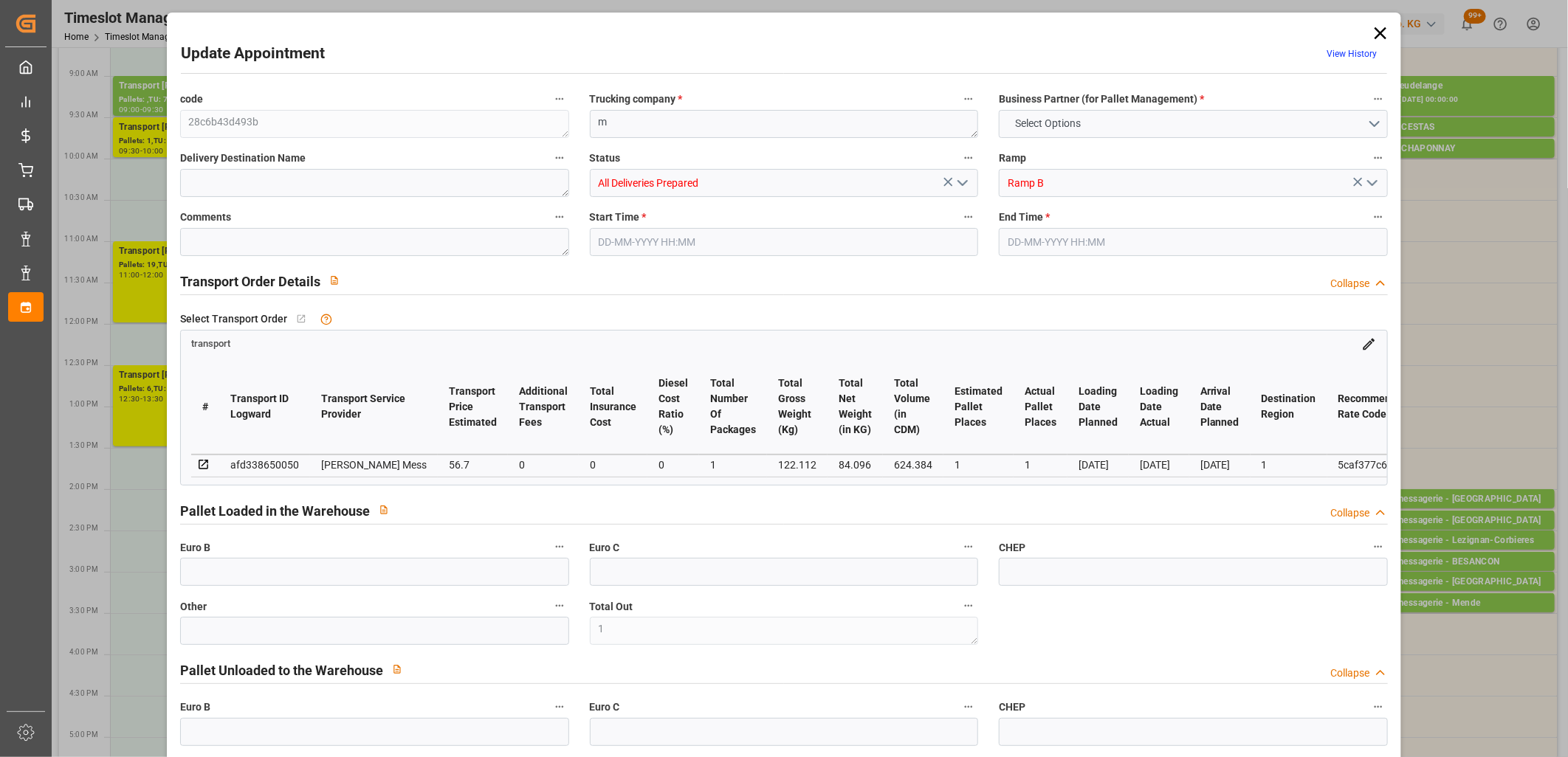
type input "1"
type input "0"
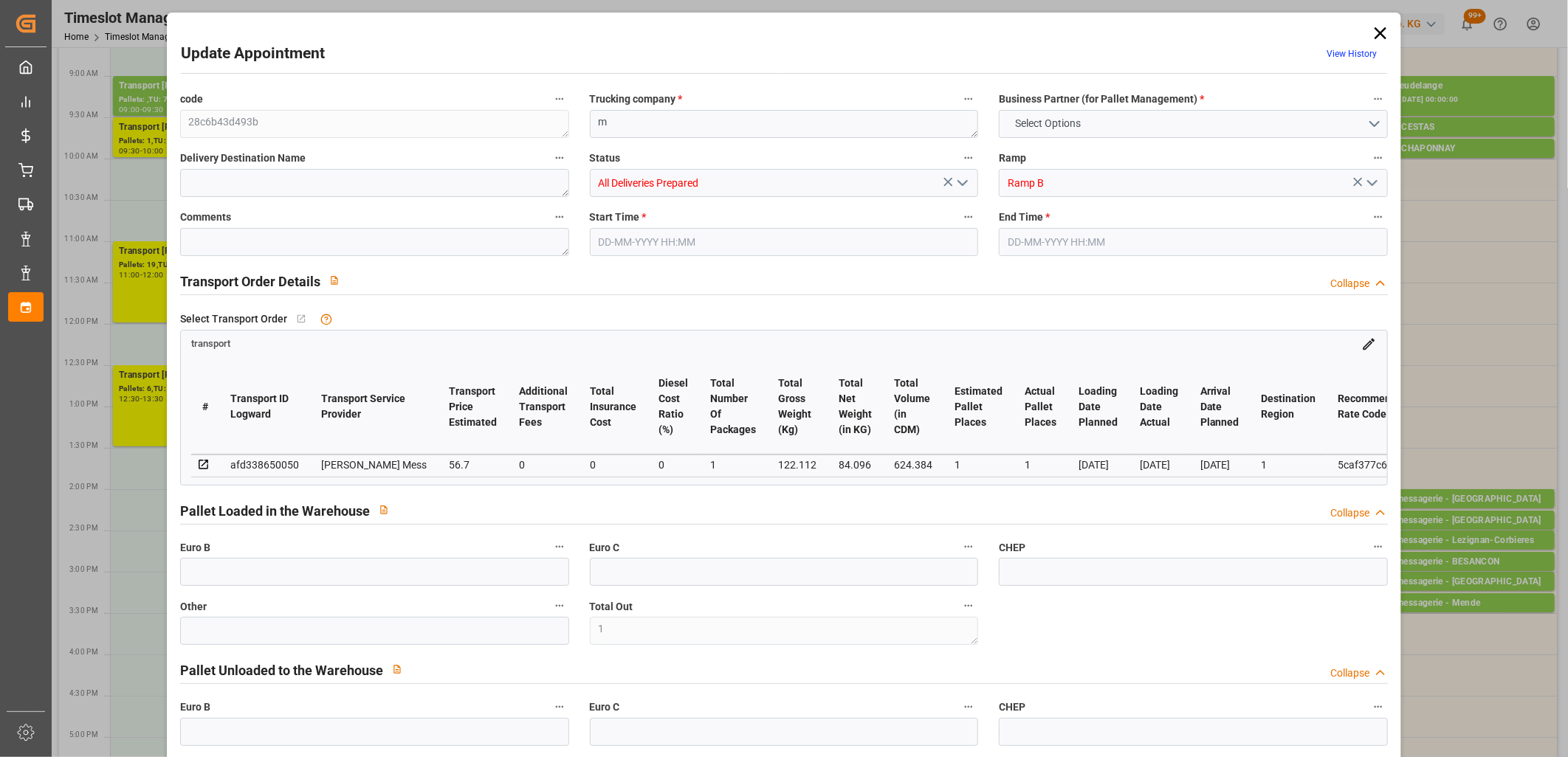
type input "0"
type input "1"
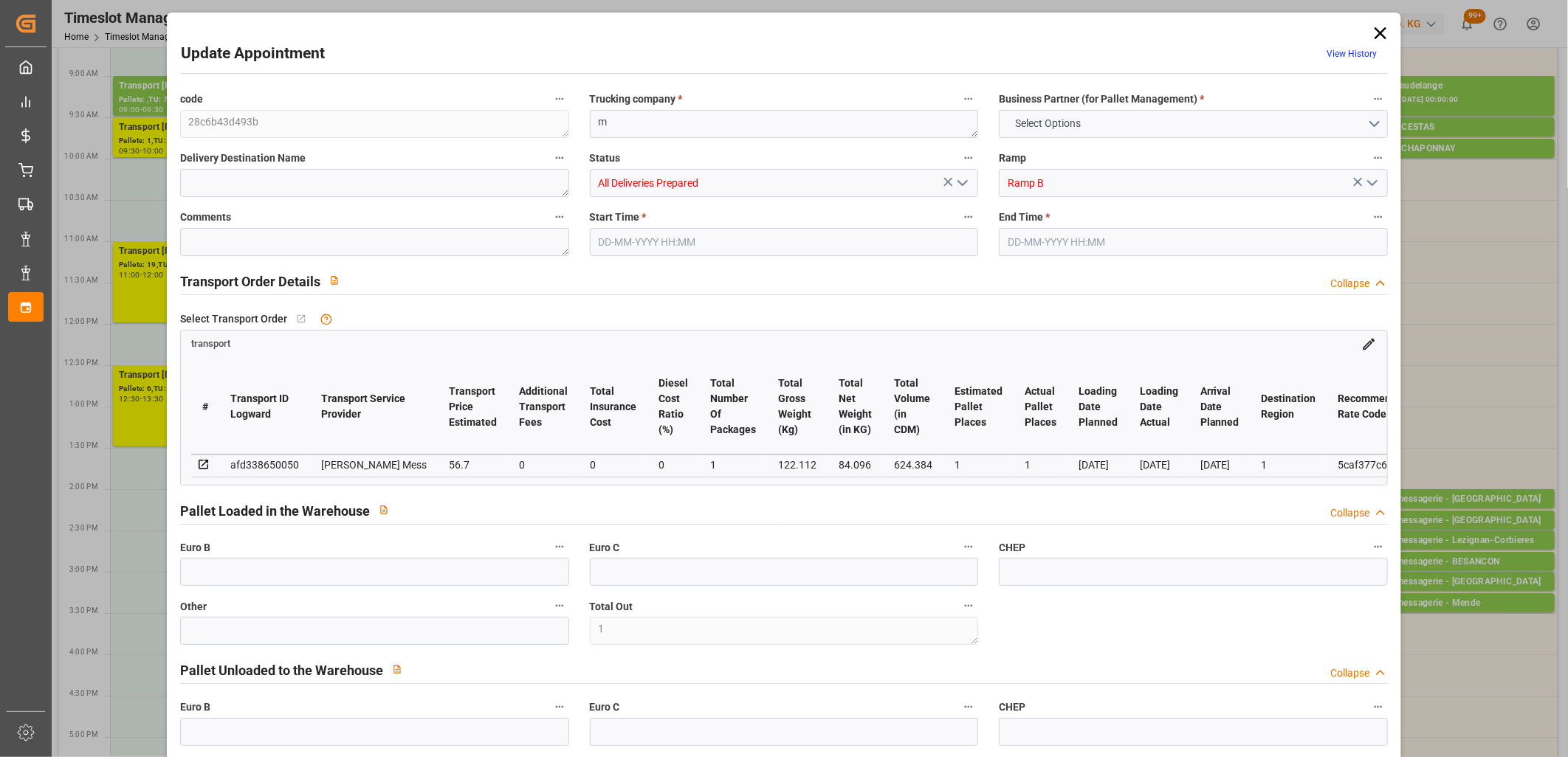
type input "56.7"
type input "0"
type input "56.7"
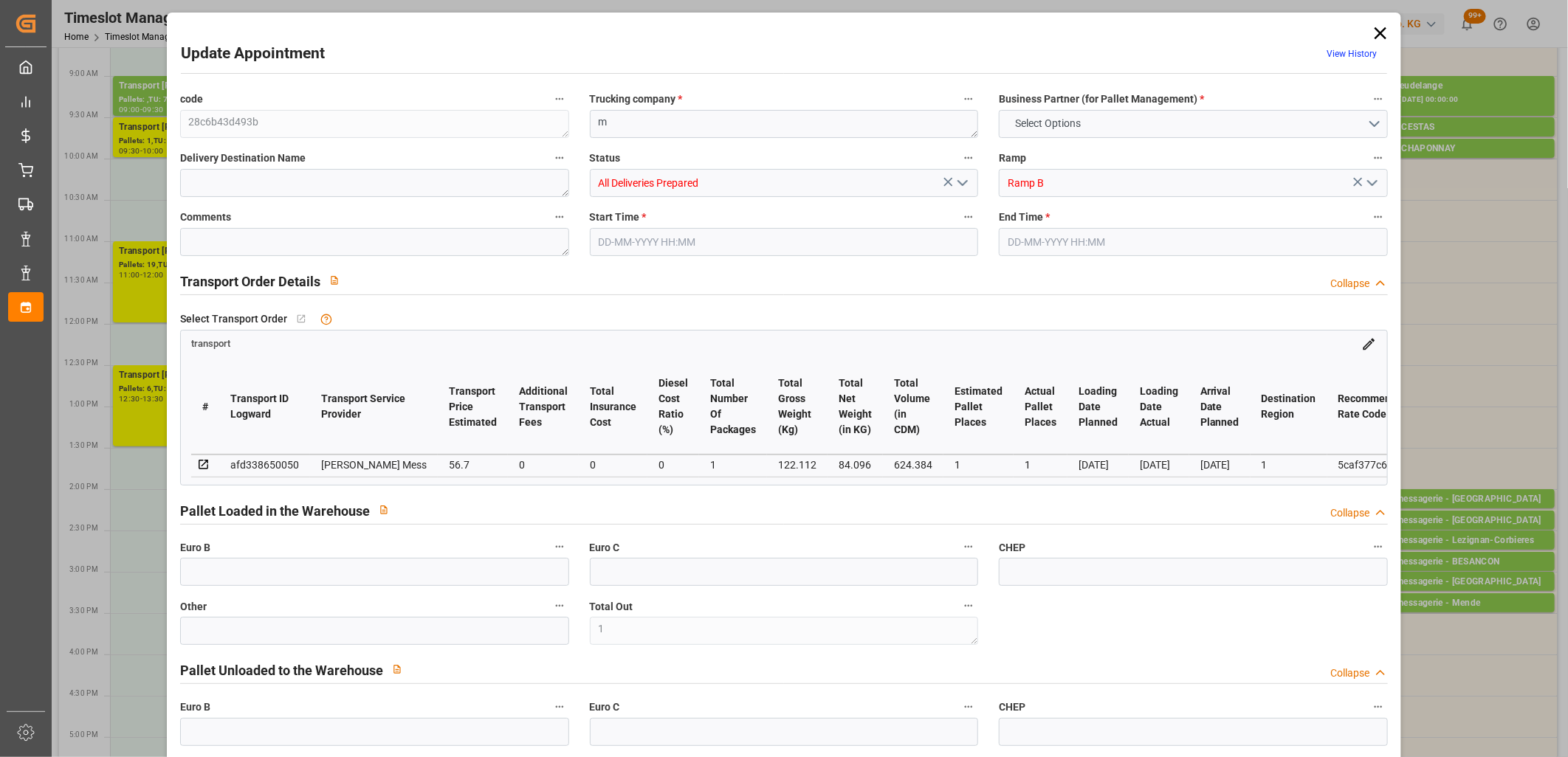
type input "0"
type input "1"
type input "84.096"
type input "150"
type input "624.384"
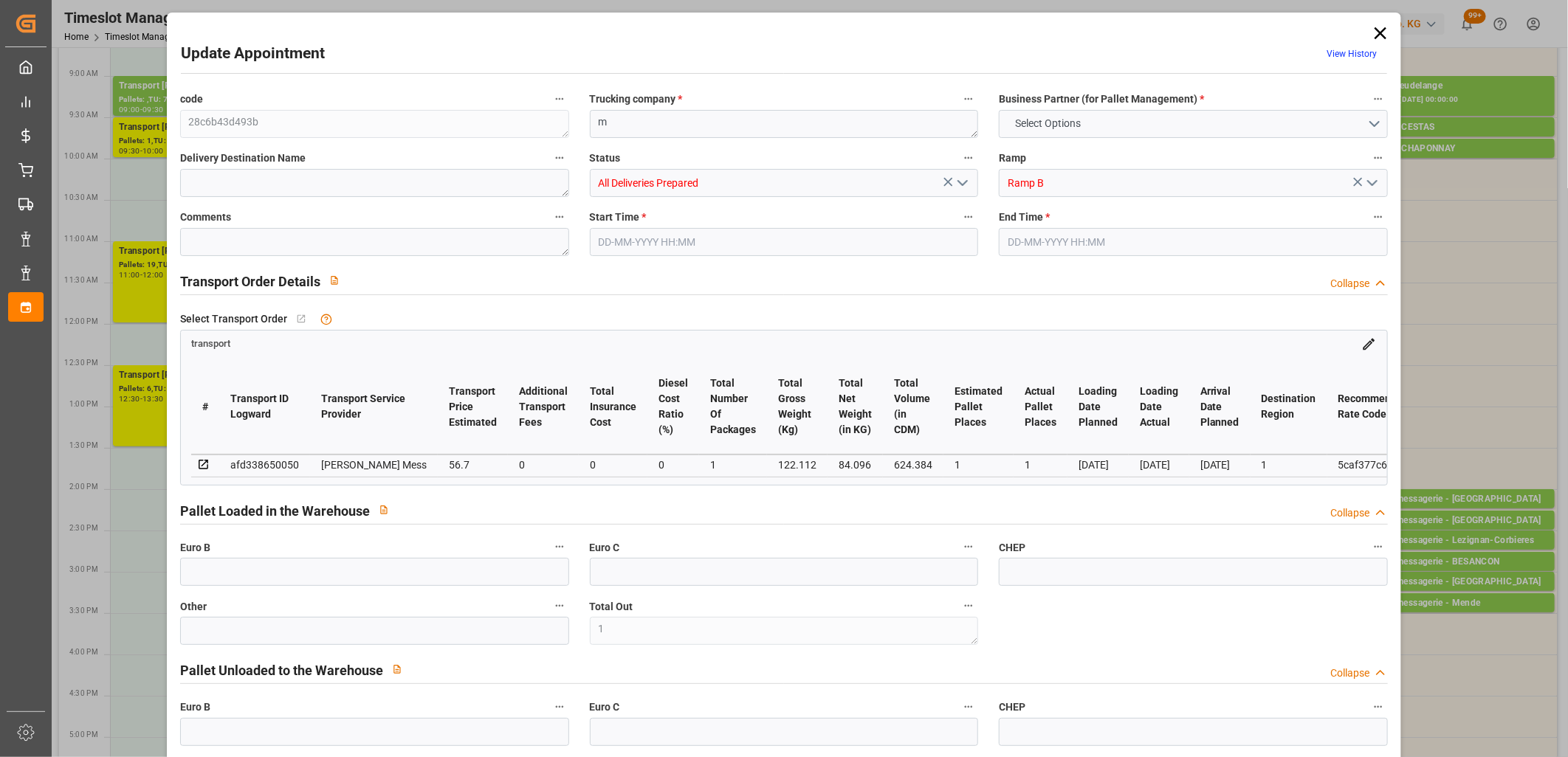
type input "1"
type input "0"
type input "1"
type input "101"
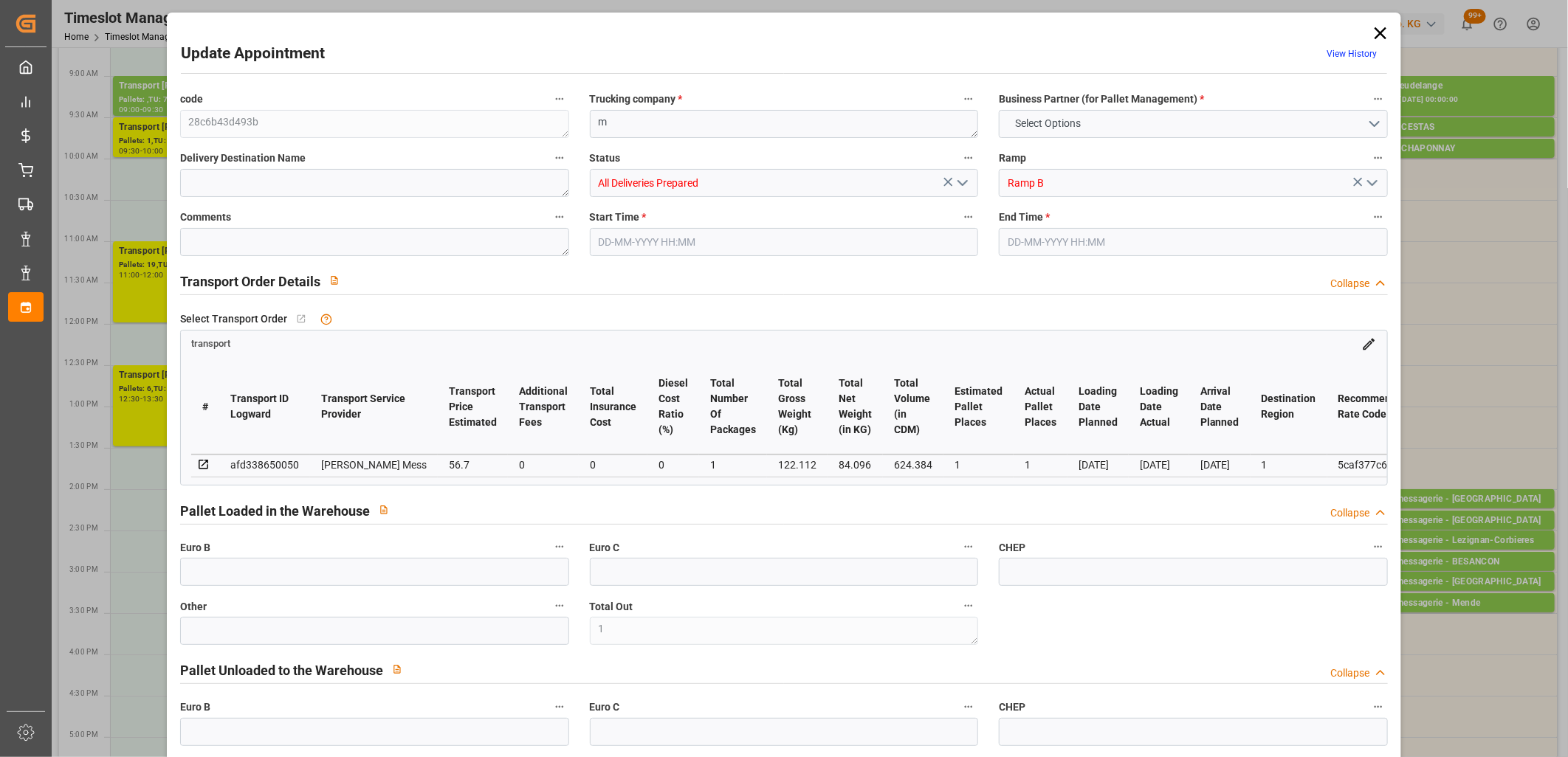
type input "122.112"
type input "0"
type input "4710.8598"
type input "0"
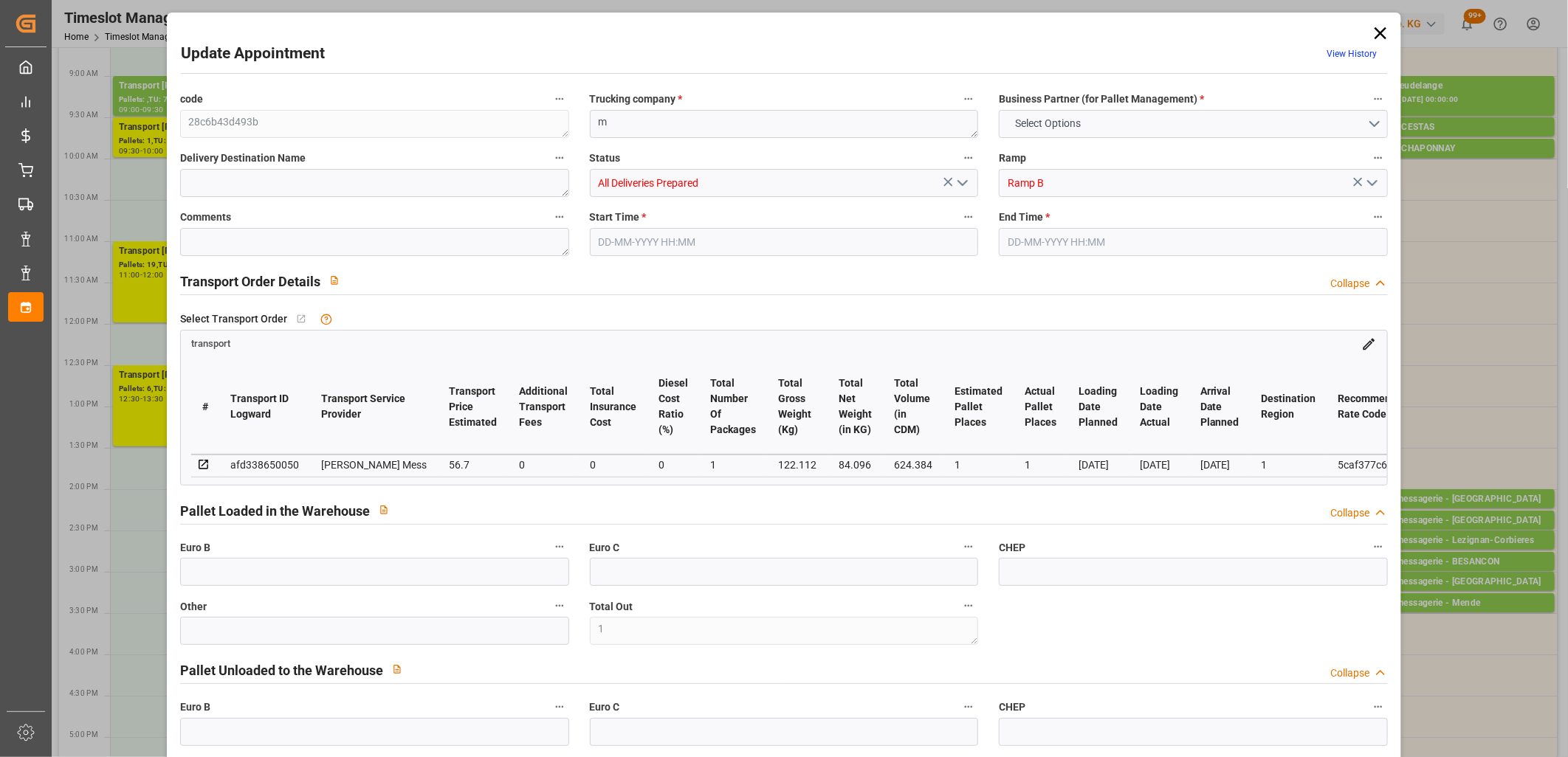
type input "21"
type input "35"
type input "[DATE] 15:15"
type input "[DATE] 15:30"
type input "[DATE] 11:58"
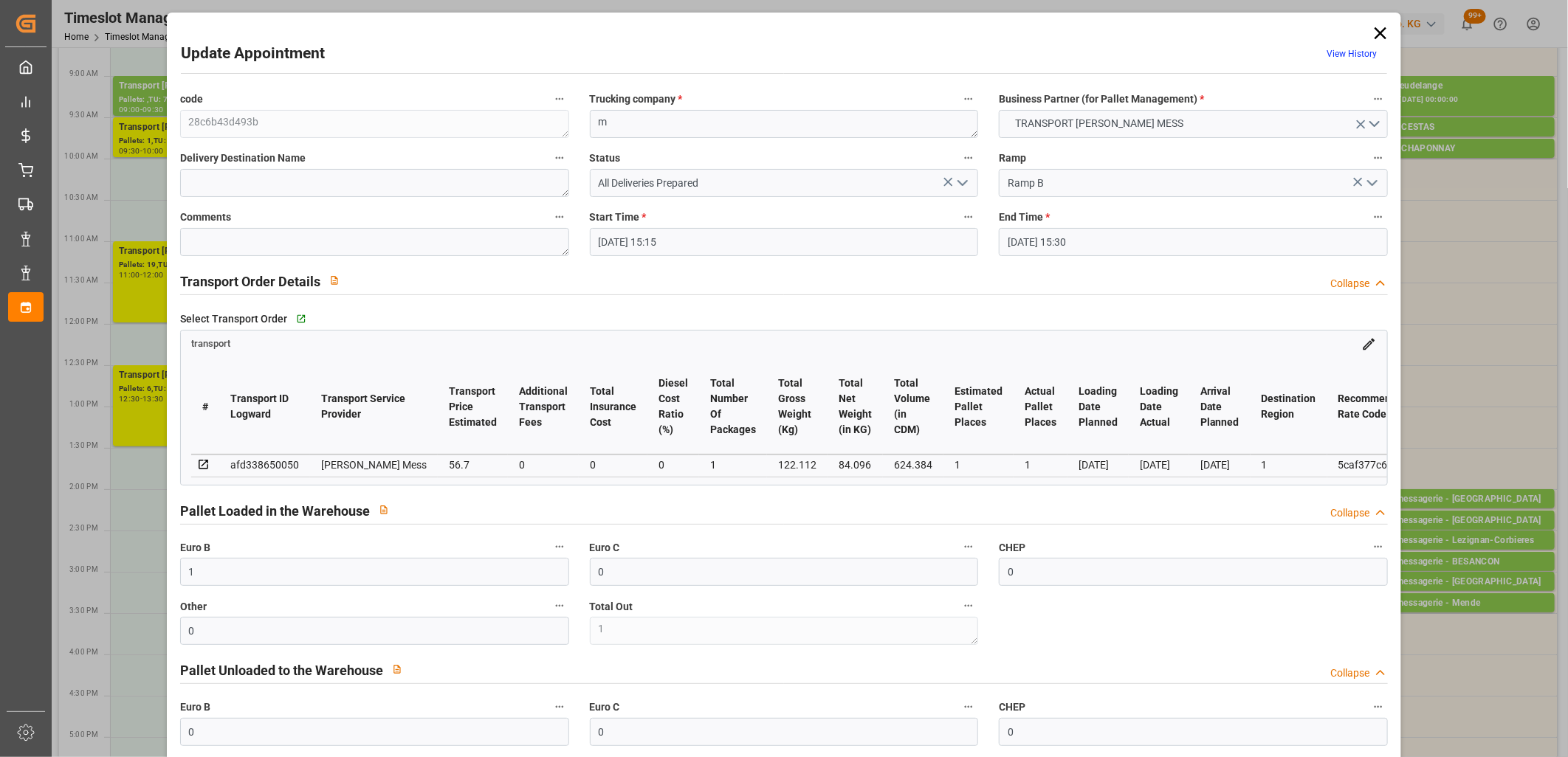
type input "[DATE] 11:58"
type input "[DATE]"
click at [963, 178] on icon "open menu" at bounding box center [962, 182] width 18 height 18
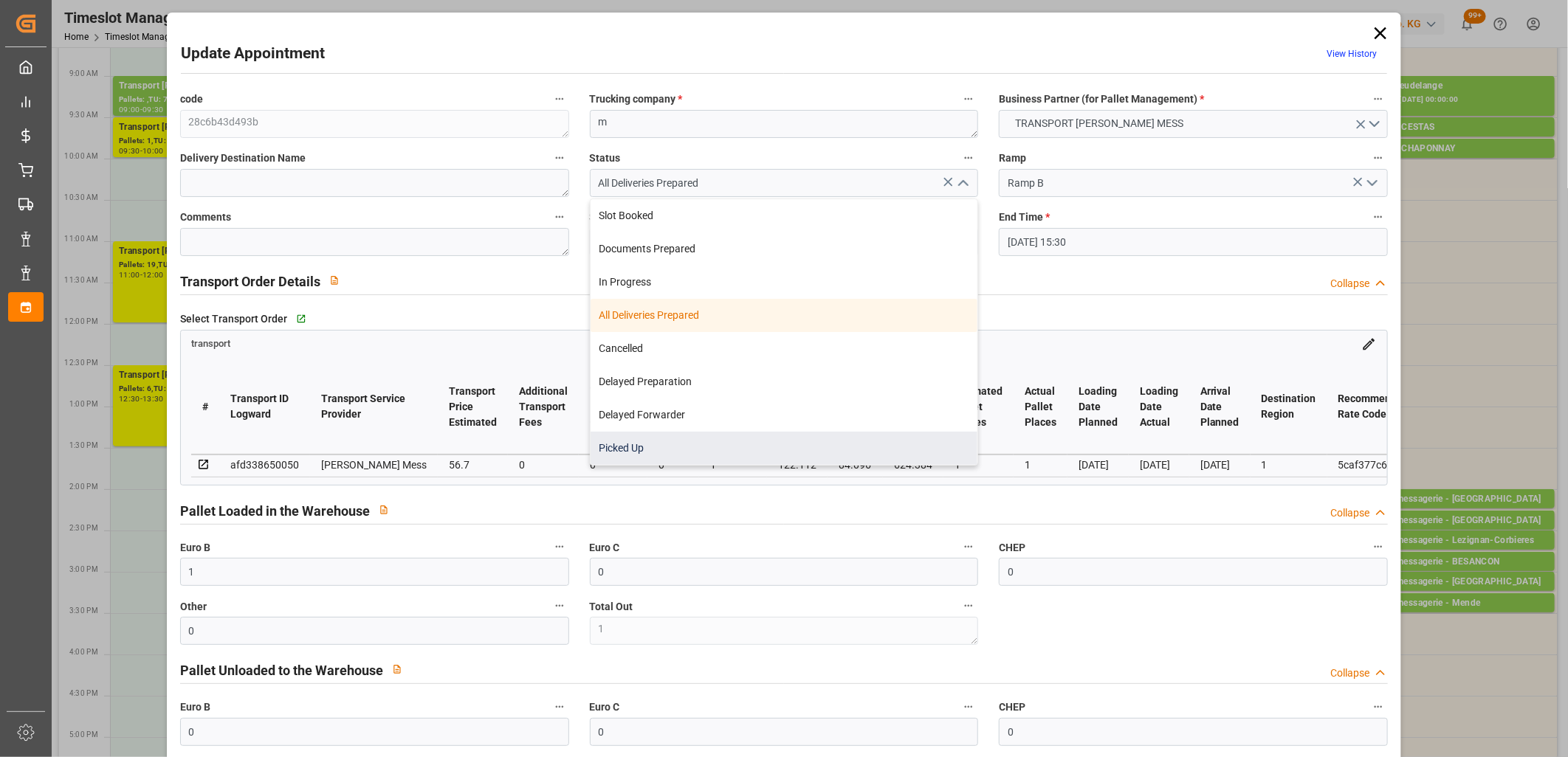
click at [618, 451] on div "Picked Up" at bounding box center [784, 447] width 388 height 33
type input "Picked Up"
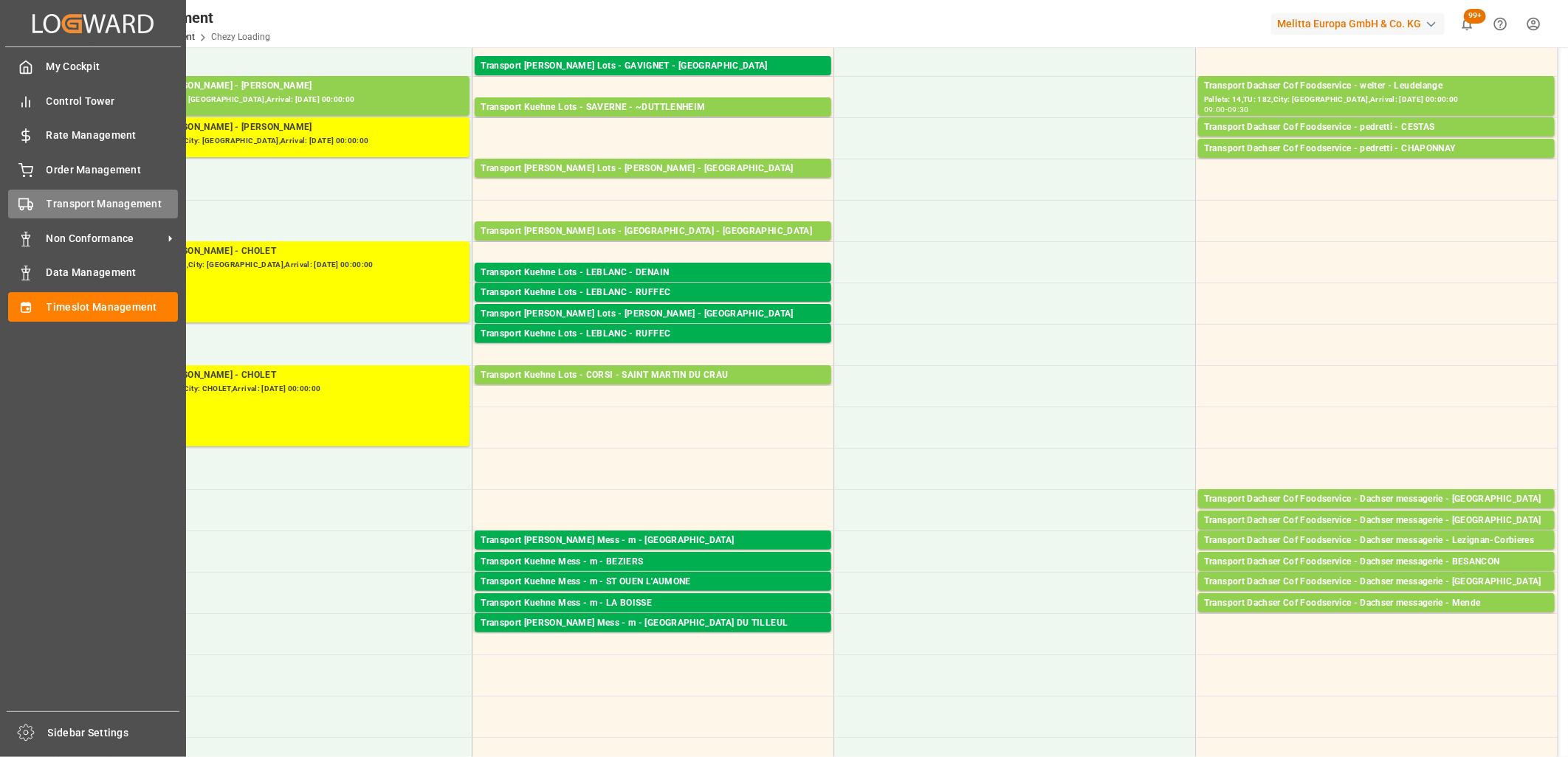
click at [52, 197] on span "Transport Management" at bounding box center [112, 204] width 132 height 15
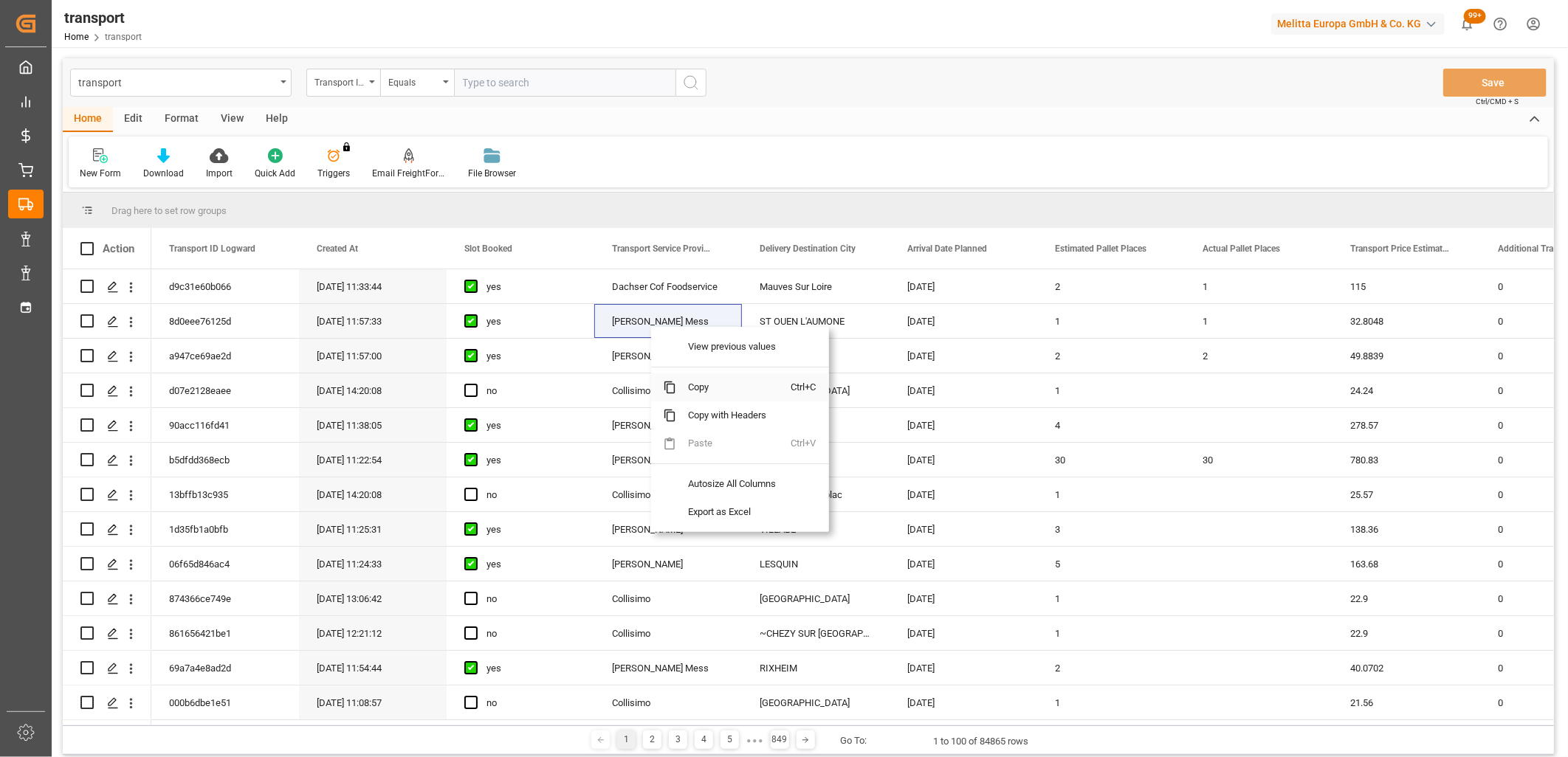
click at [689, 384] on span "Copy" at bounding box center [734, 387] width 115 height 28
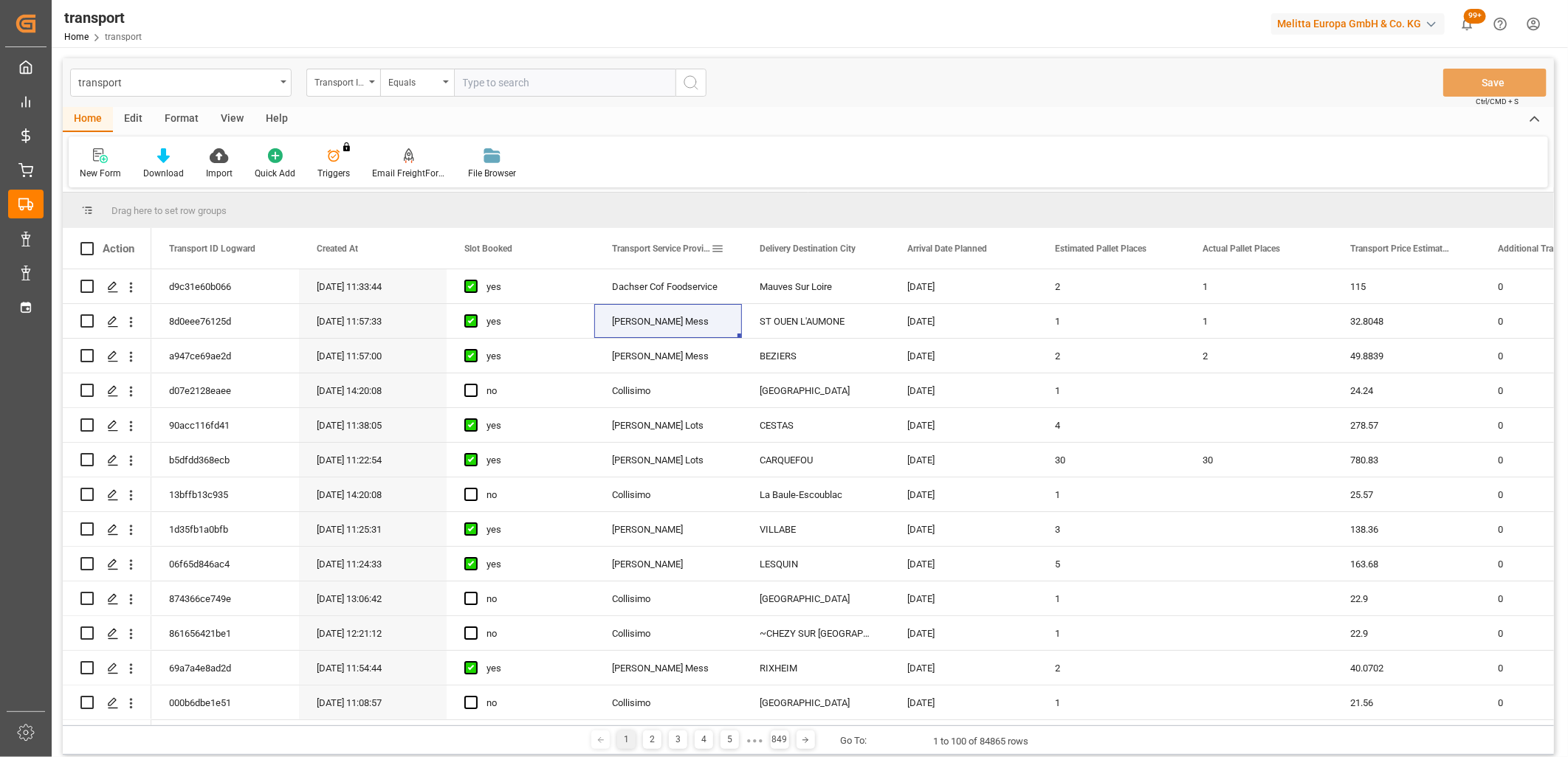
click at [720, 249] on span at bounding box center [718, 249] width 14 height 14
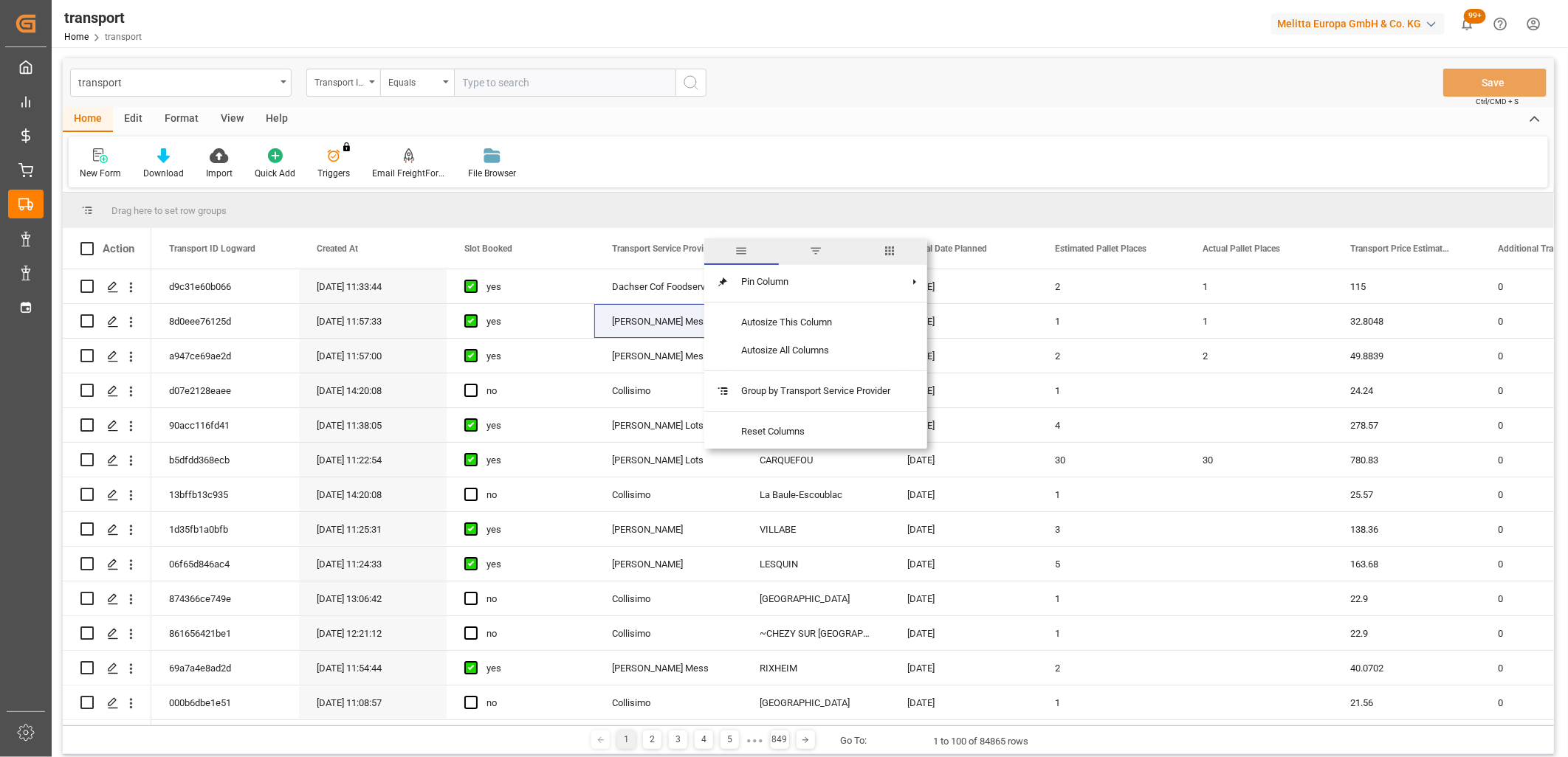
click at [822, 251] on span "filter" at bounding box center [816, 251] width 14 height 14
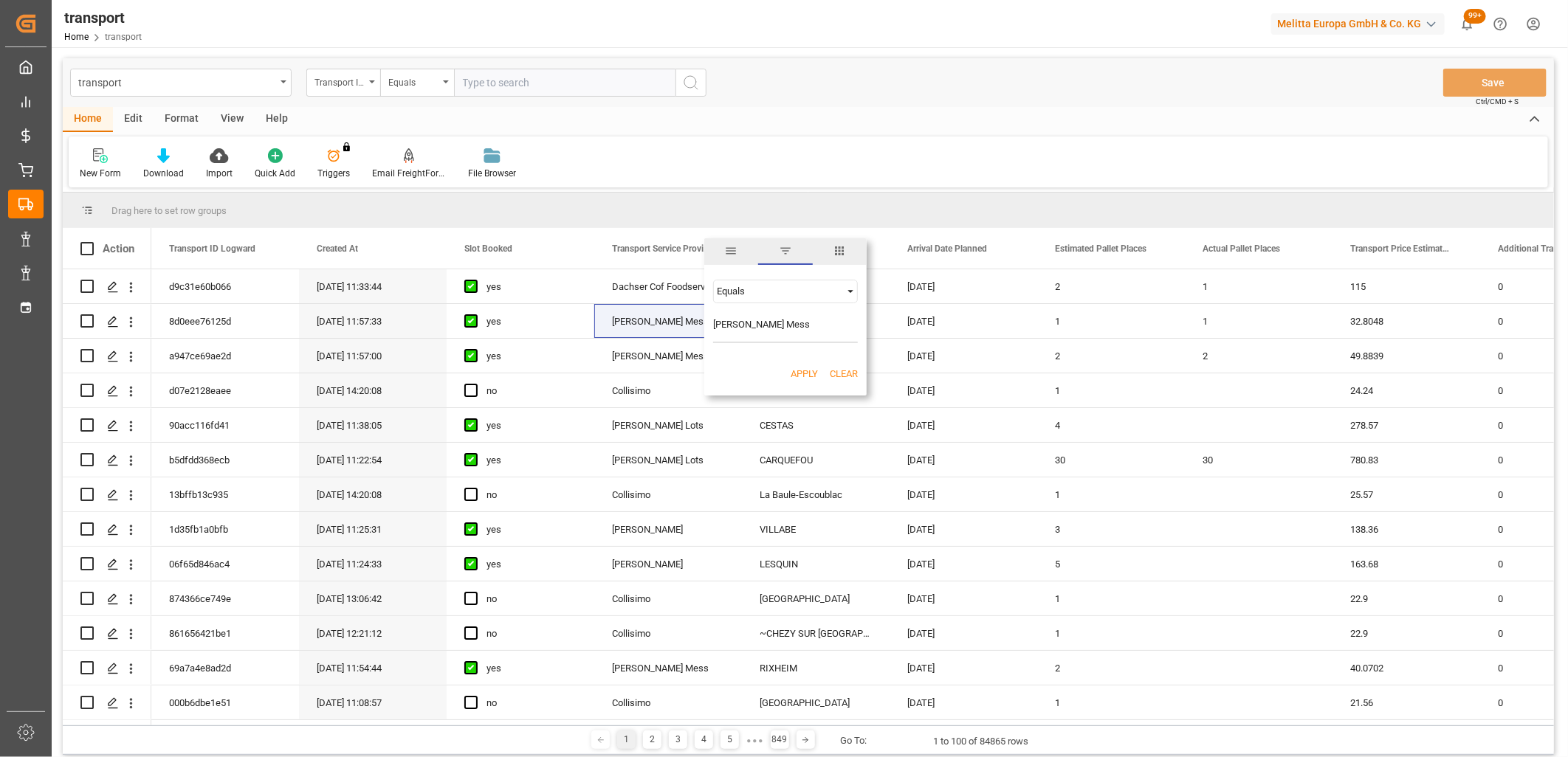
type input "[PERSON_NAME] Mess"
click at [808, 372] on button "Apply" at bounding box center [804, 373] width 27 height 14
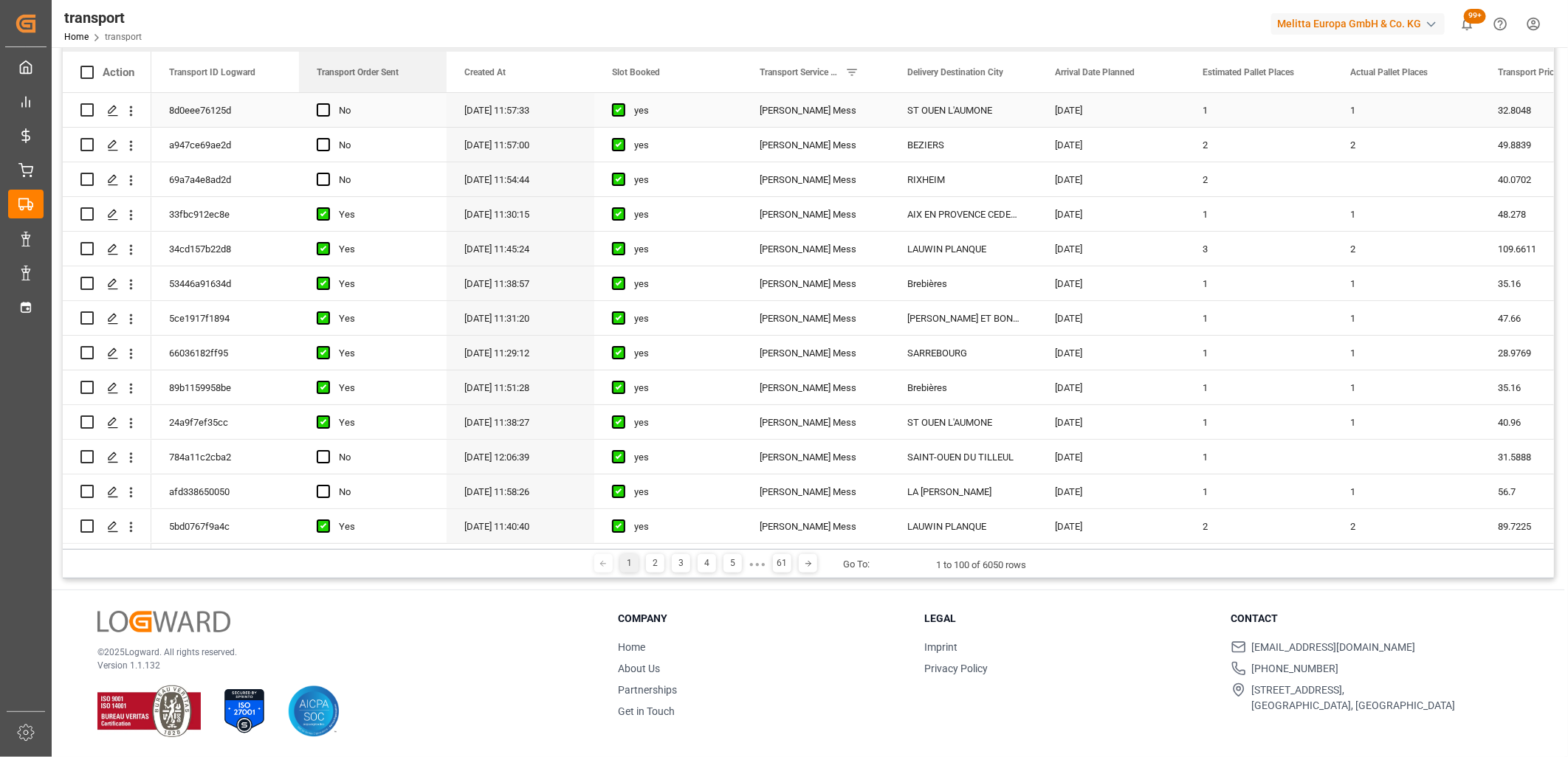
drag, startPoint x: 662, startPoint y: 60, endPoint x: 333, endPoint y: 91, distance: 330.5
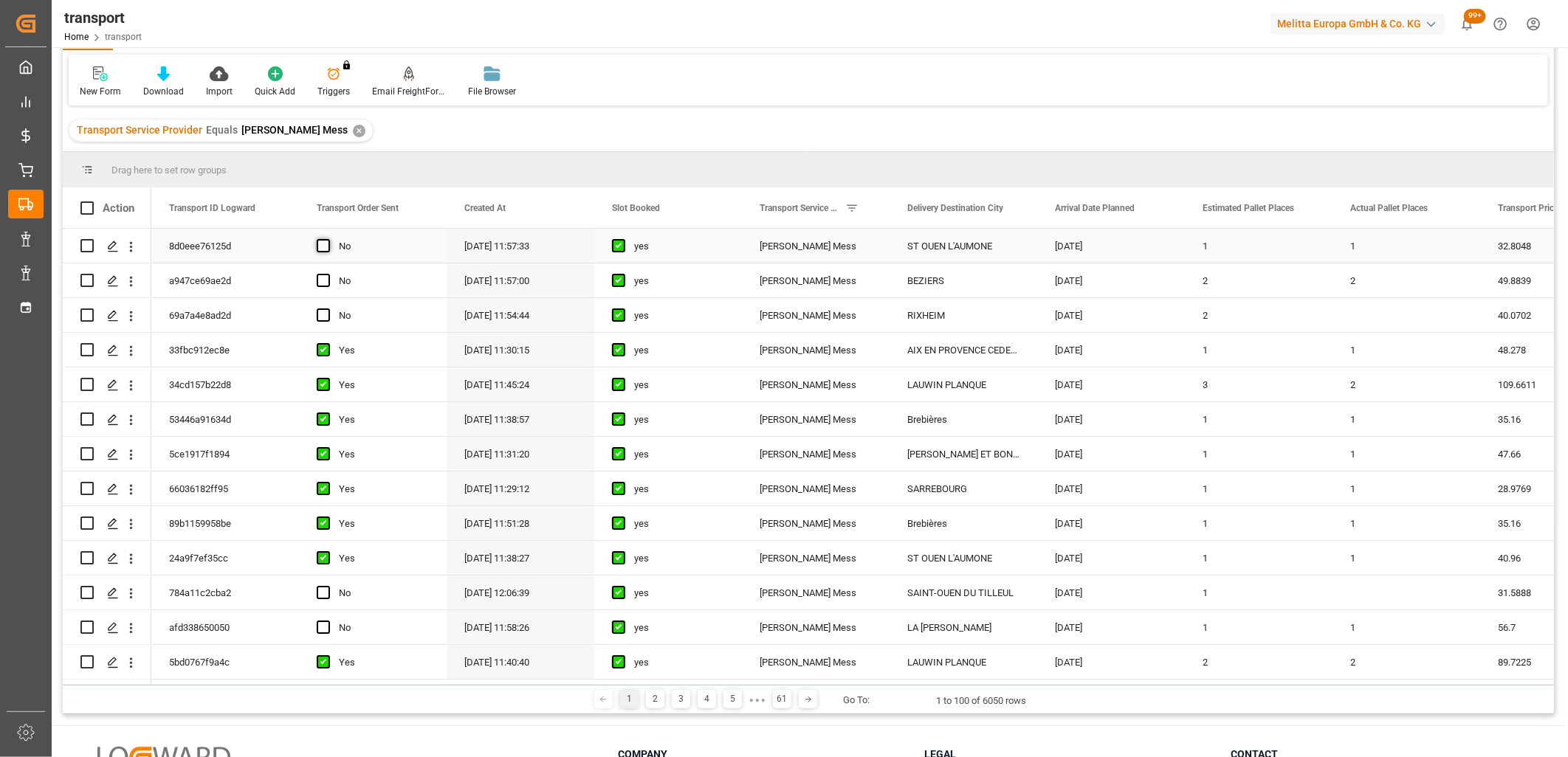
click at [322, 246] on span "Press SPACE to select this row." at bounding box center [323, 246] width 14 height 14
click at [328, 239] on input "Press SPACE to select this row." at bounding box center [328, 239] width 0 height 0
click at [321, 282] on span "Press SPACE to select this row." at bounding box center [323, 280] width 14 height 14
click at [328, 273] on input "Press SPACE to select this row." at bounding box center [328, 273] width 0 height 0
click at [321, 314] on span "Press SPACE to select this row." at bounding box center [323, 315] width 14 height 14
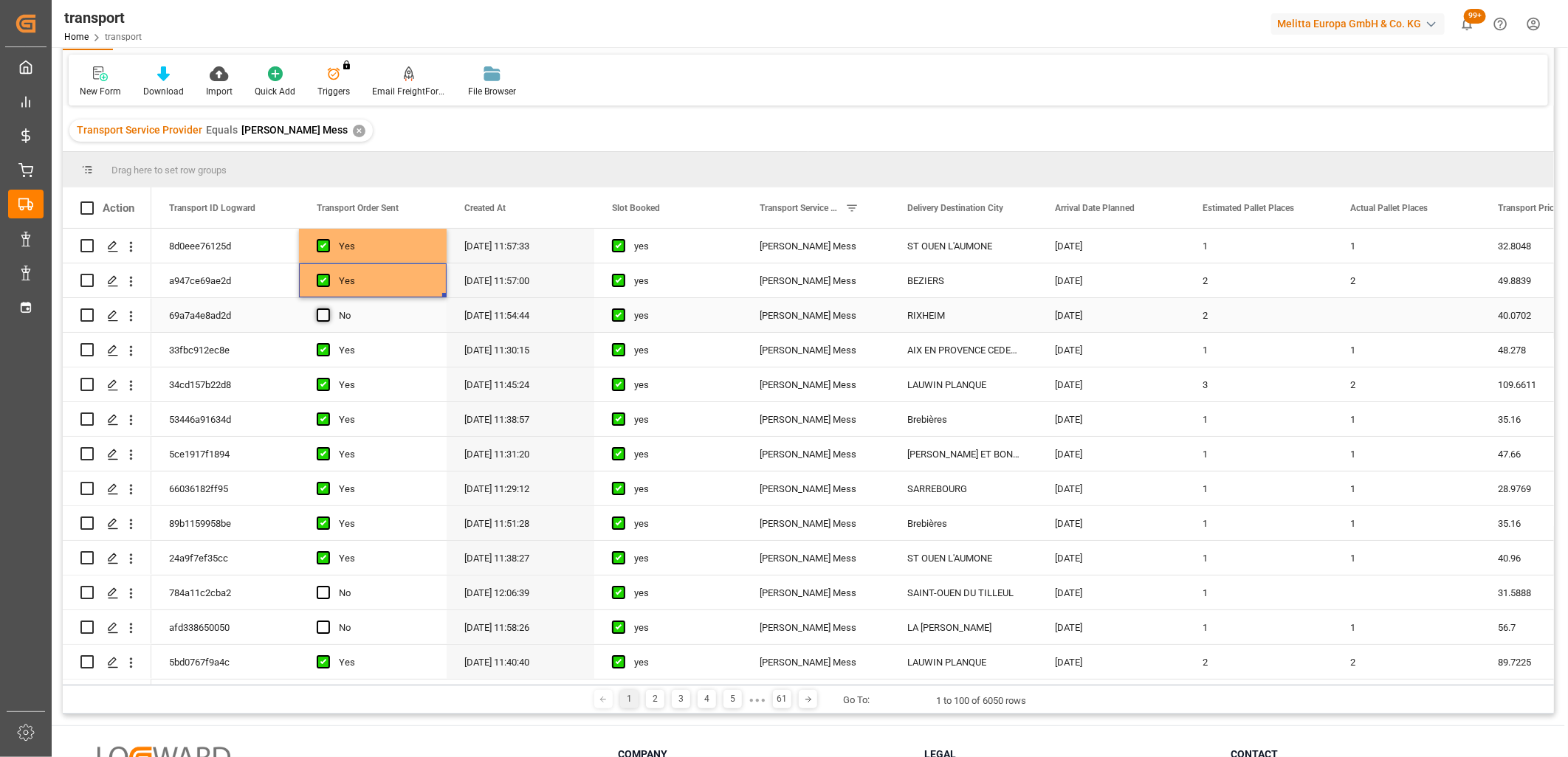
click at [328, 308] on input "Press SPACE to select this row." at bounding box center [328, 308] width 0 height 0
click at [322, 625] on span "Press SPACE to select this row." at bounding box center [323, 627] width 14 height 14
click at [328, 620] on input "Press SPACE to select this row." at bounding box center [328, 620] width 0 height 0
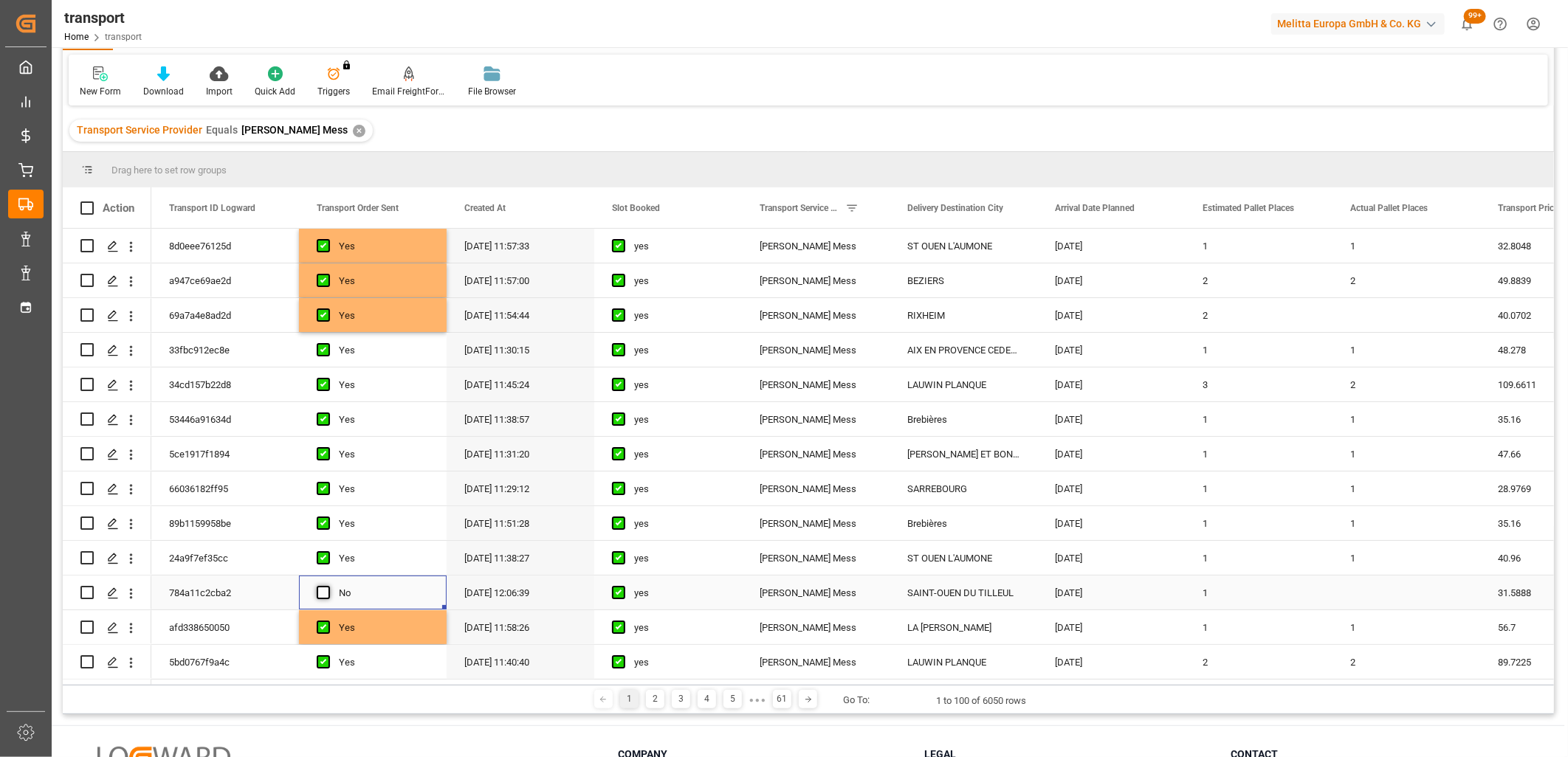
click at [322, 594] on span "Press SPACE to select this row." at bounding box center [323, 592] width 14 height 14
click at [328, 586] on input "Press SPACE to select this row." at bounding box center [328, 586] width 0 height 0
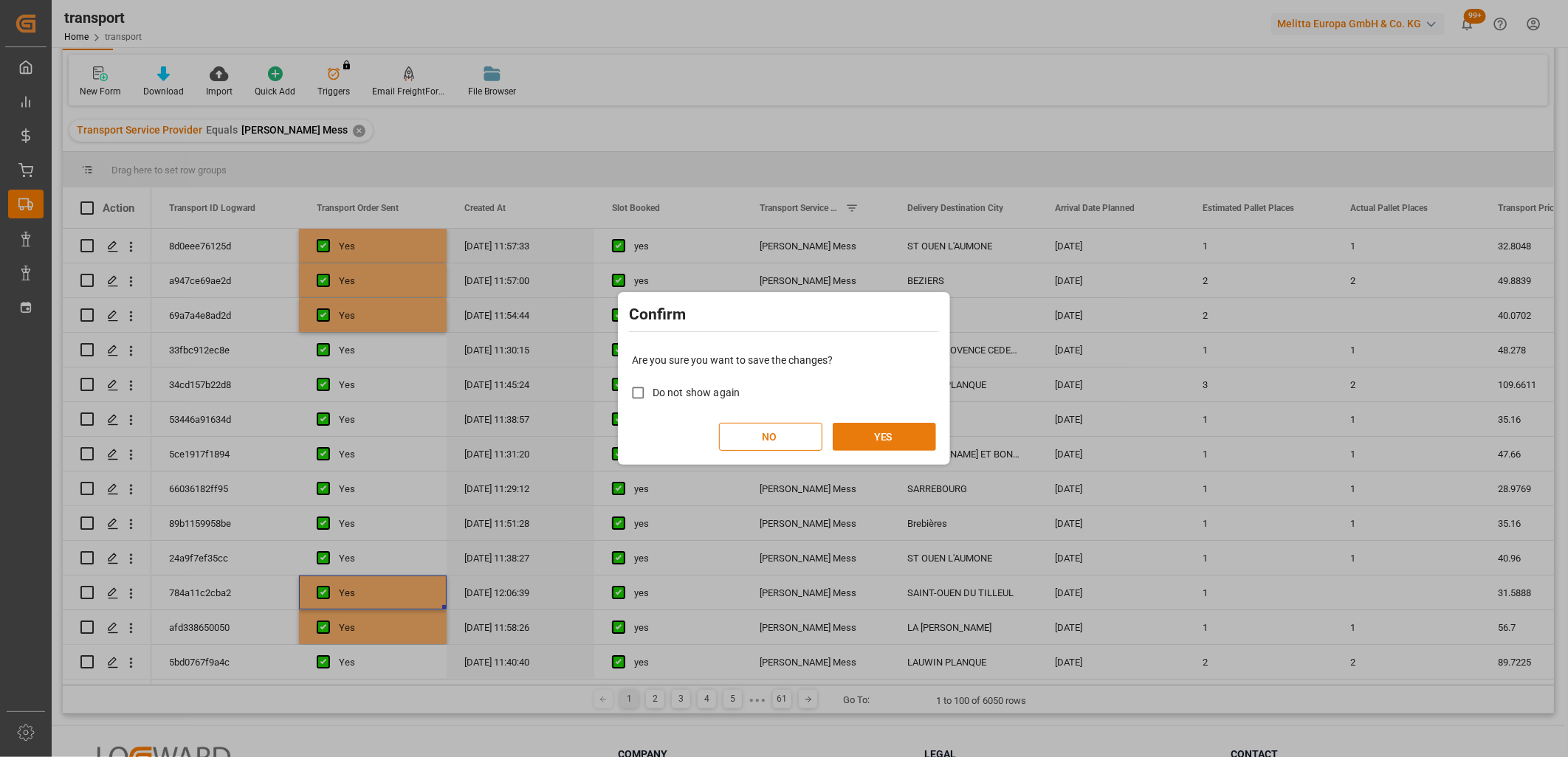
click at [912, 443] on button "YES" at bounding box center [884, 436] width 103 height 28
